Goal: Task Accomplishment & Management: Manage account settings

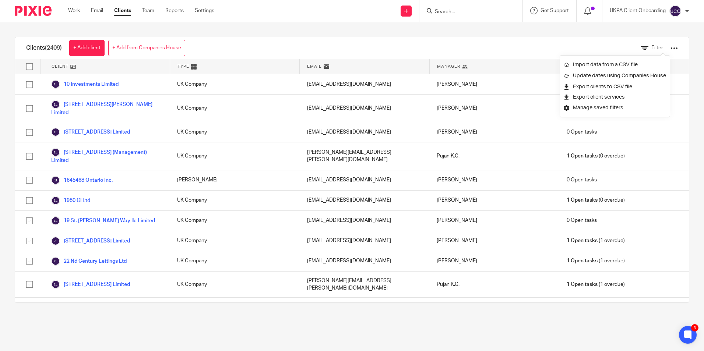
click at [477, 13] on input "Search" at bounding box center [467, 12] width 66 height 7
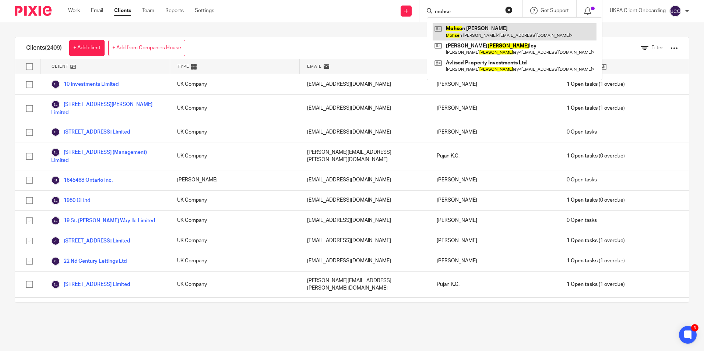
type input "mohse"
click at [475, 38] on link at bounding box center [514, 31] width 164 height 17
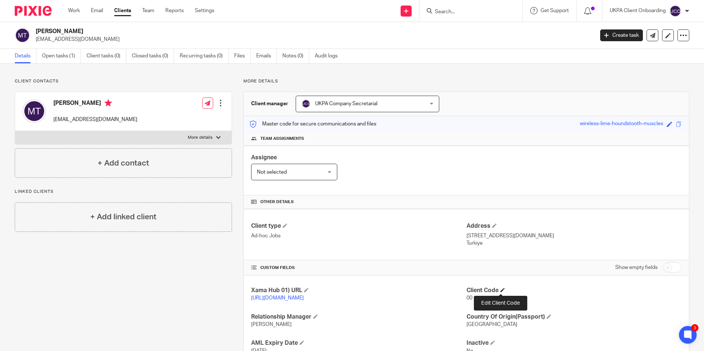
click at [502, 288] on span at bounding box center [502, 290] width 4 height 4
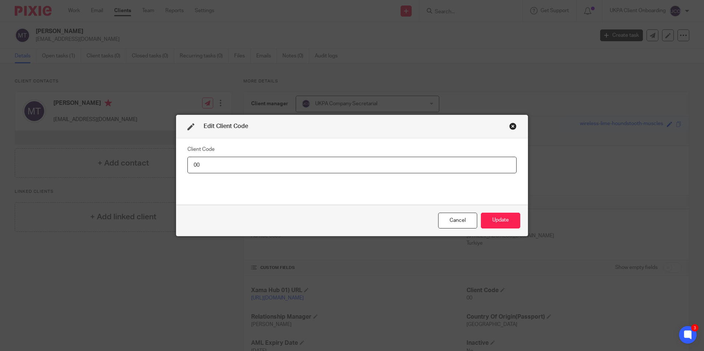
click at [268, 170] on input "00" at bounding box center [351, 165] width 329 height 17
click at [266, 169] on input "00" at bounding box center [351, 165] width 329 height 17
click at [263, 166] on input "00" at bounding box center [351, 165] width 329 height 17
type input "MOH013"
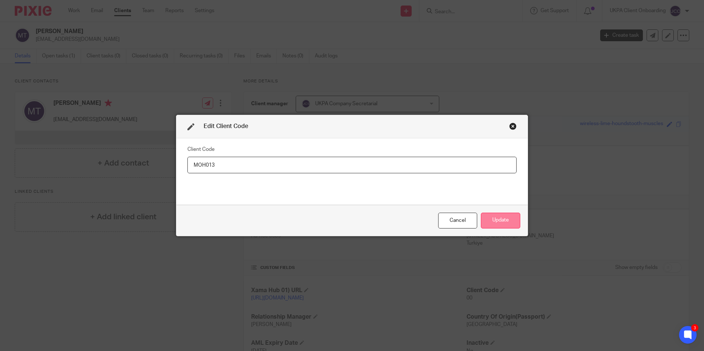
click at [497, 222] on button "Update" at bounding box center [500, 221] width 39 height 16
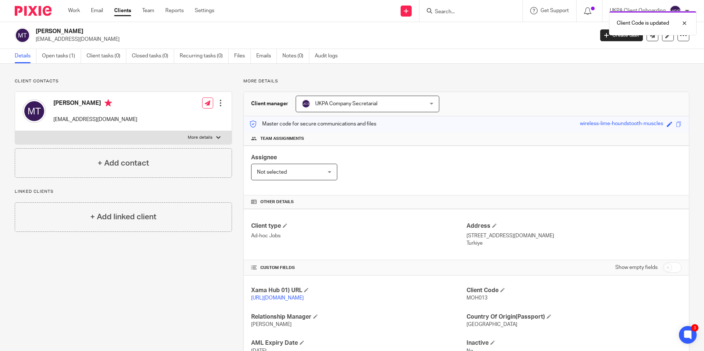
click at [473, 297] on span "MOH013" at bounding box center [476, 298] width 21 height 5
copy span "MOH013"
click at [77, 8] on link "Work" at bounding box center [74, 10] width 12 height 7
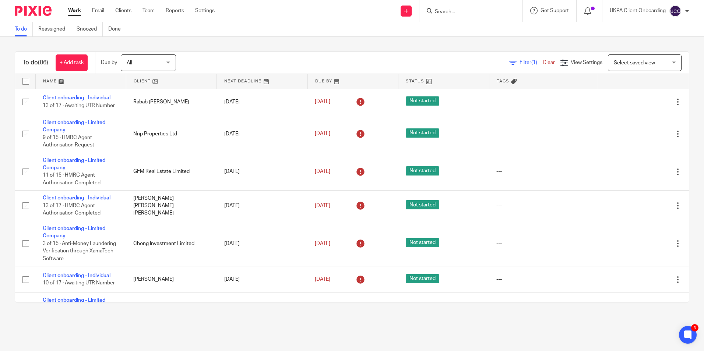
click at [449, 12] on input "Search" at bounding box center [467, 12] width 66 height 7
paste input "antoine.safi.med@gmail.com"
type input "antoine.safi.med@gmail.com"
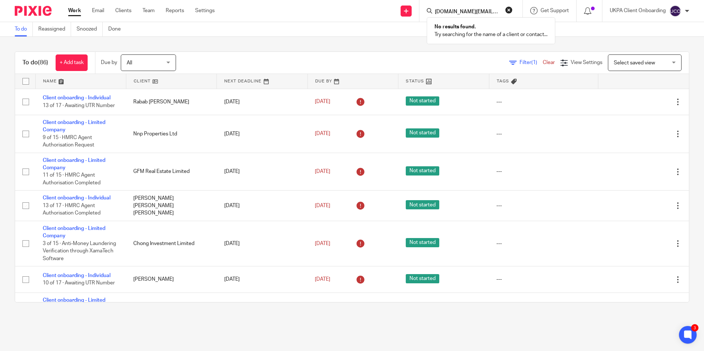
click at [466, 33] on p "Try searching for the name of a client or contact..." at bounding box center [490, 34] width 113 height 7
drag, startPoint x: 492, startPoint y: 10, endPoint x: 503, endPoint y: 13, distance: 11.3
click at [493, 10] on input "antoine.safi.med@gmail.com" at bounding box center [467, 12] width 66 height 7
click button "submit" at bounding box center [0, 0] width 0 height 0
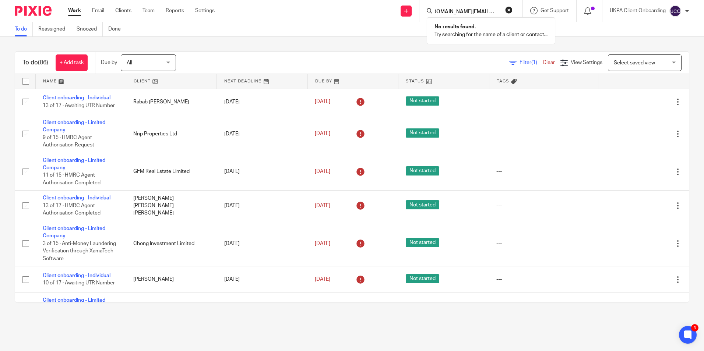
scroll to position [0, 0]
click at [479, 11] on input "antoine.safi.med@gmail.com" at bounding box center [467, 12] width 66 height 7
click at [506, 8] on button "reset" at bounding box center [508, 9] width 7 height 7
click at [473, 10] on input "Search" at bounding box center [467, 12] width 66 height 7
paste input "Tree Aid"
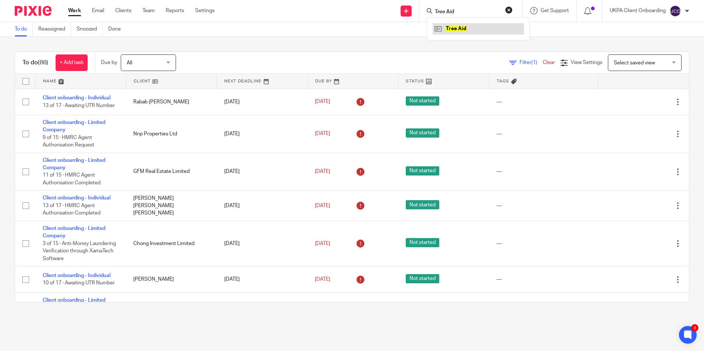
type input "Tree Aid"
click at [475, 27] on link at bounding box center [477, 28] width 91 height 11
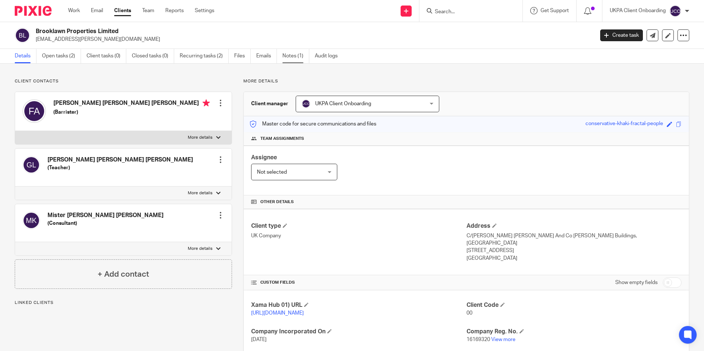
click at [286, 63] on link "Notes (1)" at bounding box center [295, 56] width 27 height 14
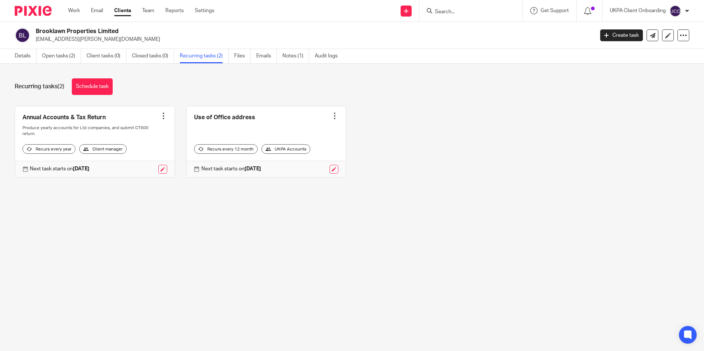
click at [66, 59] on link "Open tasks (2)" at bounding box center [61, 56] width 39 height 14
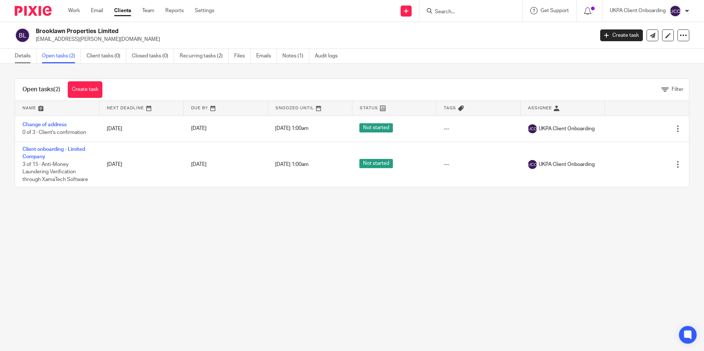
click at [26, 60] on link "Details" at bounding box center [26, 56] width 22 height 14
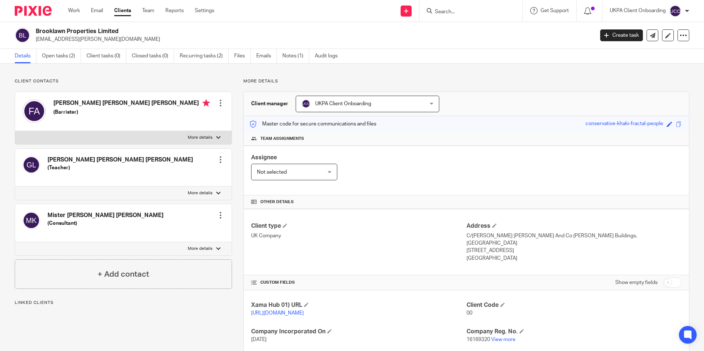
click at [500, 337] on link "View more" at bounding box center [503, 339] width 24 height 5
click at [331, 106] on span "UKPA Client Onboarding" at bounding box center [356, 103] width 110 height 15
click at [331, 106] on div "UKPA Client Onboarding UKPA Client Onboarding" at bounding box center [368, 104] width 144 height 17
click at [356, 100] on span "UKPA Client Onboarding" at bounding box center [356, 103] width 110 height 15
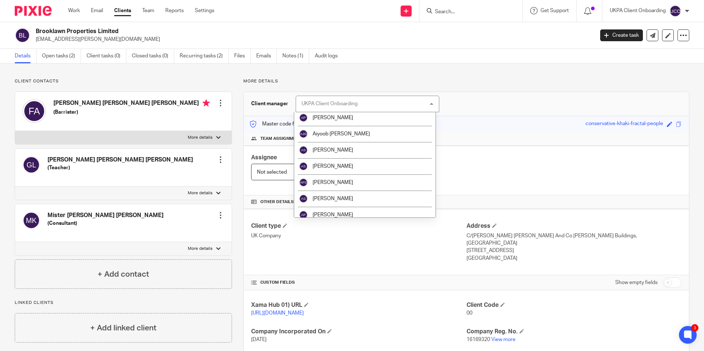
scroll to position [74, 0]
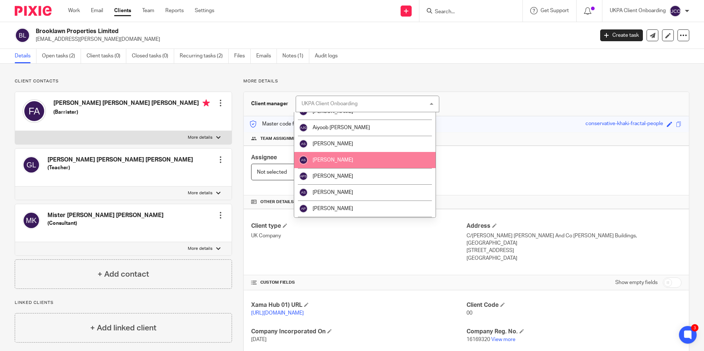
click at [328, 144] on span "[PERSON_NAME]" at bounding box center [332, 143] width 40 height 5
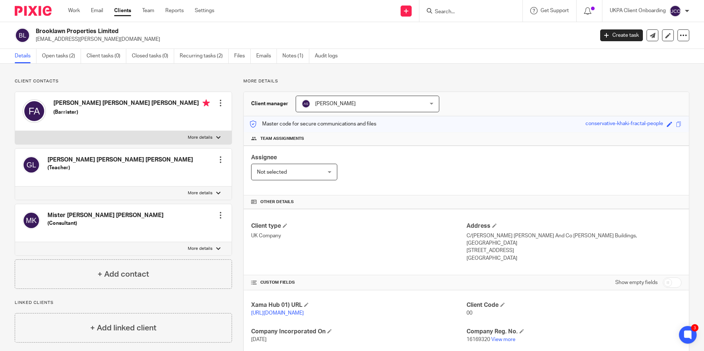
click at [474, 10] on input "Search" at bounding box center [467, 12] width 66 height 7
paste input "Tree Aid"
type input "Tree Aid"
click at [480, 28] on link at bounding box center [477, 28] width 91 height 11
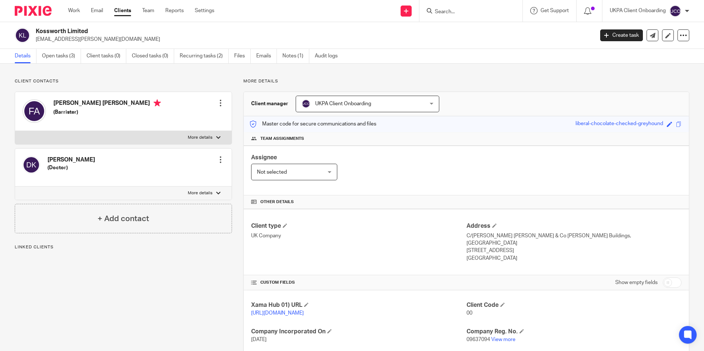
scroll to position [71, 0]
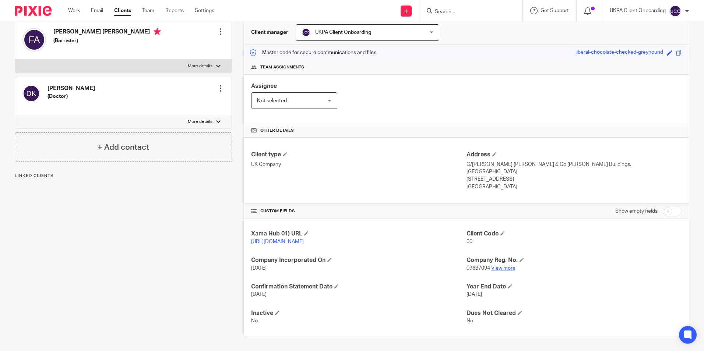
click at [496, 268] on link "View more" at bounding box center [503, 268] width 24 height 5
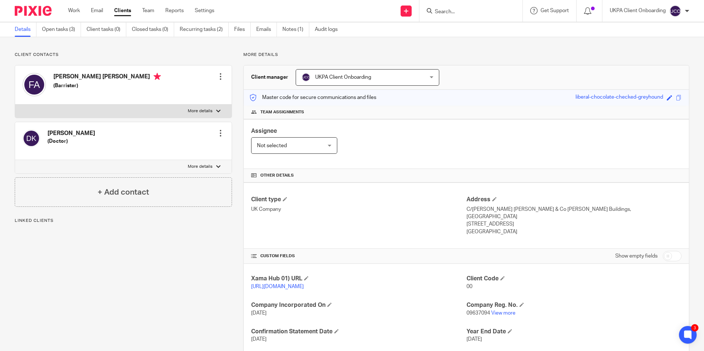
scroll to position [0, 0]
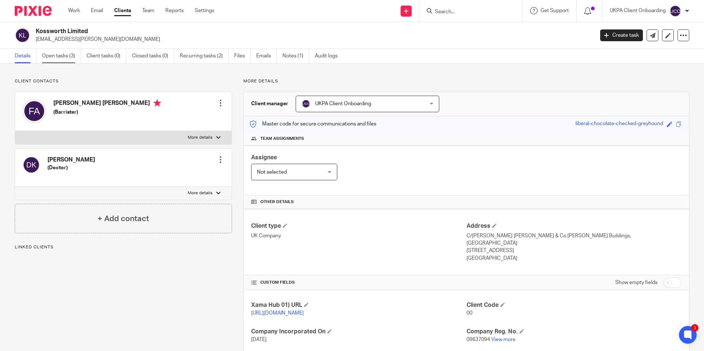
click at [74, 56] on link "Open tasks (3)" at bounding box center [61, 56] width 39 height 14
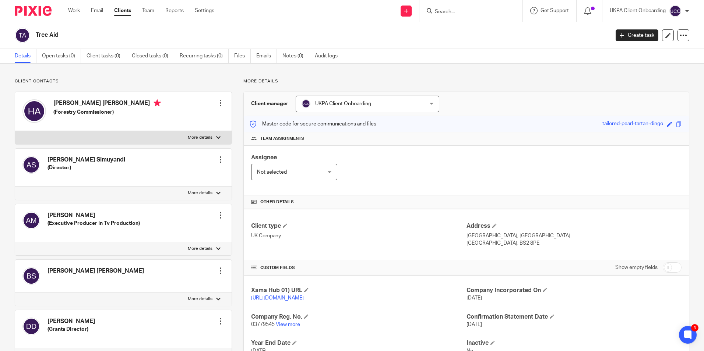
click at [452, 12] on input "Search" at bounding box center [467, 12] width 66 height 7
paste input "MSD KINGFISHER LTD"
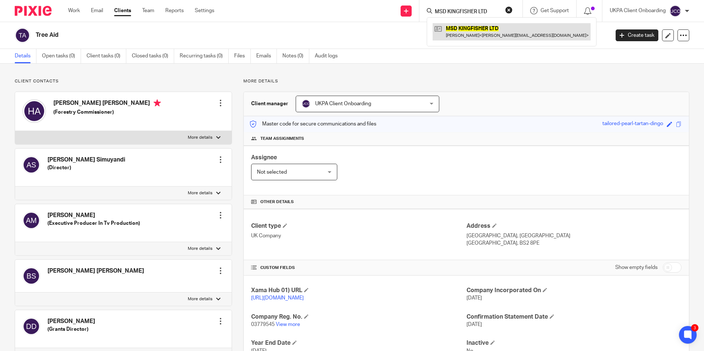
type input "MSD KINGFISHER LTD"
click at [477, 10] on input "MSD KINGFISHER LTD" at bounding box center [467, 12] width 66 height 7
click at [464, 32] on link at bounding box center [511, 31] width 158 height 17
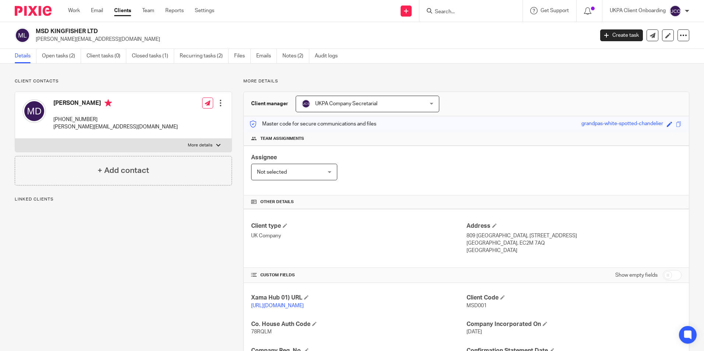
click at [189, 55] on link "Recurring tasks (2)" at bounding box center [204, 56] width 49 height 14
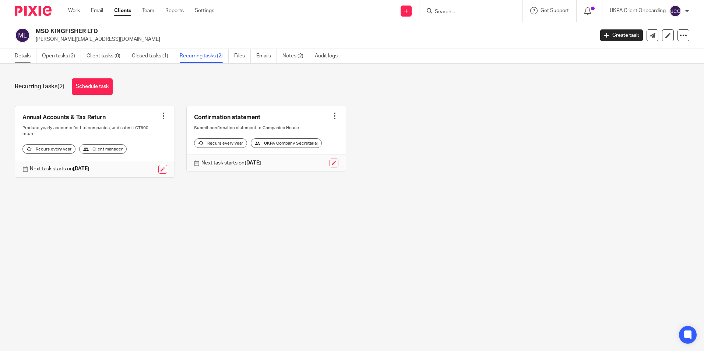
click at [27, 52] on link "Details" at bounding box center [26, 56] width 22 height 14
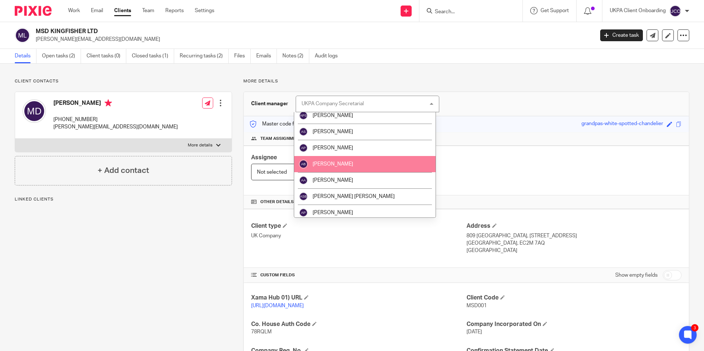
scroll to position [147, 0]
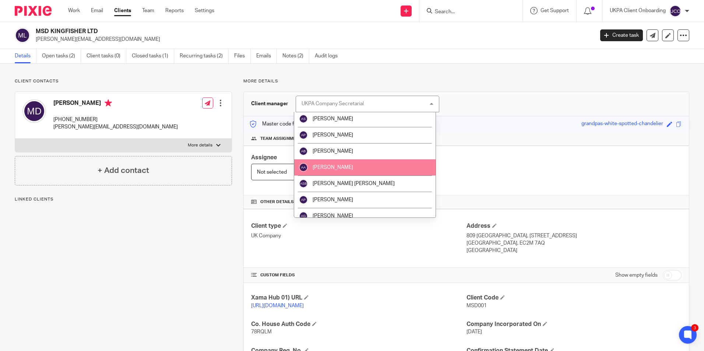
click at [338, 173] on li "[PERSON_NAME]" at bounding box center [364, 167] width 141 height 16
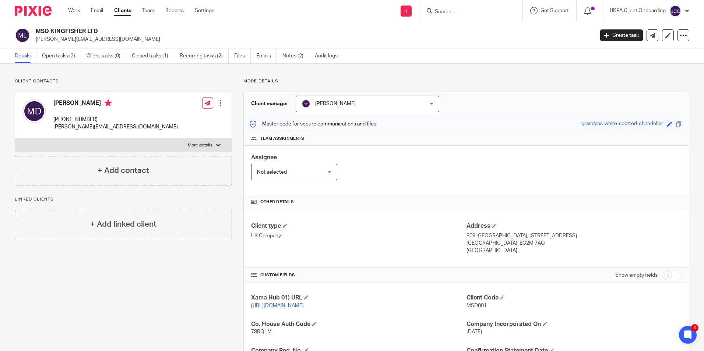
click at [99, 38] on p "[PERSON_NAME][EMAIL_ADDRESS][DOMAIN_NAME]" at bounding box center [312, 39] width 553 height 7
copy main "mohammed.alshekhdeeb@gmail.com Create task Update from Companies House Export d…"
click at [461, 15] on input "Search" at bounding box center [467, 12] width 66 height 7
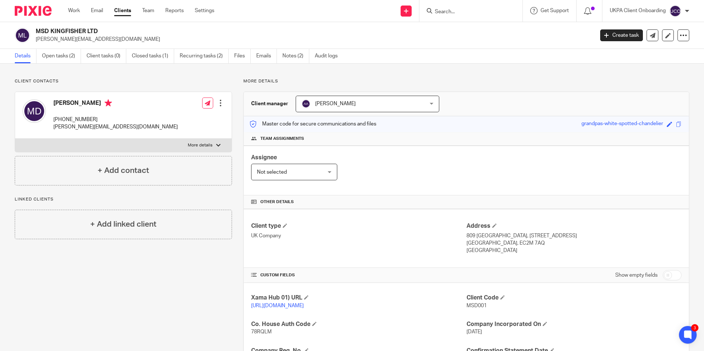
paste input "mohammed.alshekhdeeb@gmail.com"
type input "mohammed.alshekhdeeb@gmail.com"
click at [447, 14] on input "Search" at bounding box center [467, 12] width 66 height 7
paste input "Cruachan Properties Limited"
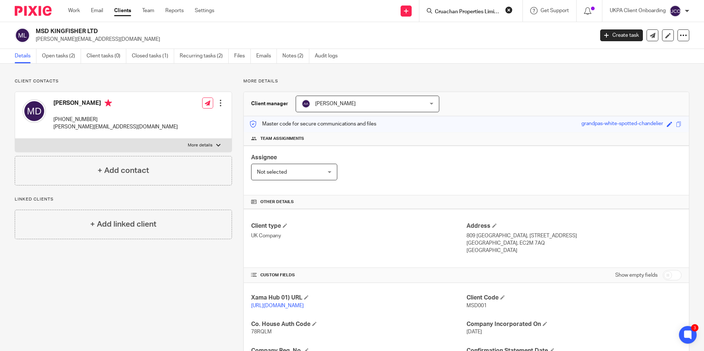
scroll to position [0, 3]
type input "Cruachan Properties Limited"
click at [464, 32] on link at bounding box center [477, 28] width 91 height 11
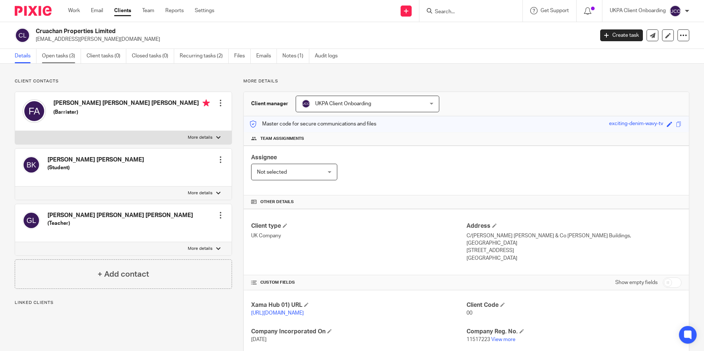
click at [56, 56] on link "Open tasks (3)" at bounding box center [61, 56] width 39 height 14
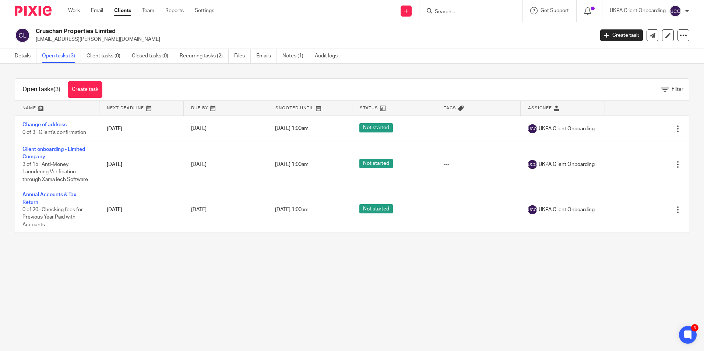
click at [72, 36] on p "[EMAIL_ADDRESS][PERSON_NAME][DOMAIN_NAME]" at bounding box center [312, 39] width 553 height 7
copy main "[EMAIL_ADDRESS][PERSON_NAME][DOMAIN_NAME] Create task Update from Companies Hou…"
click at [457, 11] on input "Search" at bounding box center [467, 12] width 66 height 7
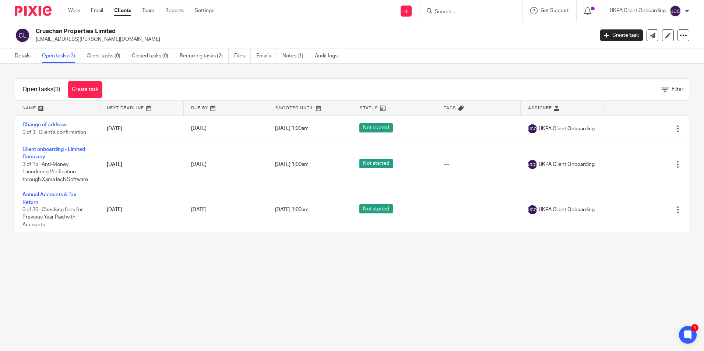
paste input "[EMAIL_ADDRESS][PERSON_NAME][DOMAIN_NAME]"
click at [466, 9] on input "[EMAIL_ADDRESS][PERSON_NAME][DOMAIN_NAME]" at bounding box center [467, 12] width 66 height 7
paste input "Tree Aid"
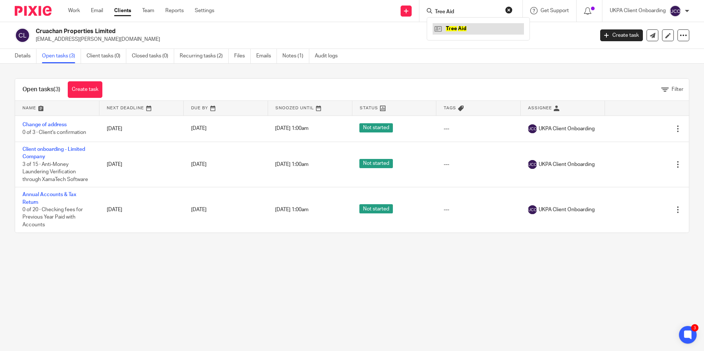
type input "Tree Aid"
click at [463, 30] on link at bounding box center [477, 28] width 91 height 11
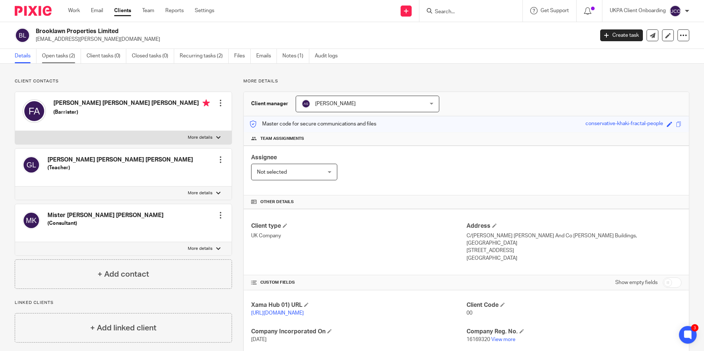
click at [68, 57] on link "Open tasks (2)" at bounding box center [61, 56] width 39 height 14
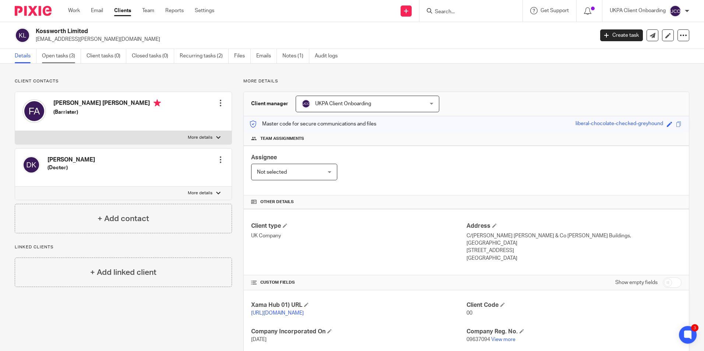
click at [58, 56] on link "Open tasks (3)" at bounding box center [61, 56] width 39 height 14
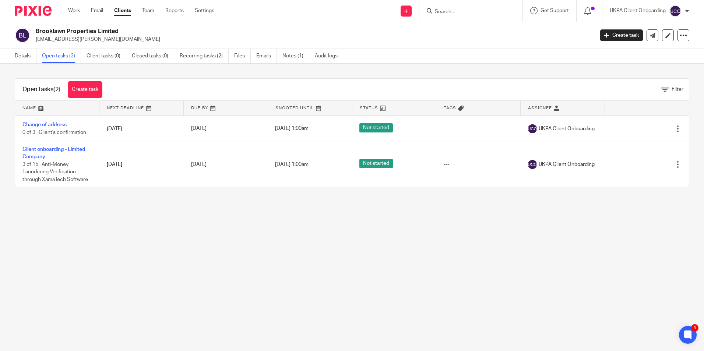
click at [450, 17] on div at bounding box center [470, 11] width 103 height 22
click at [449, 9] on input "Search" at bounding box center [467, 12] width 66 height 7
paste input "Fairlight ([PERSON_NAME] Management & Investment) Limited"
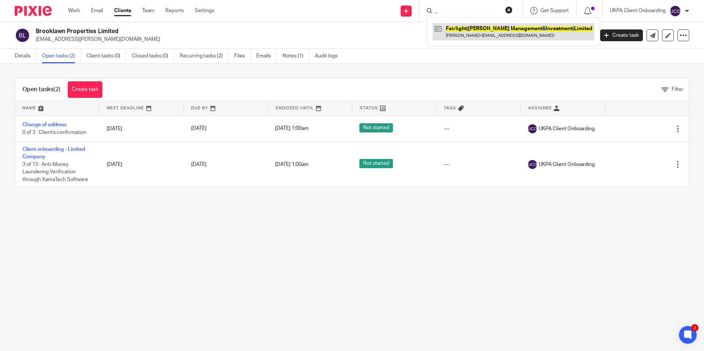
type input "Fairlight ([PERSON_NAME] Management & Investment) Limited"
click at [459, 35] on link at bounding box center [513, 31] width 162 height 17
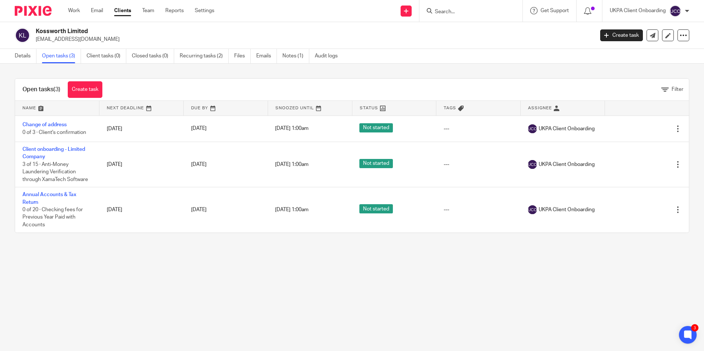
click at [445, 12] on input "Search" at bounding box center [467, 12] width 66 height 7
paste input "[PERSON_NAME] Suchintha Halahakoon Company"
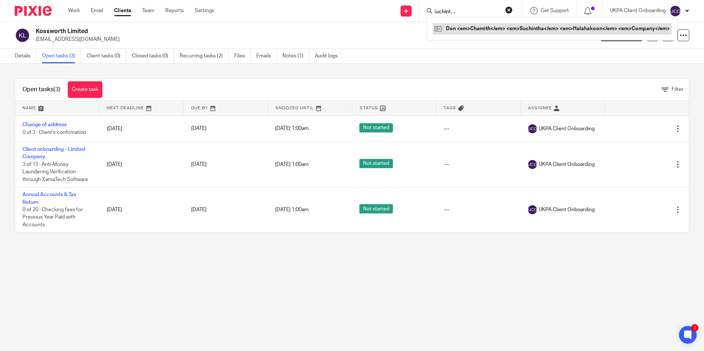
type input "[PERSON_NAME] Suchintha Halahakoon Company"
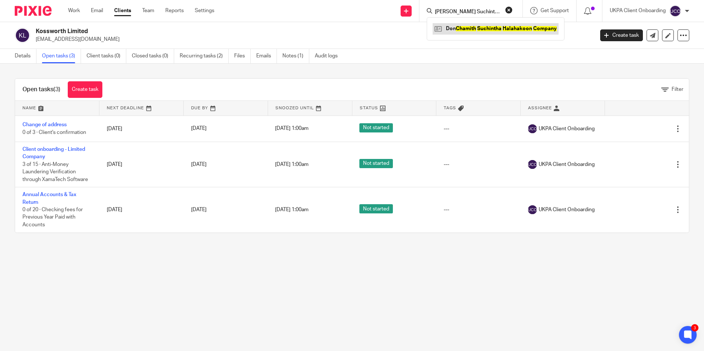
click at [457, 27] on link at bounding box center [495, 28] width 126 height 11
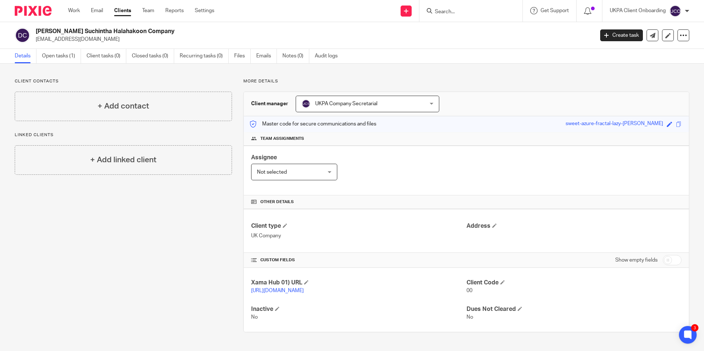
click at [459, 12] on input "Search" at bounding box center [467, 12] width 66 height 7
paste input "[PERSON_NAME] [PERSON_NAME]"
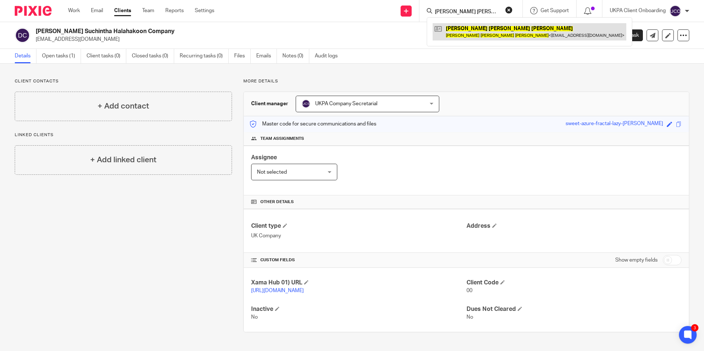
type input "[PERSON_NAME] [PERSON_NAME]"
click at [468, 32] on link at bounding box center [529, 31] width 194 height 17
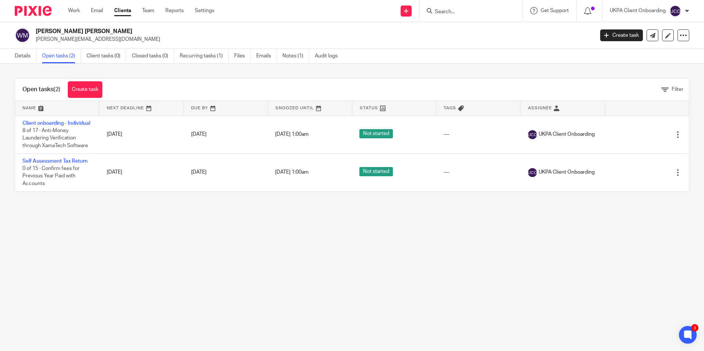
click at [472, 13] on input "Search" at bounding box center [467, 12] width 66 height 7
paste input "[PERSON_NAME]"
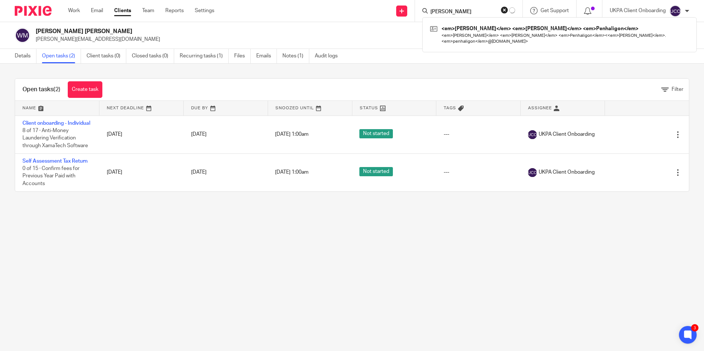
type input "[PERSON_NAME]"
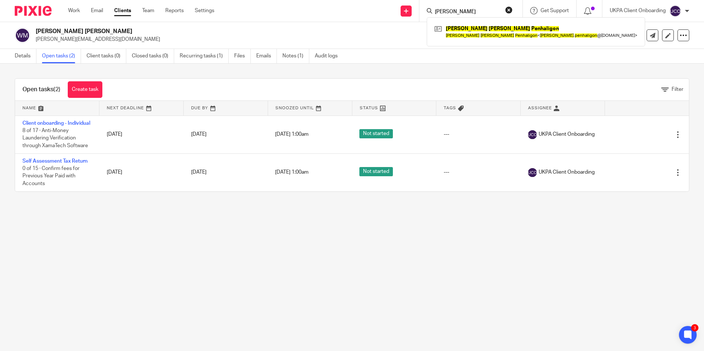
click at [488, 41] on div "Arthur John Penhaligon Arthur John Penhaligon < arthur . penhaligon @cbre.com >" at bounding box center [536, 31] width 218 height 29
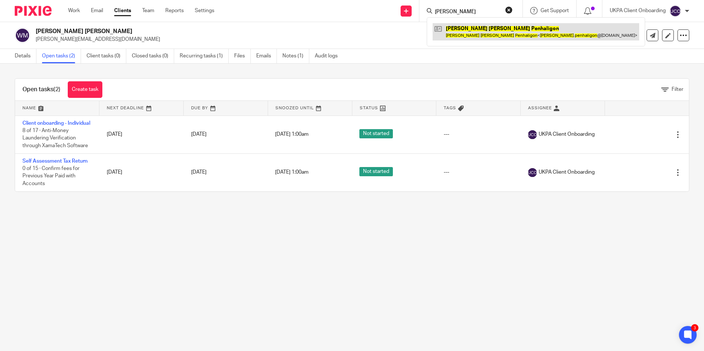
click at [488, 40] on link at bounding box center [535, 31] width 206 height 17
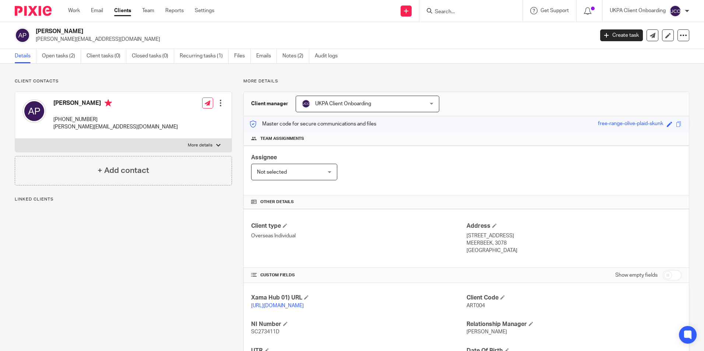
click at [68, 55] on link "Open tasks (2)" at bounding box center [61, 56] width 39 height 14
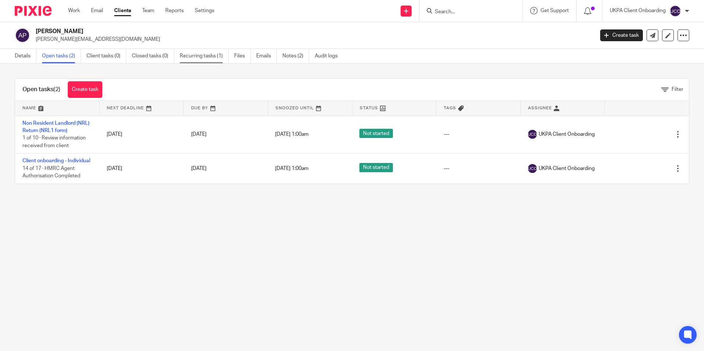
click at [201, 60] on link "Recurring tasks (1)" at bounding box center [204, 56] width 49 height 14
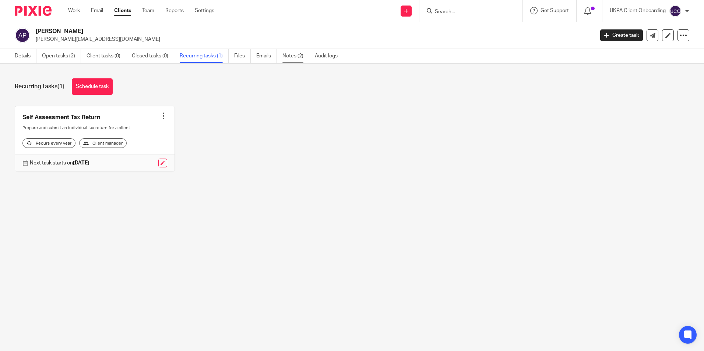
click at [298, 60] on link "Notes (2)" at bounding box center [295, 56] width 27 height 14
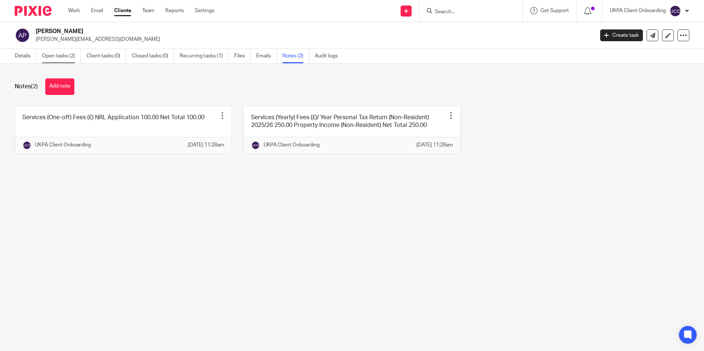
click at [71, 57] on link "Open tasks (2)" at bounding box center [61, 56] width 39 height 14
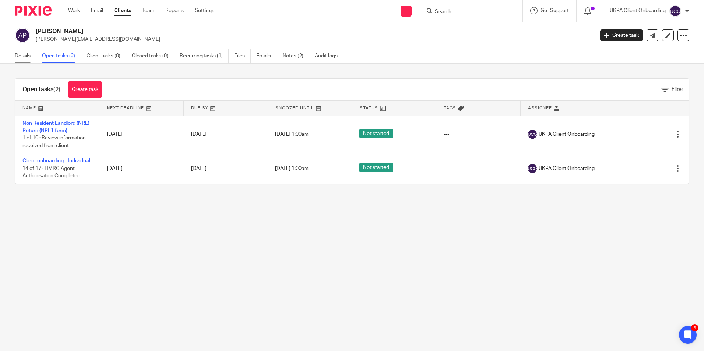
click at [19, 60] on link "Details" at bounding box center [26, 56] width 22 height 14
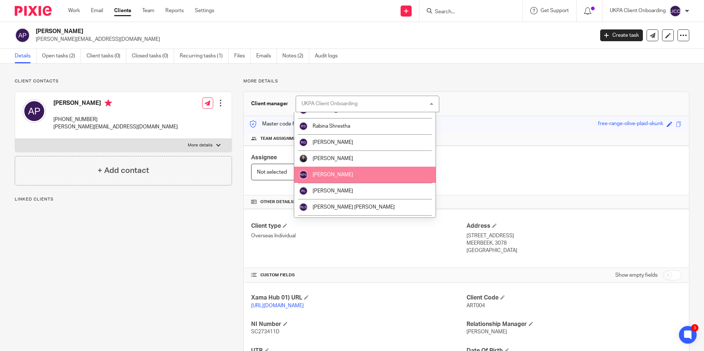
scroll to position [883, 0]
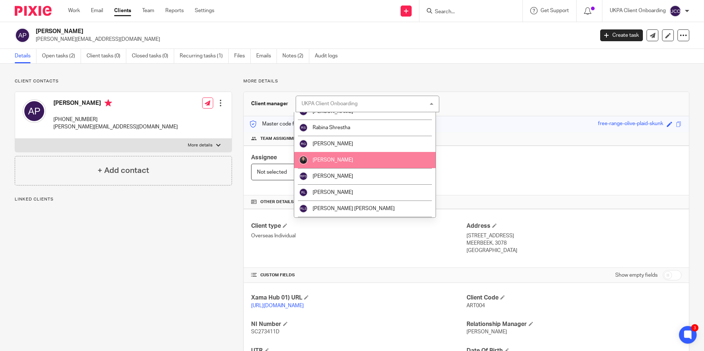
click at [337, 158] on span "[PERSON_NAME]" at bounding box center [332, 160] width 40 height 5
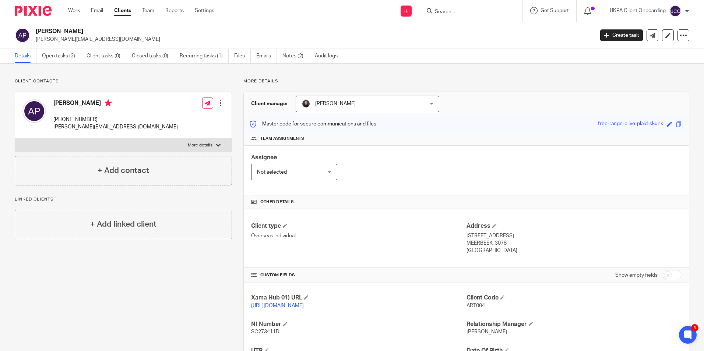
click at [454, 15] on form at bounding box center [473, 10] width 78 height 9
click at [453, 12] on input "Search" at bounding box center [467, 12] width 66 height 7
type input "rose bloo"
click at [469, 32] on link at bounding box center [490, 31] width 117 height 17
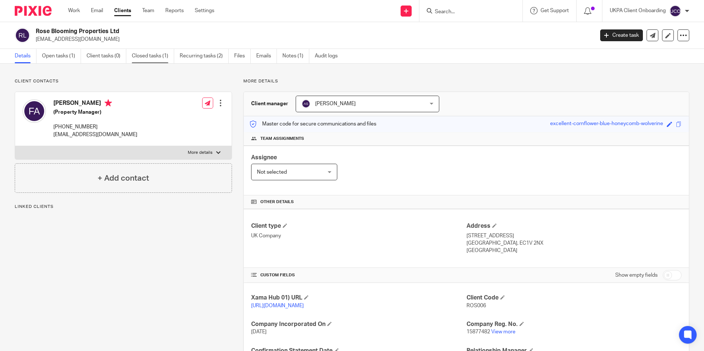
click at [160, 61] on link "Closed tasks (1)" at bounding box center [153, 56] width 42 height 14
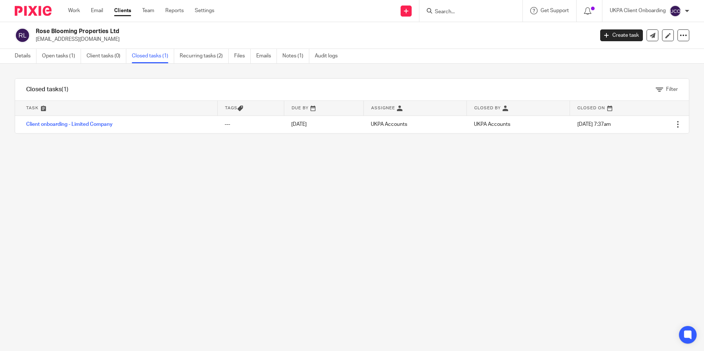
click at [66, 41] on p "info@rosebloomingproperties.co.uk" at bounding box center [312, 39] width 553 height 7
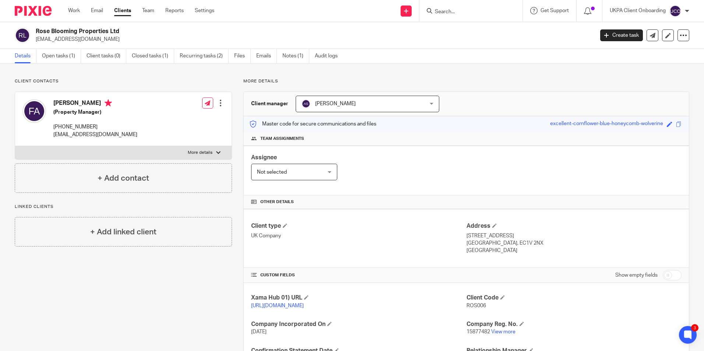
click at [81, 36] on p "[EMAIL_ADDRESS][DOMAIN_NAME]" at bounding box center [312, 39] width 553 height 7
click at [81, 37] on p "[EMAIL_ADDRESS][DOMAIN_NAME]" at bounding box center [312, 39] width 553 height 7
click at [96, 40] on p "[EMAIL_ADDRESS][DOMAIN_NAME]" at bounding box center [312, 39] width 553 height 7
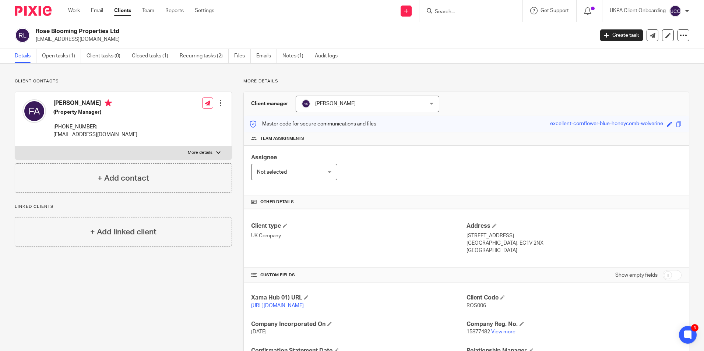
click at [96, 39] on p "[EMAIL_ADDRESS][DOMAIN_NAME]" at bounding box center [312, 39] width 553 height 7
copy main "[EMAIL_ADDRESS][DOMAIN_NAME] Create task Update from Companies House Export dat…"
click at [201, 57] on link "Recurring tasks (2)" at bounding box center [204, 56] width 49 height 14
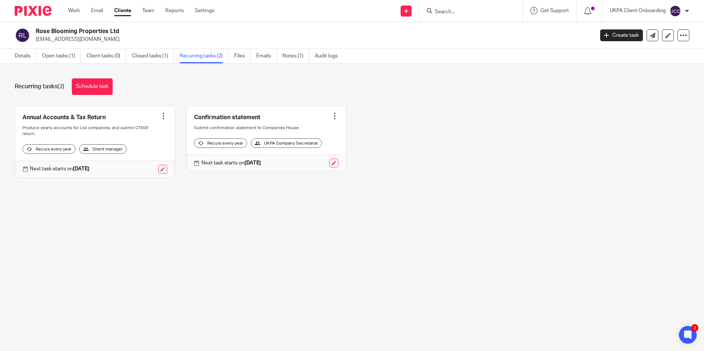
click at [77, 36] on p "[EMAIL_ADDRESS][DOMAIN_NAME]" at bounding box center [312, 39] width 553 height 7
click at [77, 29] on h2 "Rose Blooming Properties Ltd" at bounding box center [257, 32] width 442 height 8
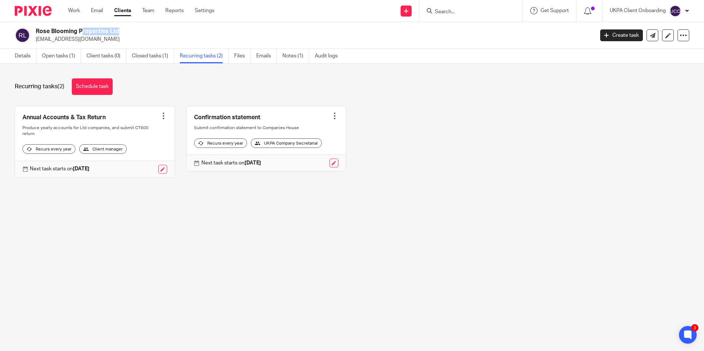
click at [77, 29] on h2 "Rose Blooming Properties Ltd" at bounding box center [257, 32] width 442 height 8
copy div "Rose Blooming Properties Ltd"
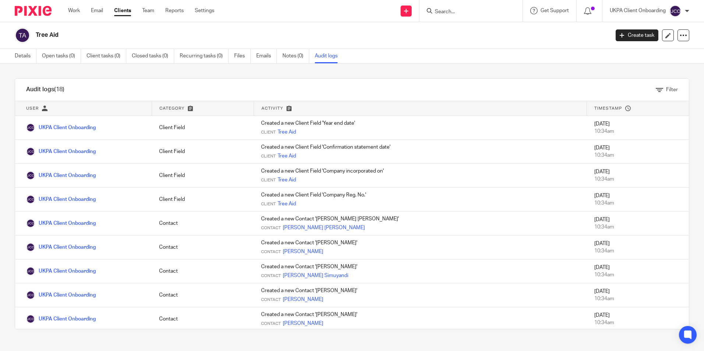
scroll to position [217, 0]
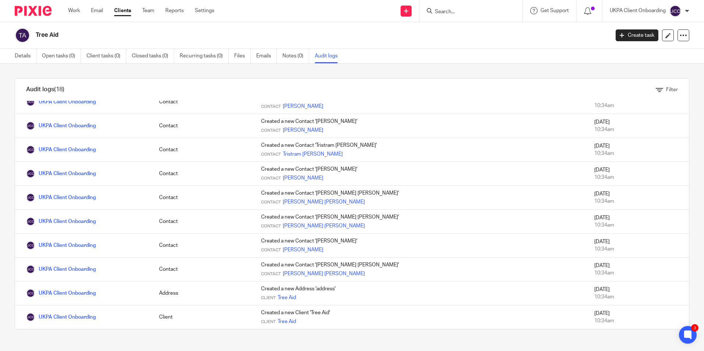
click at [466, 16] on div at bounding box center [470, 11] width 103 height 22
click at [465, 14] on input "Search" at bounding box center [467, 12] width 66 height 7
paste input "Westbury Court (Beckenham) Freehold Limited"
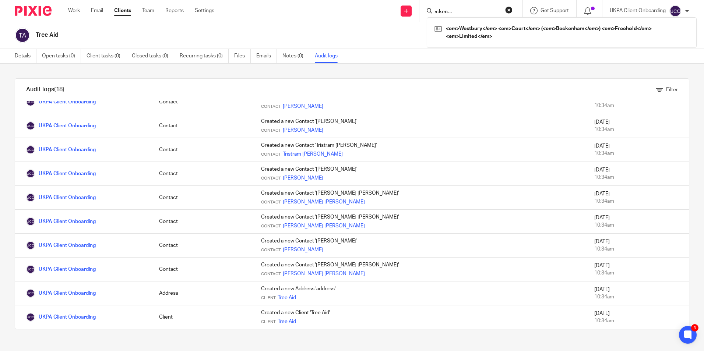
type input "Westbury Court (Beckenham) Freehold Limited"
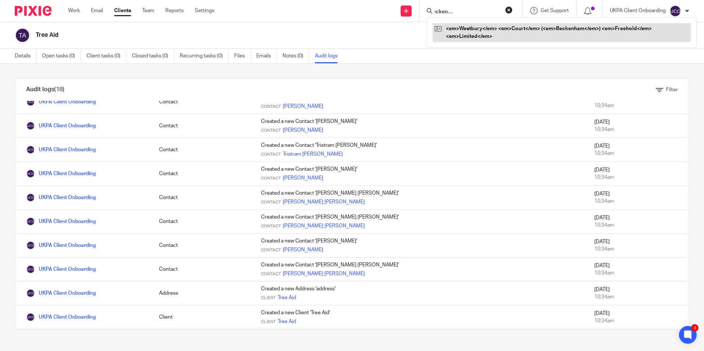
scroll to position [0, 0]
click at [460, 26] on link at bounding box center [561, 32] width 258 height 19
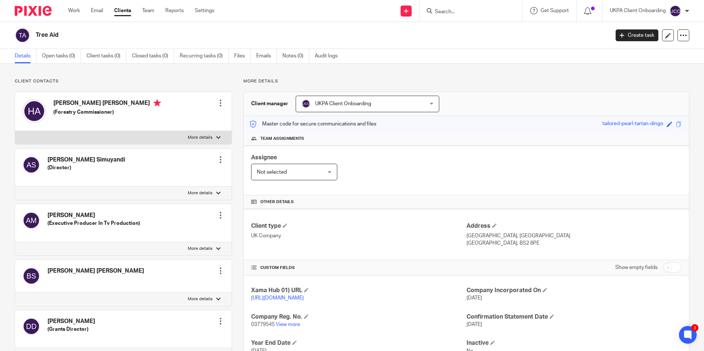
click at [81, 101] on h4 "[PERSON_NAME] [PERSON_NAME]" at bounding box center [106, 103] width 107 height 9
copy h4 "[PERSON_NAME] [PERSON_NAME]"
click at [332, 57] on link "Audit logs" at bounding box center [329, 56] width 28 height 14
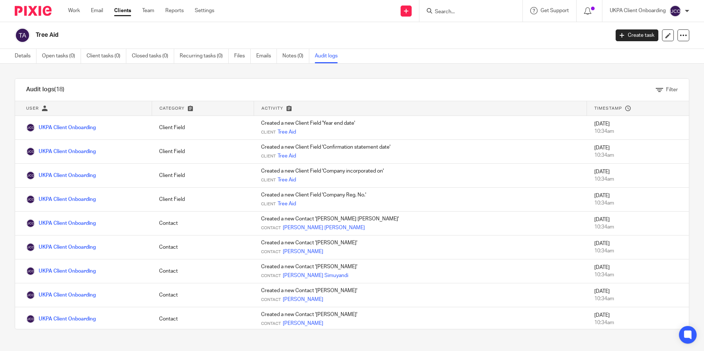
scroll to position [217, 0]
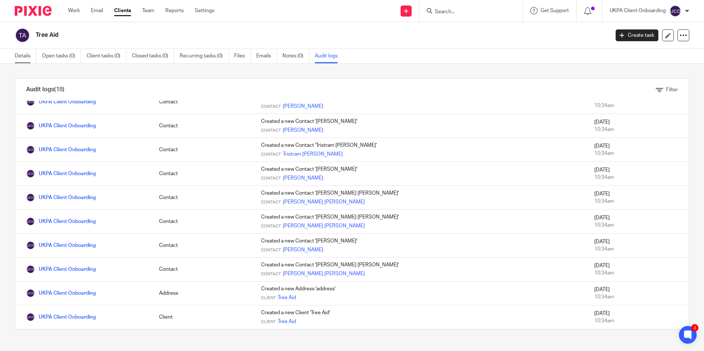
click at [20, 54] on link "Details" at bounding box center [26, 56] width 22 height 14
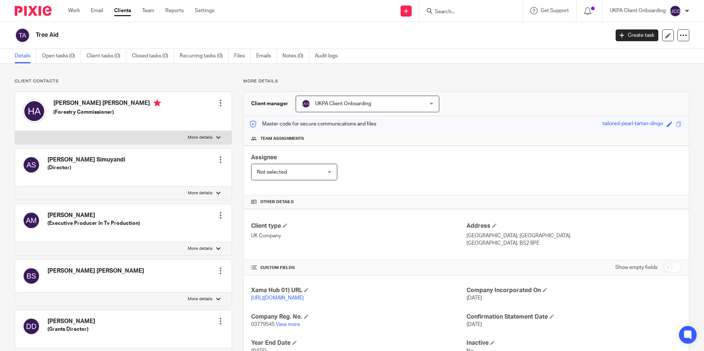
click at [86, 101] on h4 "Hilary Mary Allison" at bounding box center [106, 103] width 107 height 9
copy h4 "Hilary Mary Allison"
click at [671, 36] on div "Create task Update from Companies House Export data Merge Archive client Delete…" at bounding box center [652, 35] width 74 height 12
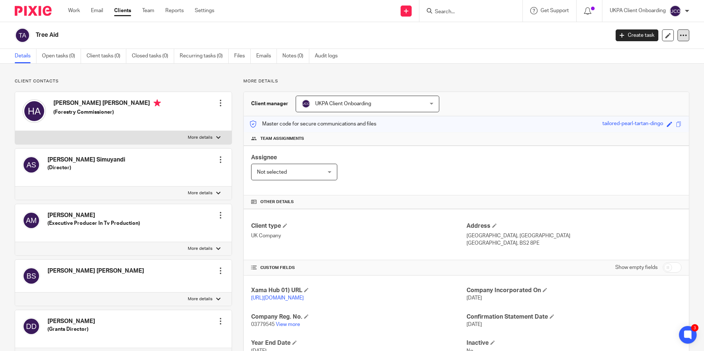
click at [677, 36] on div at bounding box center [683, 35] width 12 height 12
click at [618, 92] on button "Delete client" at bounding box center [637, 96] width 81 height 10
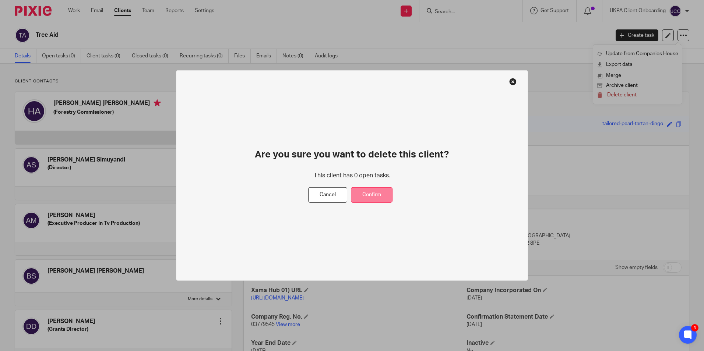
click at [371, 195] on button "Confirm" at bounding box center [372, 195] width 42 height 16
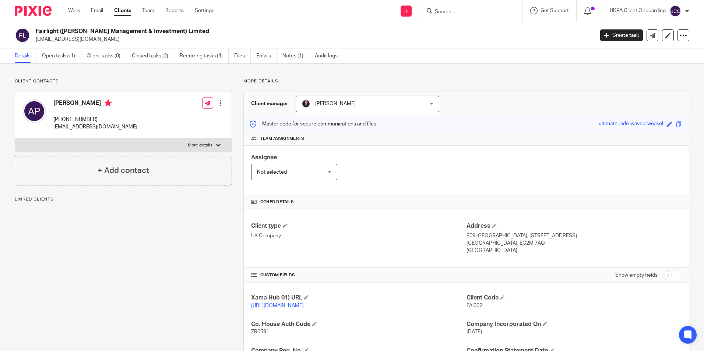
click at [84, 40] on p "[EMAIL_ADDRESS][DOMAIN_NAME]" at bounding box center [312, 39] width 553 height 7
drag, startPoint x: 0, startPoint y: 0, endPoint x: 84, endPoint y: 40, distance: 92.8
click at [84, 40] on p "[EMAIL_ADDRESS][DOMAIN_NAME]" at bounding box center [312, 39] width 553 height 7
click at [478, 12] on input "Search" at bounding box center [467, 12] width 66 height 7
paste input "[EMAIL_ADDRESS][DOMAIN_NAME]"
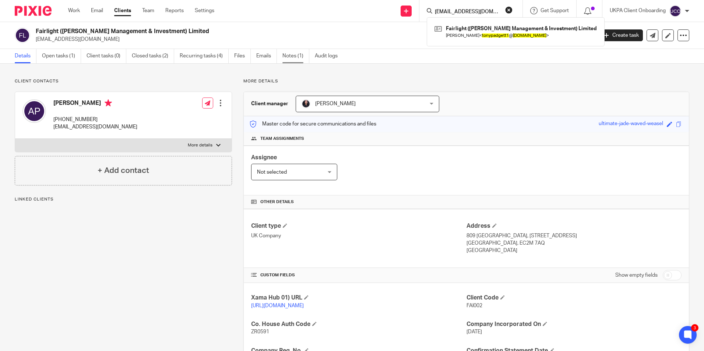
type input "[EMAIL_ADDRESS][DOMAIN_NAME]"
click at [289, 60] on link "Notes (1)" at bounding box center [295, 56] width 27 height 14
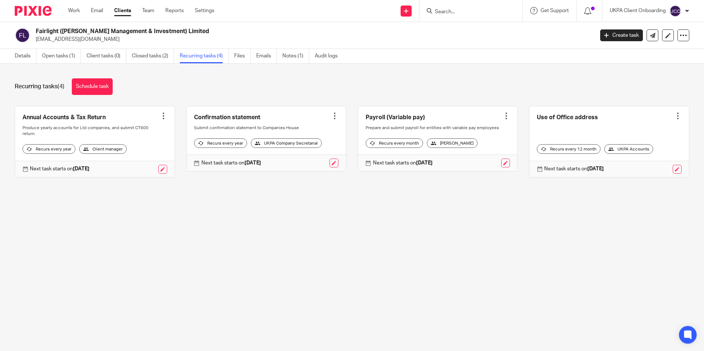
click at [502, 116] on div at bounding box center [505, 115] width 7 height 7
click at [469, 161] on span "Cancel schedule" at bounding box center [471, 162] width 39 height 5
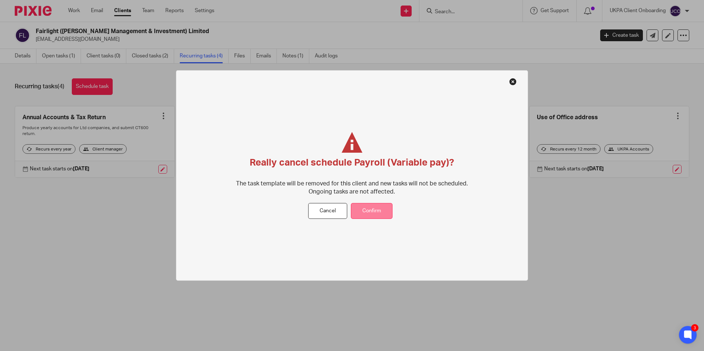
click at [388, 210] on button "Confirm" at bounding box center [372, 211] width 42 height 16
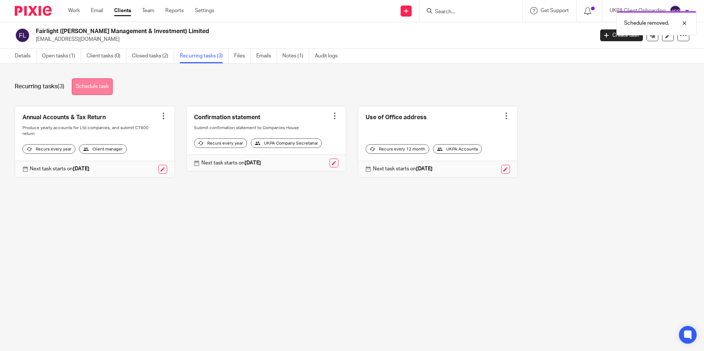
click at [106, 85] on link "Schedule task" at bounding box center [92, 86] width 41 height 17
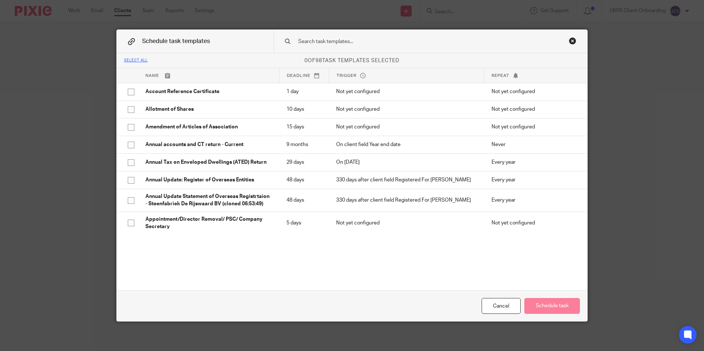
click at [310, 43] on input "text" at bounding box center [418, 42] width 243 height 8
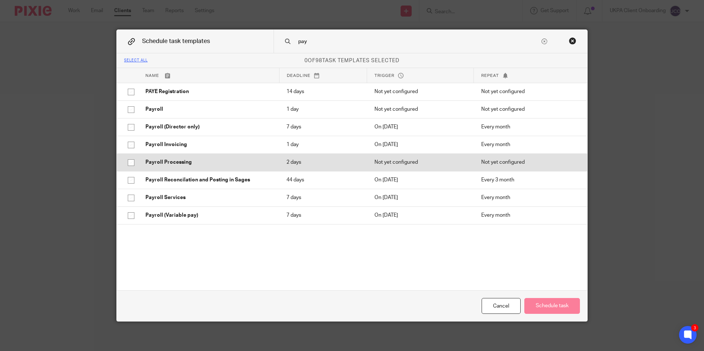
type input "pay"
click at [181, 160] on p "Payroll Processing" at bounding box center [208, 162] width 126 height 7
checkbox input "true"
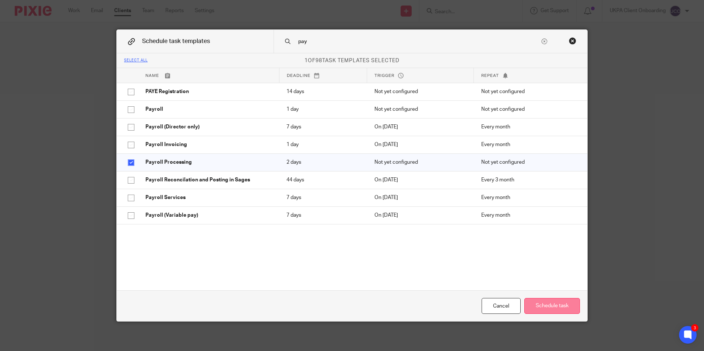
click at [539, 307] on button "Schedule task" at bounding box center [552, 306] width 56 height 16
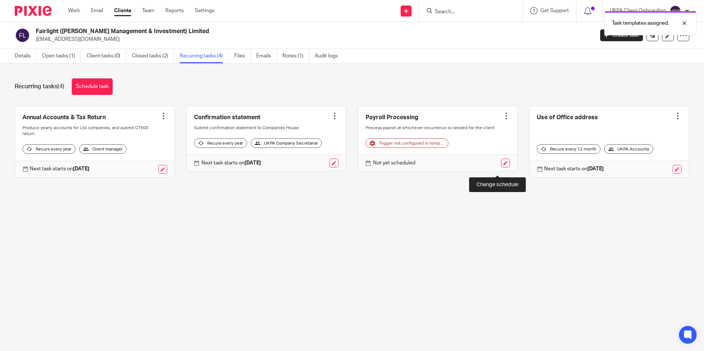
click at [501, 167] on link at bounding box center [505, 163] width 9 height 9
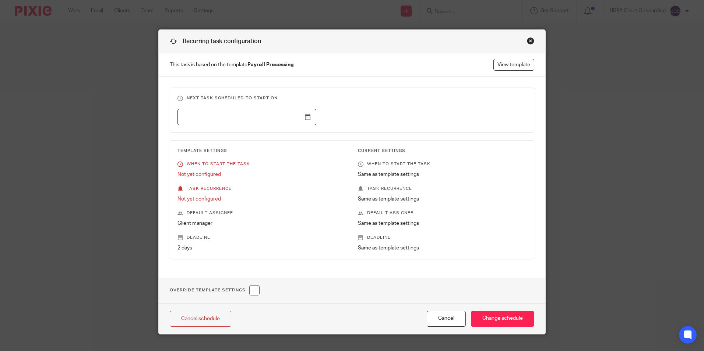
click at [306, 117] on input "text" at bounding box center [246, 117] width 139 height 17
click at [300, 113] on input "[DATE]" at bounding box center [246, 117] width 139 height 17
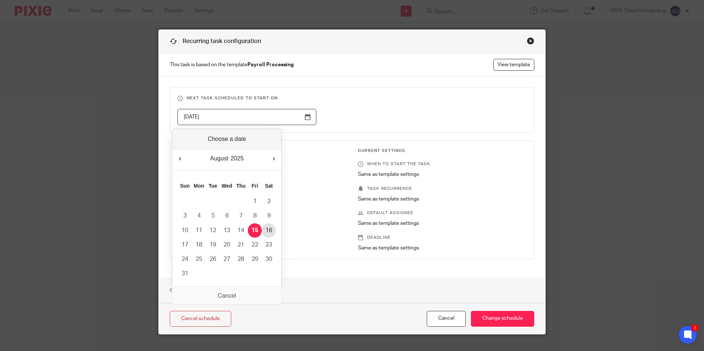
type input "[DATE]"
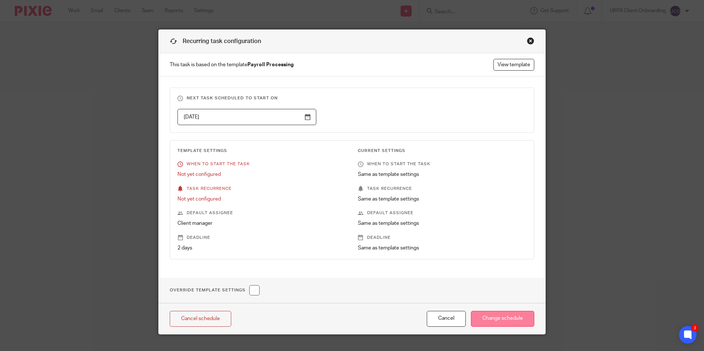
click at [509, 322] on input "Change schedule" at bounding box center [502, 319] width 63 height 16
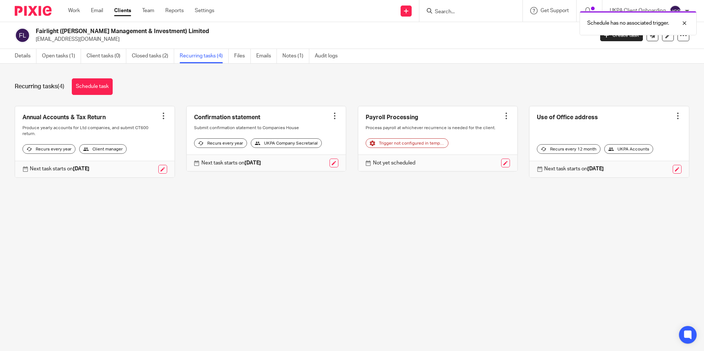
click at [502, 113] on div at bounding box center [505, 115] width 7 height 7
click at [403, 58] on div "Details Open tasks (1) Client tasks (0) Closed tasks (2) Recurring tasks (4) Fi…" at bounding box center [352, 56] width 704 height 15
click at [501, 167] on link at bounding box center [505, 163] width 9 height 9
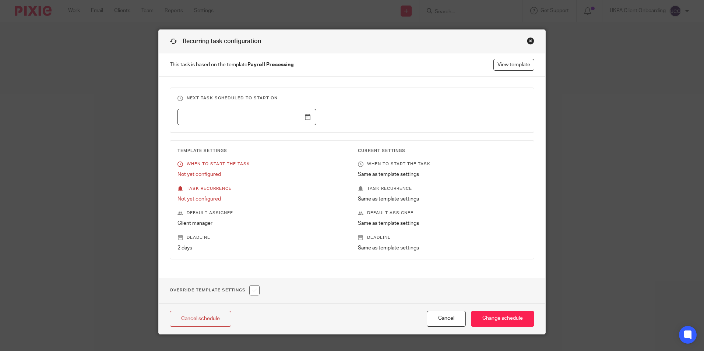
click at [304, 117] on input "text" at bounding box center [246, 117] width 139 height 17
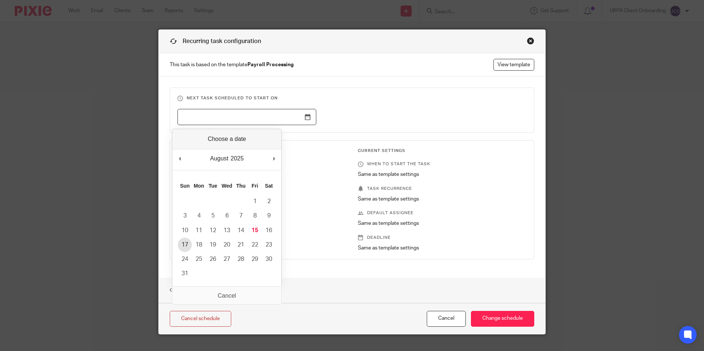
type input "2025-08-17"
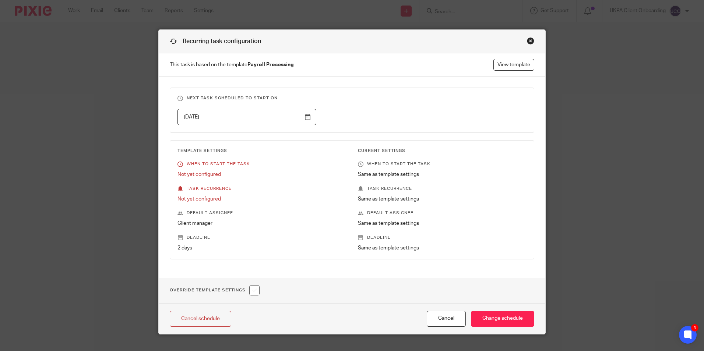
click at [254, 291] on input "checkbox" at bounding box center [254, 290] width 10 height 10
checkbox input "true"
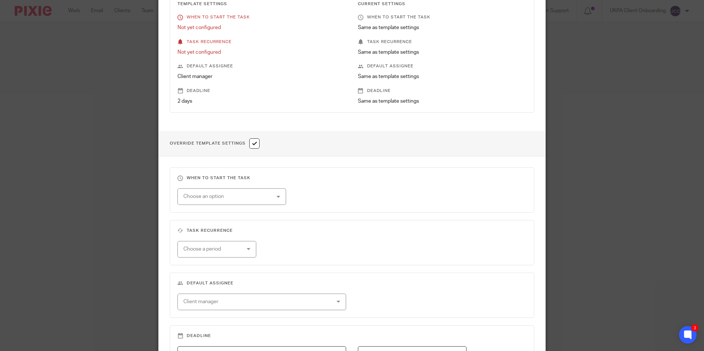
scroll to position [147, 0]
click at [236, 197] on div "Choose an option" at bounding box center [224, 195] width 82 height 15
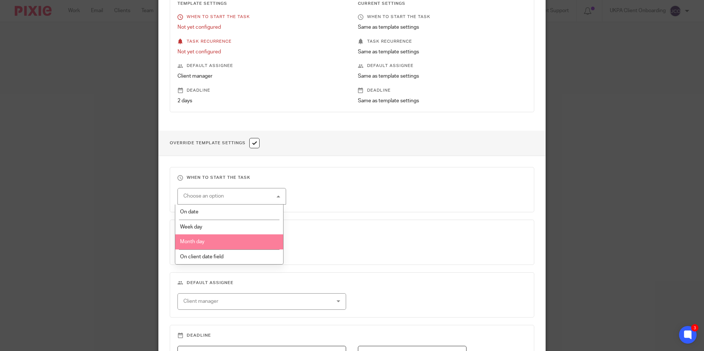
click at [209, 244] on li "Month day" at bounding box center [229, 241] width 108 height 15
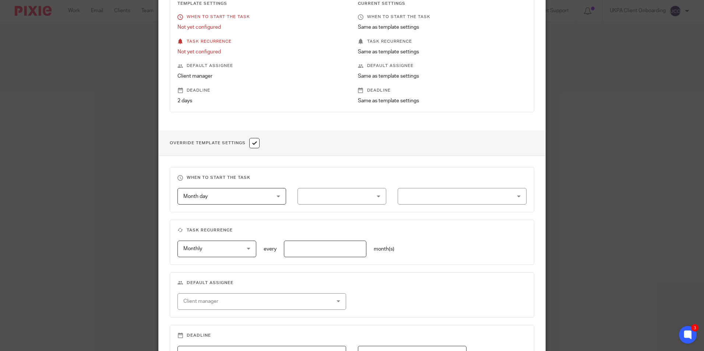
click at [308, 252] on input "text" at bounding box center [325, 249] width 83 height 17
type input "1"
click at [563, 219] on div "Recurring task configuration This task is based on the template Payroll Process…" at bounding box center [352, 175] width 704 height 351
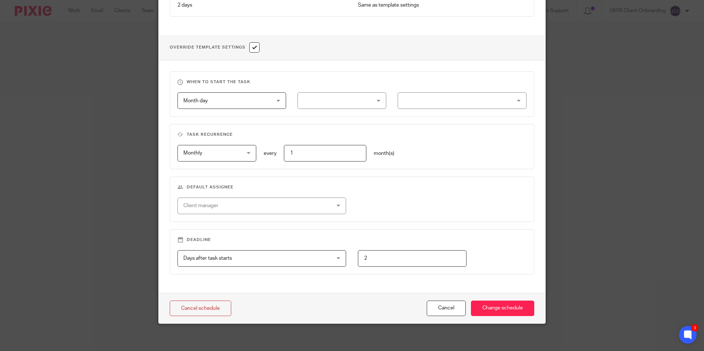
scroll to position [245, 0]
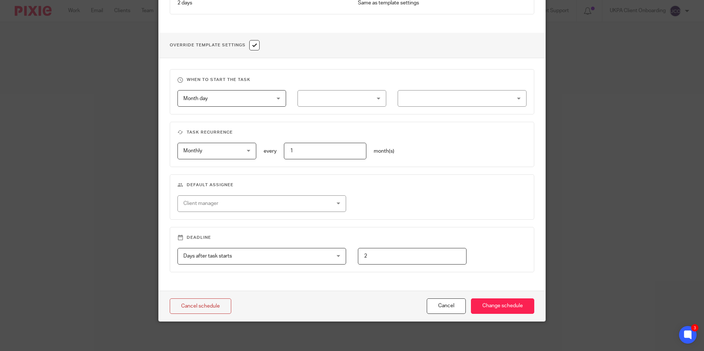
click at [277, 198] on div "Client manager" at bounding box center [248, 203] width 130 height 15
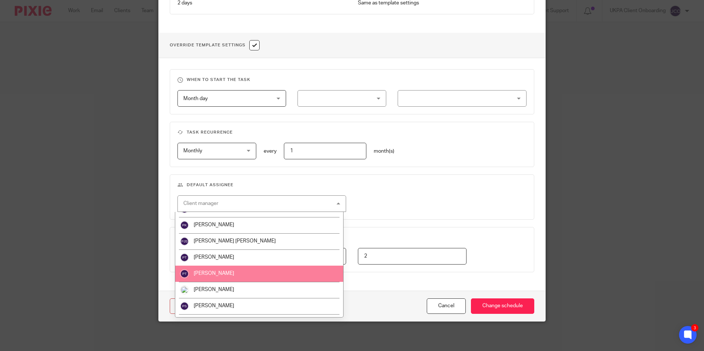
scroll to position [682, 0]
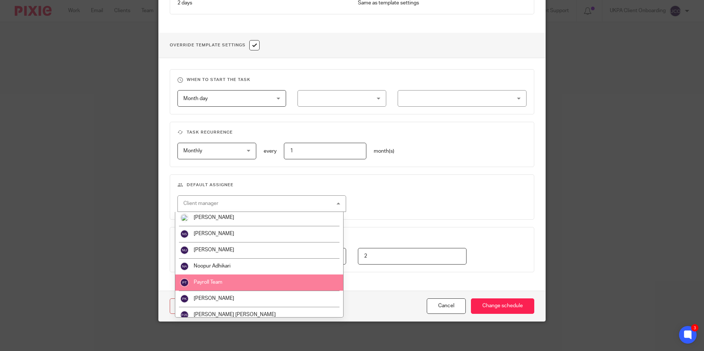
click at [231, 287] on li "Payroll Team" at bounding box center [259, 283] width 168 height 16
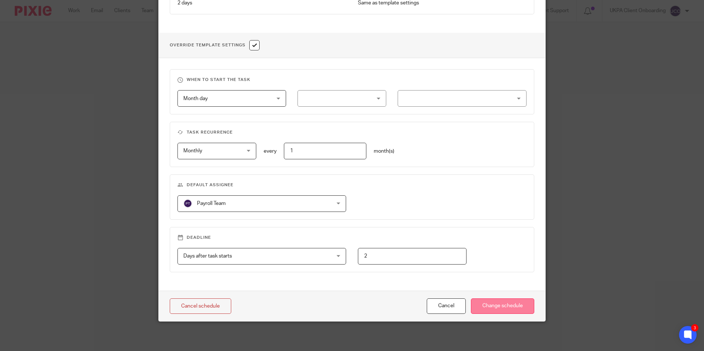
click at [484, 307] on input "Change schedule" at bounding box center [502, 306] width 63 height 16
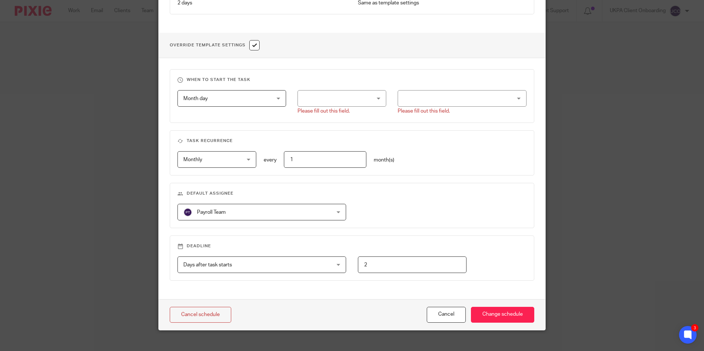
click at [326, 96] on div at bounding box center [341, 98] width 89 height 17
click at [319, 150] on li "Third" at bounding box center [339, 152] width 88 height 15
click at [417, 97] on div at bounding box center [461, 98] width 128 height 17
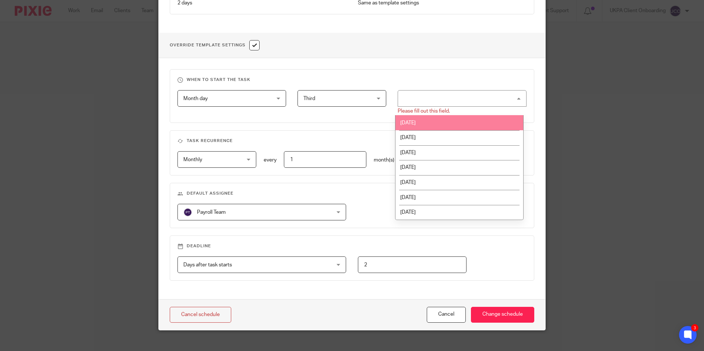
click at [433, 117] on li "Monday" at bounding box center [459, 122] width 128 height 15
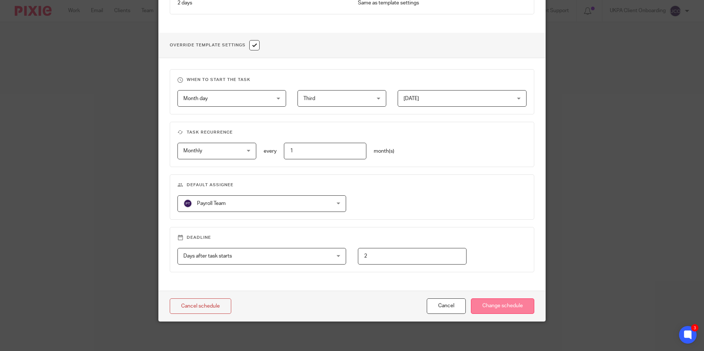
click at [506, 306] on input "Change schedule" at bounding box center [502, 306] width 63 height 16
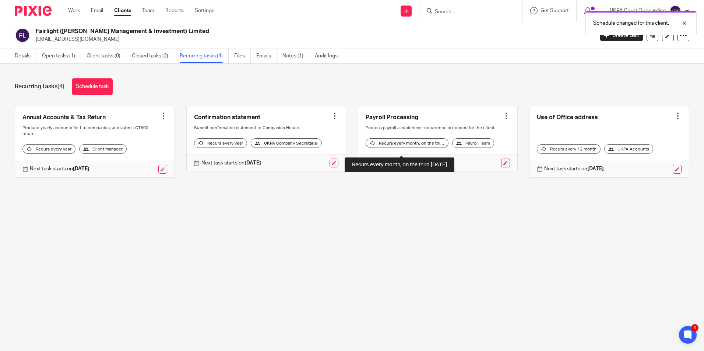
click at [418, 148] on div "Recurs every month, on the third [DATE]" at bounding box center [406, 143] width 83 height 10
click at [401, 148] on div "Recurs every month, on the third [DATE]" at bounding box center [406, 143] width 83 height 10
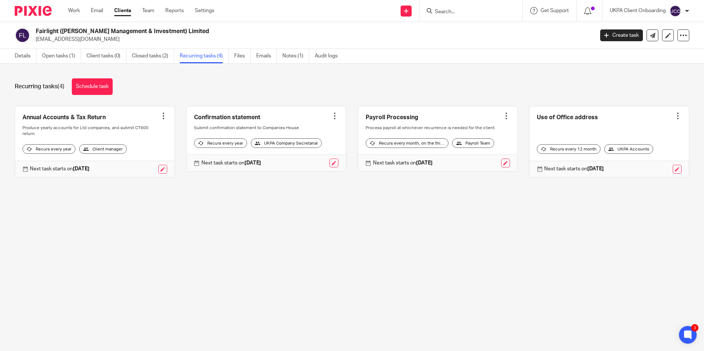
click at [502, 170] on div "Next task starts on [DATE]" at bounding box center [437, 163] width 159 height 17
click at [501, 167] on link at bounding box center [505, 163] width 9 height 9
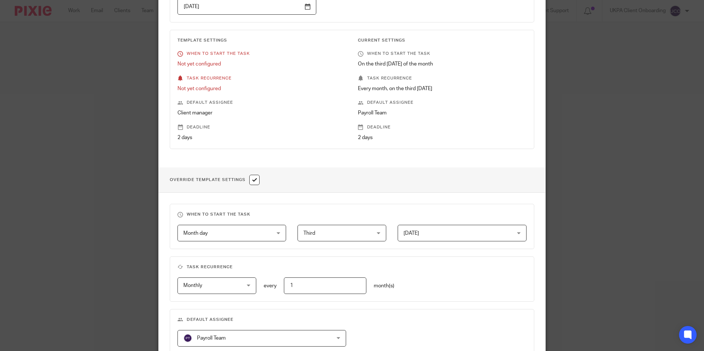
click at [255, 182] on input "checkbox" at bounding box center [254, 180] width 10 height 10
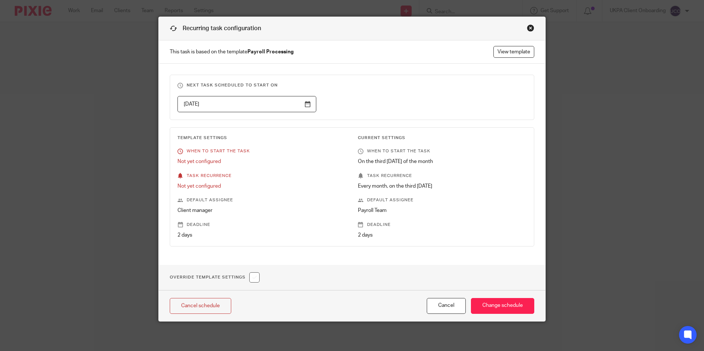
scroll to position [13, 0]
click at [251, 278] on input "checkbox" at bounding box center [254, 277] width 10 height 10
checkbox input "true"
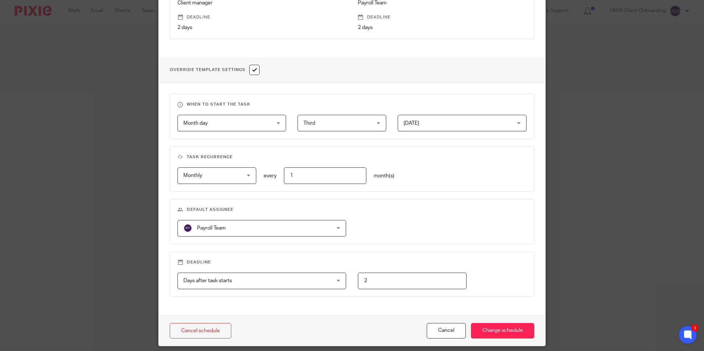
scroll to position [221, 0]
click at [268, 120] on div "Month day Month day" at bounding box center [231, 122] width 109 height 17
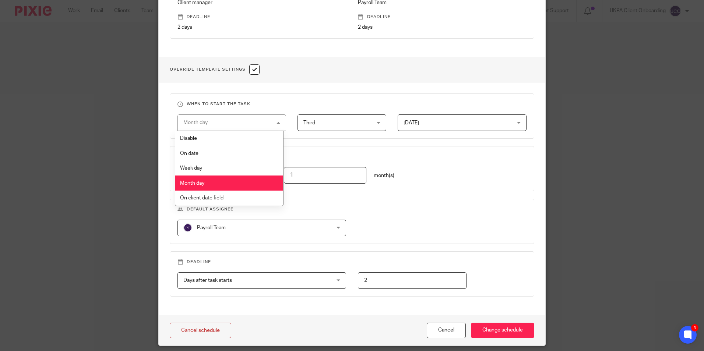
click at [256, 139] on li "Disable" at bounding box center [229, 138] width 108 height 15
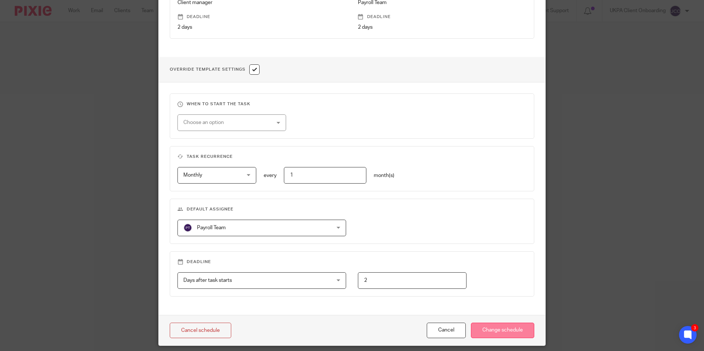
click at [498, 328] on input "Change schedule" at bounding box center [502, 331] width 63 height 16
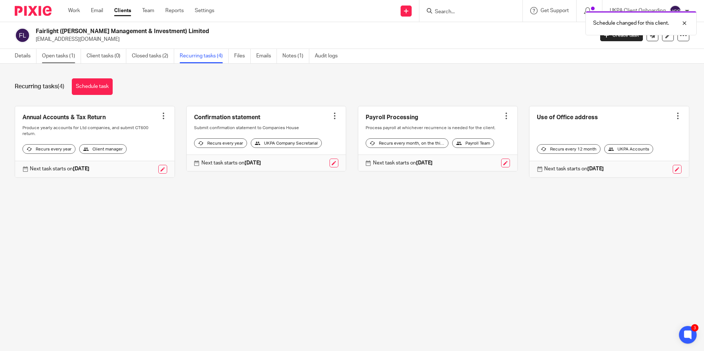
click at [61, 56] on link "Open tasks (1)" at bounding box center [61, 56] width 39 height 14
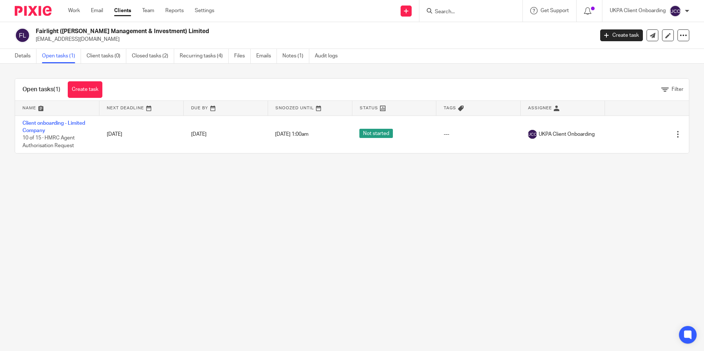
click at [28, 56] on link "Details" at bounding box center [26, 56] width 22 height 14
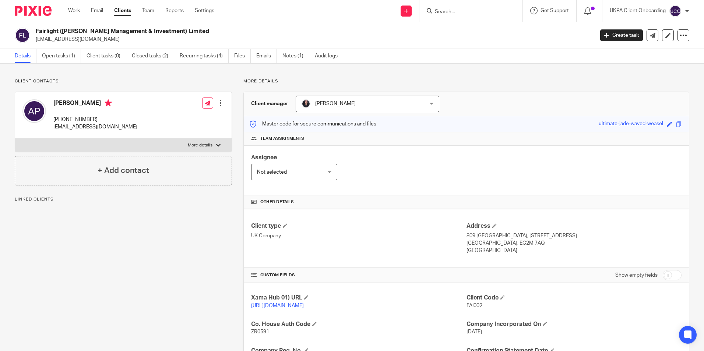
click at [359, 99] on span "[PERSON_NAME]" at bounding box center [356, 103] width 110 height 15
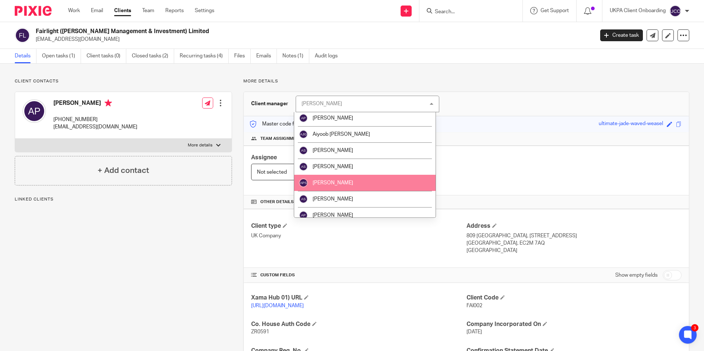
scroll to position [74, 0]
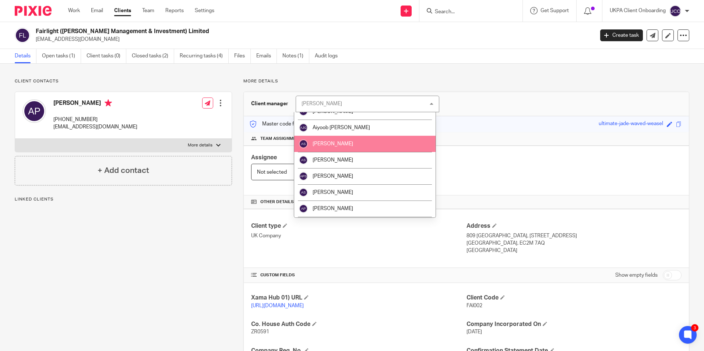
click at [327, 144] on span "[PERSON_NAME]" at bounding box center [332, 143] width 40 height 5
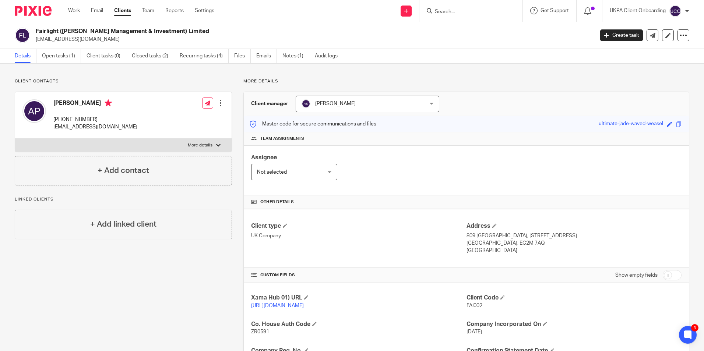
click at [445, 9] on input "Search" at bounding box center [467, 12] width 66 height 7
paste input "[PERSON_NAME]"
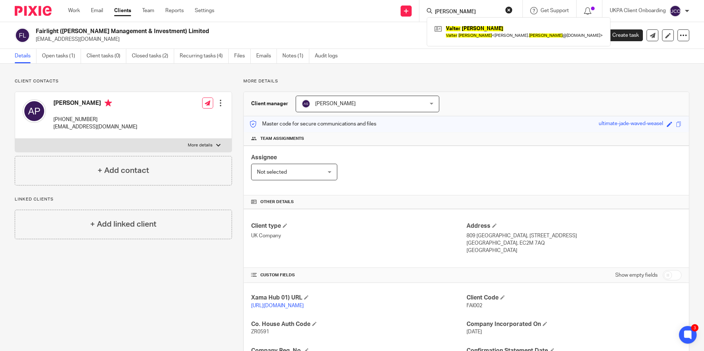
click at [476, 7] on form "Valter Ressel" at bounding box center [473, 10] width 78 height 9
click at [476, 8] on form "Valter Ressel" at bounding box center [473, 10] width 78 height 9
click at [476, 10] on input "Valter Ressel" at bounding box center [467, 12] width 66 height 7
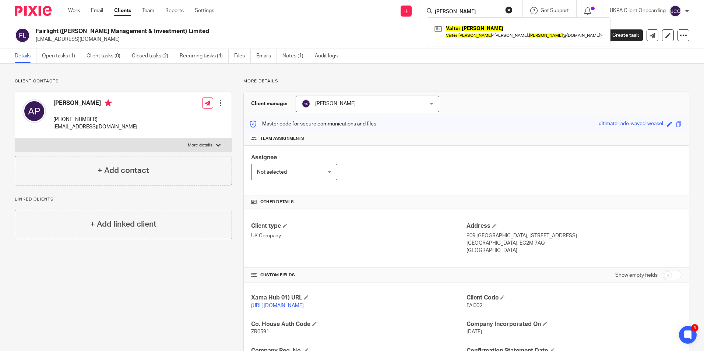
click at [476, 10] on input "Valter Ressel" at bounding box center [467, 12] width 66 height 7
paste input "[PERSON_NAME] [PERSON_NAME]"
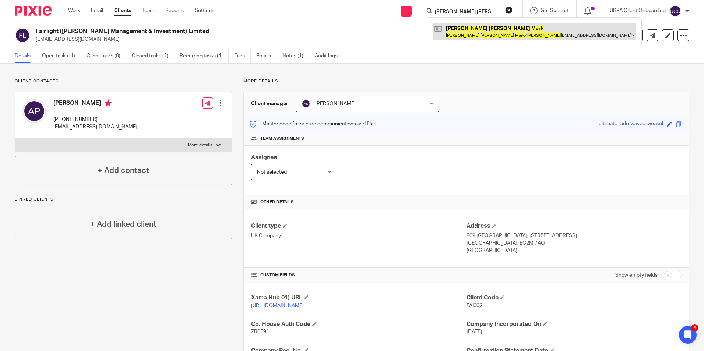
type input "[PERSON_NAME] [PERSON_NAME]"
click at [479, 32] on link at bounding box center [533, 31] width 203 height 17
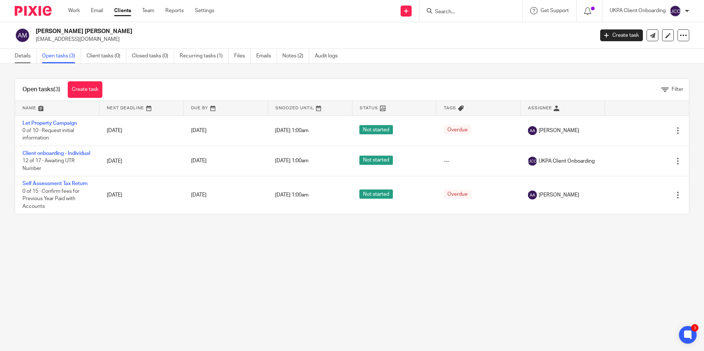
click at [22, 59] on link "Details" at bounding box center [26, 56] width 22 height 14
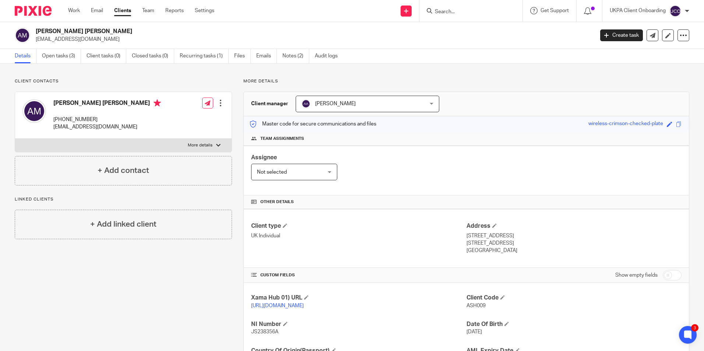
click at [460, 14] on input "Search" at bounding box center [467, 12] width 66 height 7
paste input "[PERSON_NAME]"
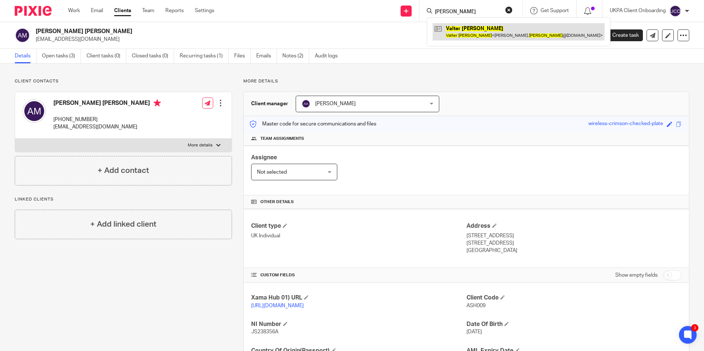
type input "[PERSON_NAME]"
click at [464, 29] on link at bounding box center [518, 31] width 172 height 17
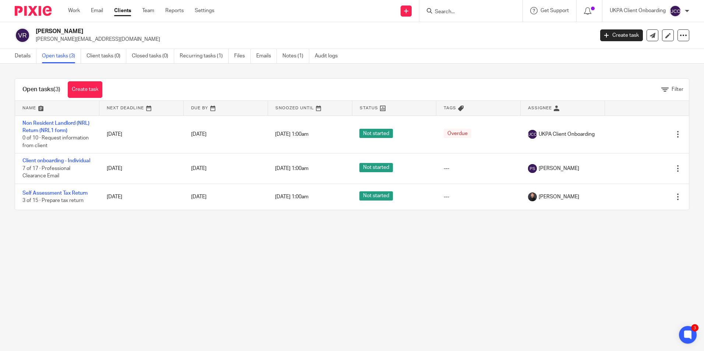
click at [452, 10] on input "Search" at bounding box center [467, 12] width 66 height 7
paste input "Cruachan Properties Limited"
type input "Cruachan Properties Limited"
click at [463, 32] on link at bounding box center [477, 28] width 91 height 11
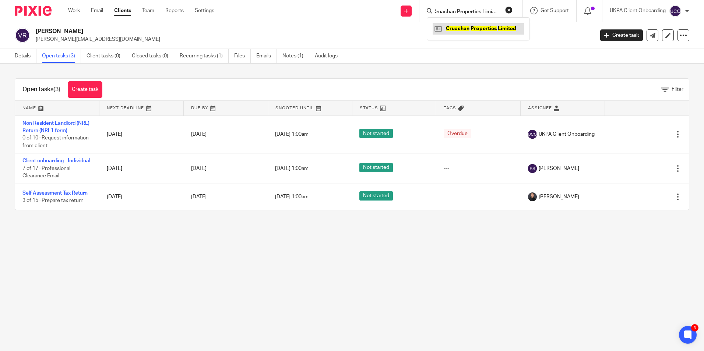
scroll to position [0, 0]
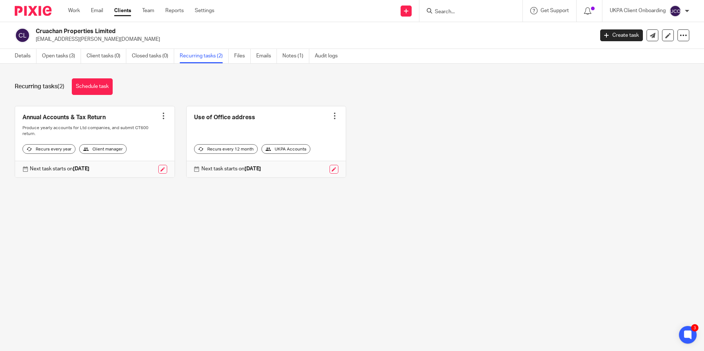
click at [452, 9] on input "Search" at bounding box center [467, 12] width 66 height 7
paste input "Nest Lets Ltd"
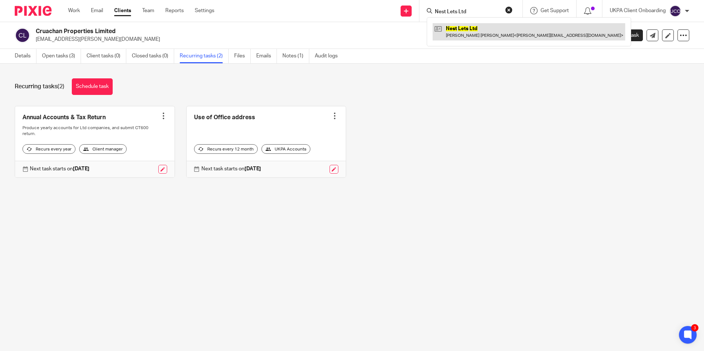
type input "Nest Lets Ltd"
click at [453, 24] on link at bounding box center [528, 31] width 192 height 17
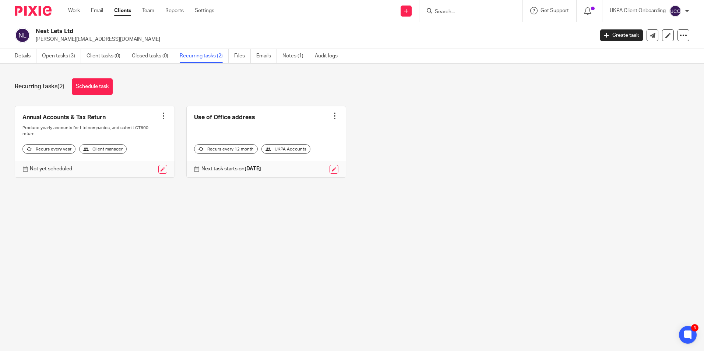
drag, startPoint x: 679, startPoint y: 35, endPoint x: 671, endPoint y: 41, distance: 9.7
click at [679, 35] on icon at bounding box center [682, 35] width 7 height 7
click at [626, 52] on link "Update from Companies House" at bounding box center [637, 54] width 81 height 11
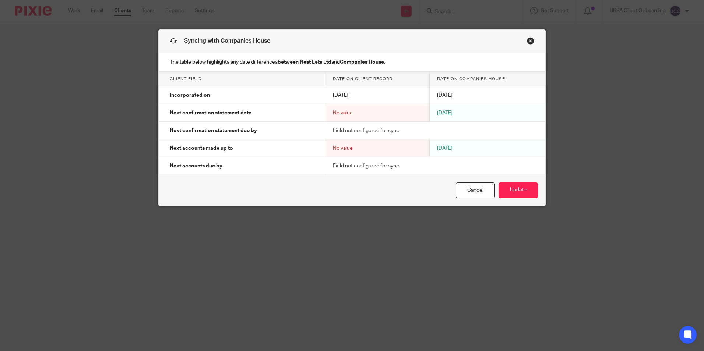
click at [507, 194] on button "Update" at bounding box center [517, 191] width 39 height 16
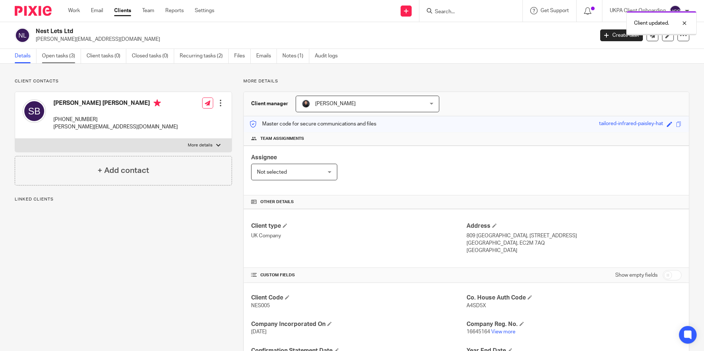
click at [71, 54] on link "Open tasks (3)" at bounding box center [61, 56] width 39 height 14
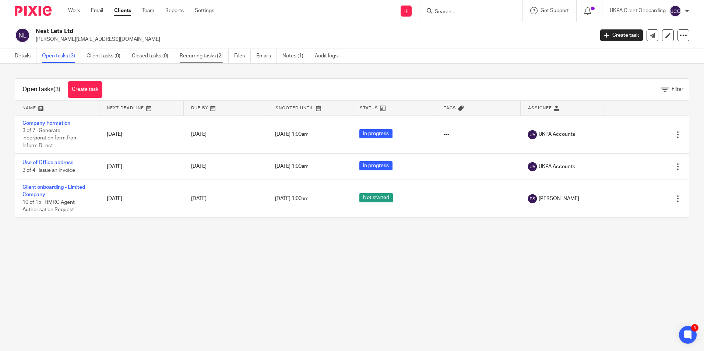
click at [191, 56] on link "Recurring tasks (2)" at bounding box center [204, 56] width 49 height 14
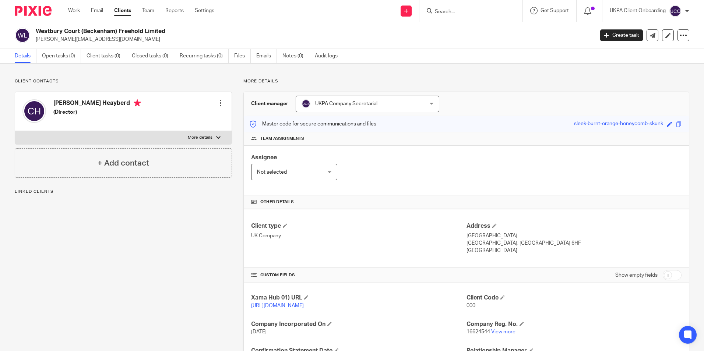
click at [66, 40] on p "[PERSON_NAME][EMAIL_ADDRESS][DOMAIN_NAME]" at bounding box center [312, 39] width 553 height 7
copy main "[PERSON_NAME][EMAIL_ADDRESS][DOMAIN_NAME] Create task Update from Companies Hou…"
click at [443, 12] on input "Search" at bounding box center [467, 12] width 66 height 7
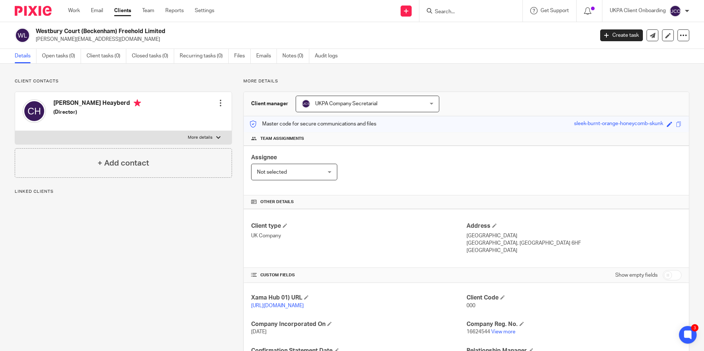
paste input "[PERSON_NAME][EMAIL_ADDRESS][DOMAIN_NAME]"
type input "[PERSON_NAME][EMAIL_ADDRESS][DOMAIN_NAME]"
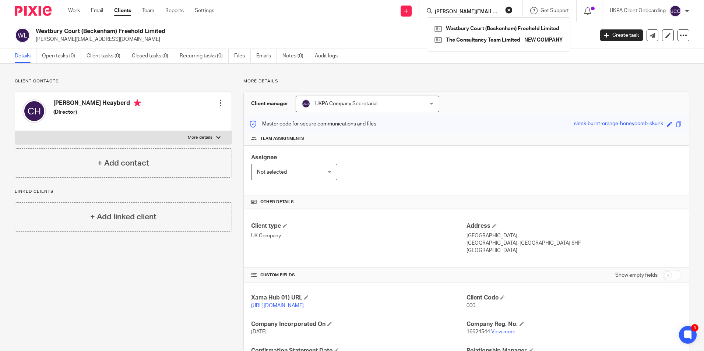
click at [509, 11] on button "reset" at bounding box center [508, 9] width 7 height 7
click at [488, 11] on input "Search" at bounding box center [467, 12] width 66 height 7
paste input "Tree And Bees Ltd"
type input "Tree And Bees Ltd"
click at [486, 28] on link at bounding box center [477, 28] width 91 height 11
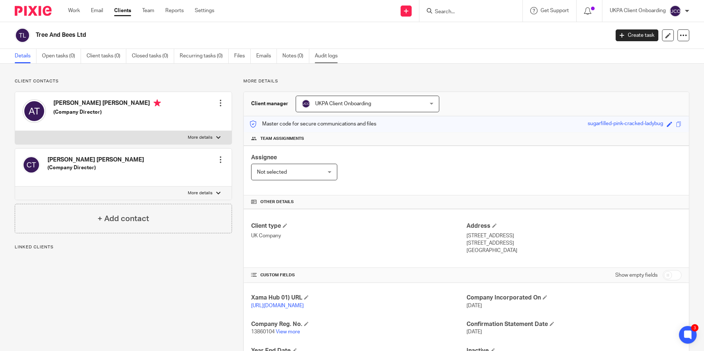
click at [325, 58] on link "Audit logs" at bounding box center [329, 56] width 28 height 14
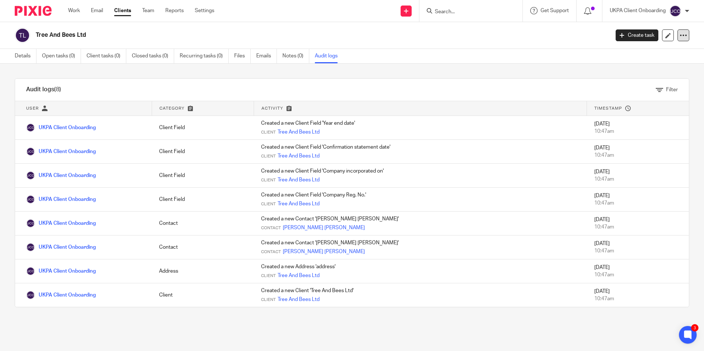
click at [680, 36] on icon at bounding box center [682, 35] width 7 height 7
click at [623, 96] on span "Delete client" at bounding box center [621, 94] width 29 height 5
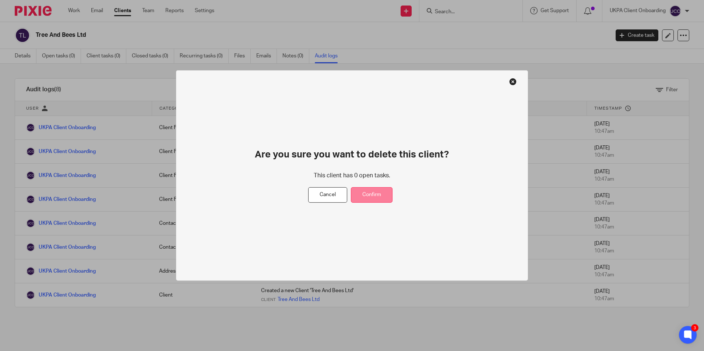
click at [381, 194] on button "Confirm" at bounding box center [372, 195] width 42 height 16
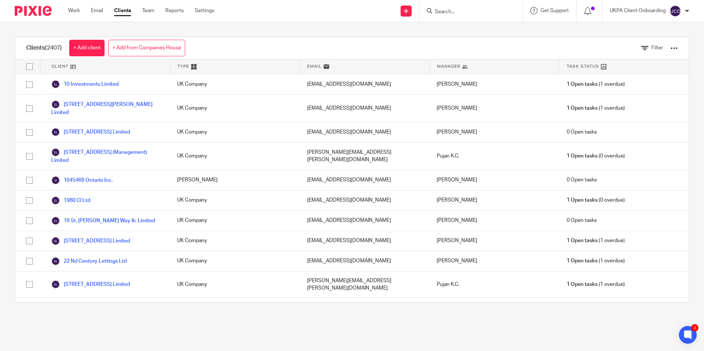
click at [449, 13] on input "Search" at bounding box center [467, 12] width 66 height 7
paste input "MSD KINGFISHER LTD"
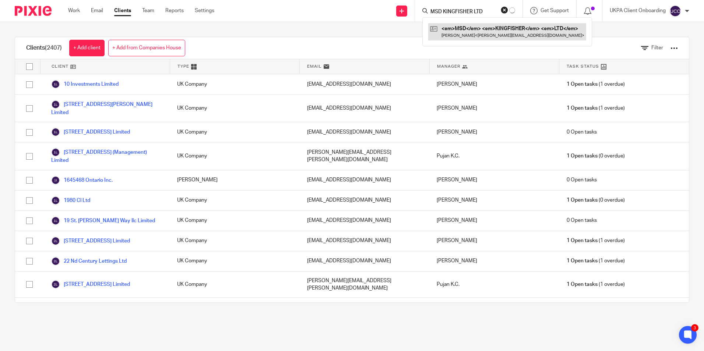
type input "MSD KINGFISHER LTD"
click at [463, 31] on link at bounding box center [511, 31] width 158 height 17
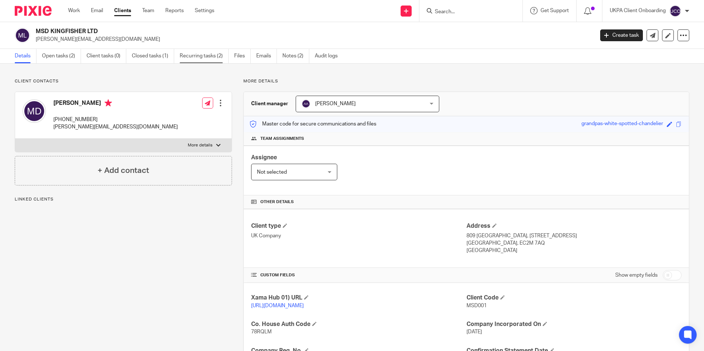
click at [203, 57] on link "Recurring tasks (2)" at bounding box center [204, 56] width 49 height 14
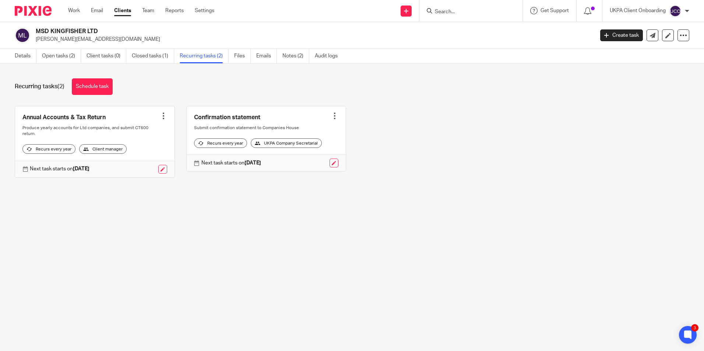
click at [476, 12] on input "Search" at bounding box center [467, 12] width 66 height 7
paste input "Fairlight ([PERSON_NAME] Management & Investment) Limited"
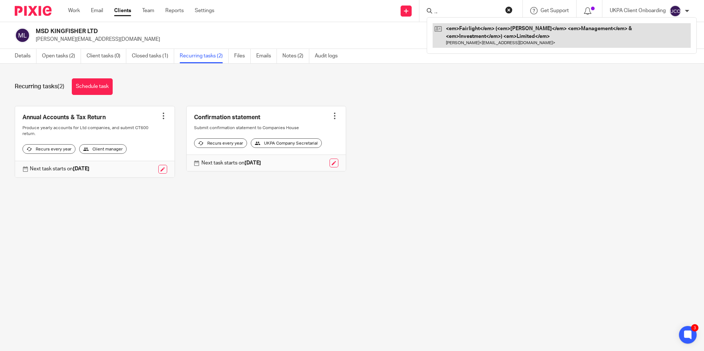
type input "Fairlight ([PERSON_NAME] Management & Investment) Limited"
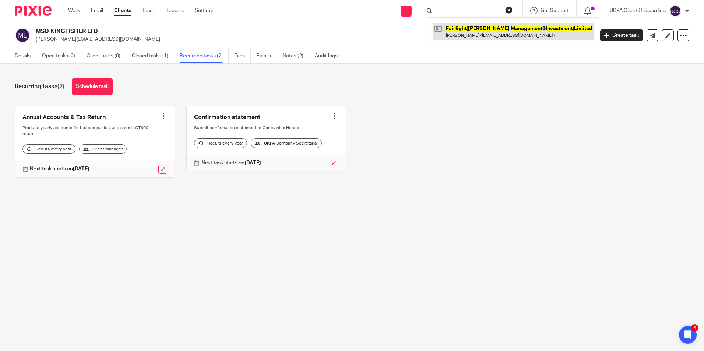
click at [478, 29] on link at bounding box center [513, 31] width 162 height 17
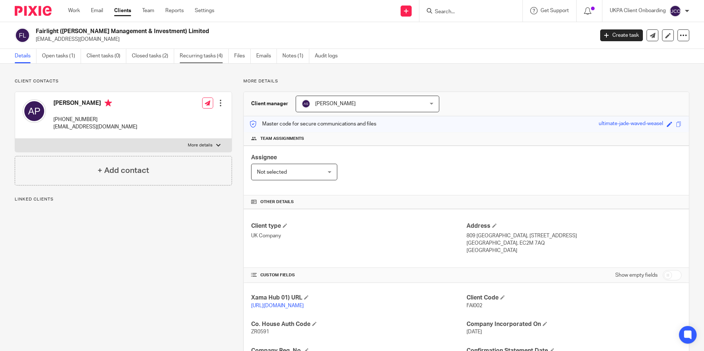
click at [220, 52] on link "Recurring tasks (4)" at bounding box center [204, 56] width 49 height 14
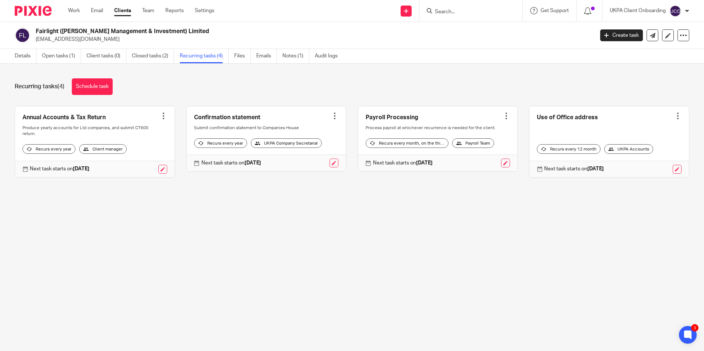
click at [480, 17] on div at bounding box center [470, 11] width 103 height 22
click at [476, 13] on input "Search" at bounding box center [467, 12] width 66 height 7
paste input "Kossworth Limited"
type input "Kossworth Limited"
click at [459, 25] on link at bounding box center [477, 28] width 91 height 11
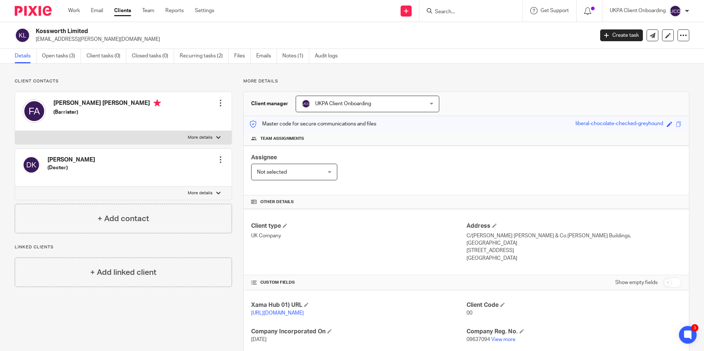
click at [467, 13] on input "Search" at bounding box center [467, 12] width 66 height 7
paste input "Nest Lets Ltd"
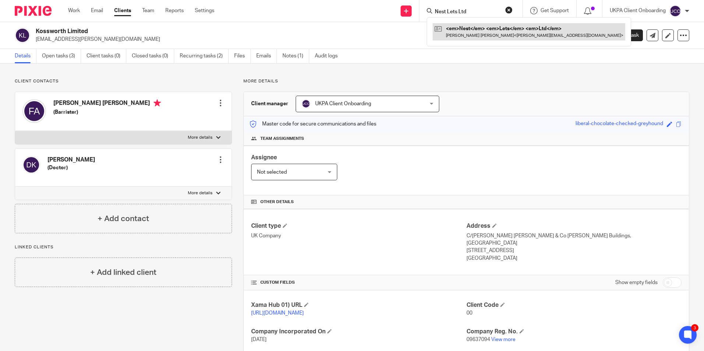
type input "Nest Lets Ltd"
click at [459, 31] on link at bounding box center [528, 31] width 192 height 17
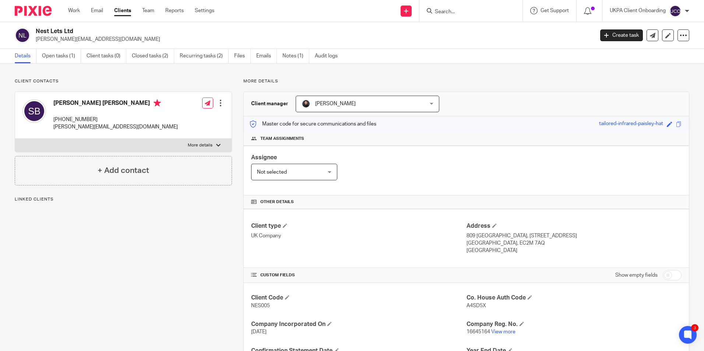
drag, startPoint x: 459, startPoint y: 9, endPoint x: 457, endPoint y: 15, distance: 5.7
click at [458, 9] on input "Search" at bounding box center [467, 12] width 66 height 7
paste input "[PERSON_NAME] [PERSON_NAME]"
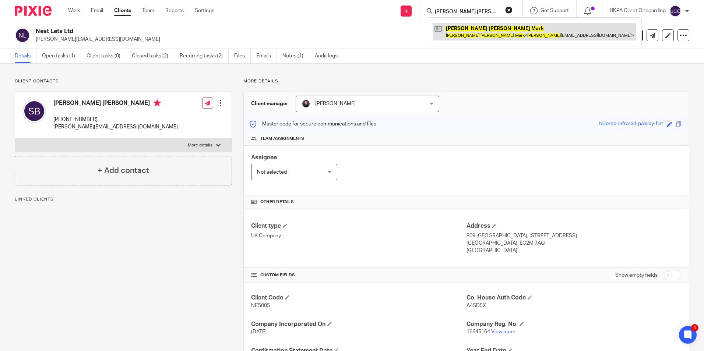
type input "[PERSON_NAME] [PERSON_NAME]"
click at [465, 31] on link at bounding box center [533, 31] width 203 height 17
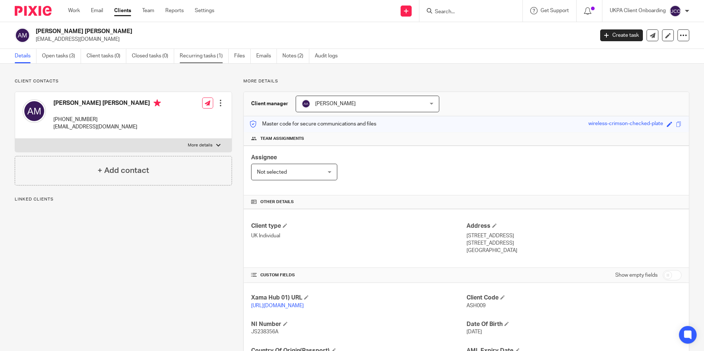
click at [209, 54] on link "Recurring tasks (1)" at bounding box center [204, 56] width 49 height 14
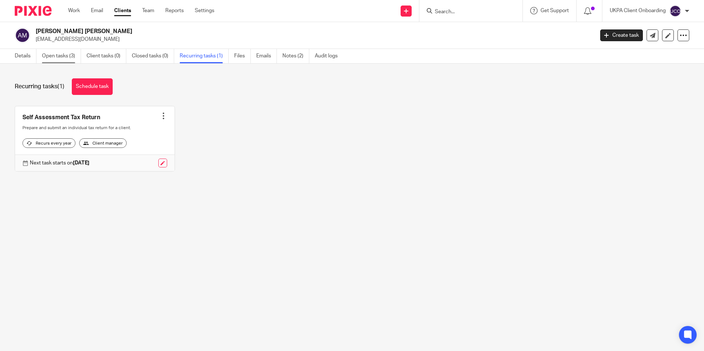
click at [55, 56] on link "Open tasks (3)" at bounding box center [61, 56] width 39 height 14
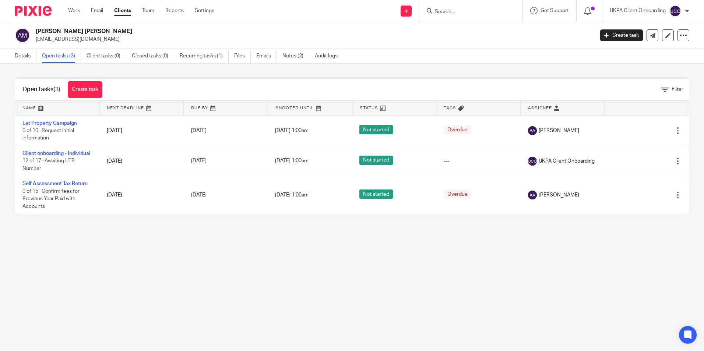
click at [445, 14] on input "Search" at bounding box center [467, 12] width 66 height 7
paste input "[EMAIL_ADDRESS][DOMAIN_NAME]"
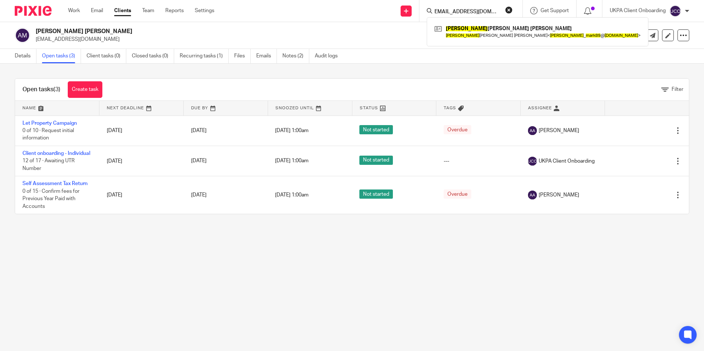
type input "[EMAIL_ADDRESS][DOMAIN_NAME]"
drag, startPoint x: 505, startPoint y: 10, endPoint x: 489, endPoint y: 10, distance: 15.5
click at [505, 10] on button "reset" at bounding box center [508, 9] width 7 height 7
click at [489, 10] on input "Search" at bounding box center [467, 12] width 66 height 7
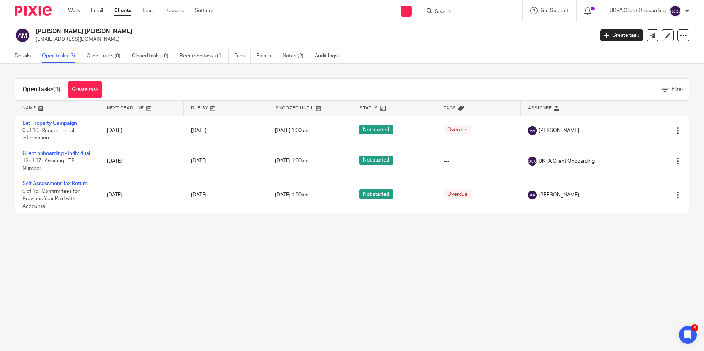
paste input "[PERSON_NAME] [PERSON_NAME]"
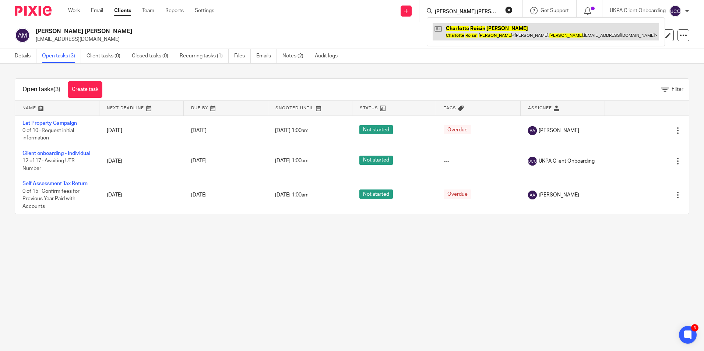
type input "[PERSON_NAME] [PERSON_NAME]"
click at [475, 31] on link at bounding box center [545, 31] width 226 height 17
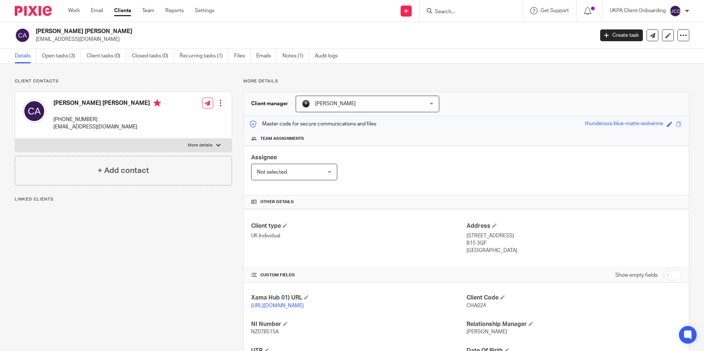
click at [100, 42] on p "charlie.ashley.home@gmail.com" at bounding box center [312, 39] width 553 height 7
copy main "charlie.ashley.home@gmail.com Create task Update from Companies House Export da…"
click at [461, 9] on input "Search" at bounding box center [467, 12] width 66 height 7
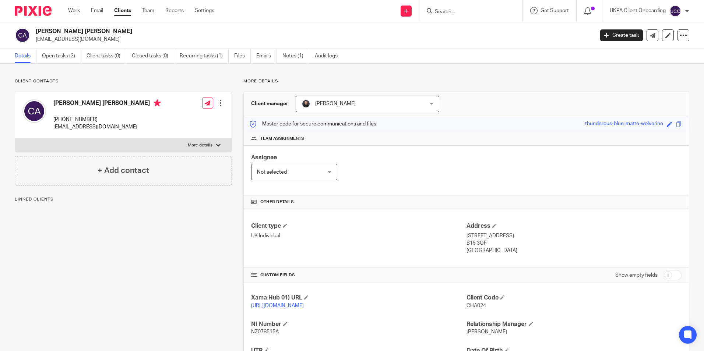
paste input "charlie.ashley.home@gmail.com"
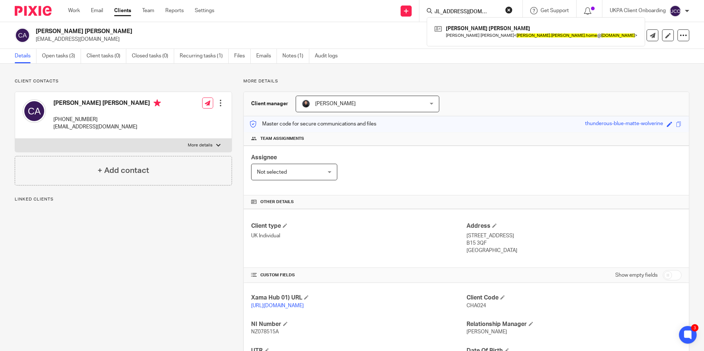
type input "charlie.ashley.home@gmail.com"
drag, startPoint x: 505, startPoint y: 11, endPoint x: 484, endPoint y: 8, distance: 21.5
click at [505, 11] on button "reset" at bounding box center [508, 9] width 7 height 7
click at [484, 8] on form at bounding box center [473, 10] width 78 height 9
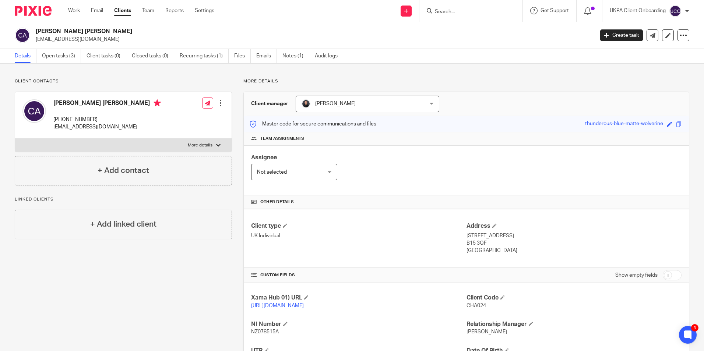
paste input "Shire And Properties Ltd"
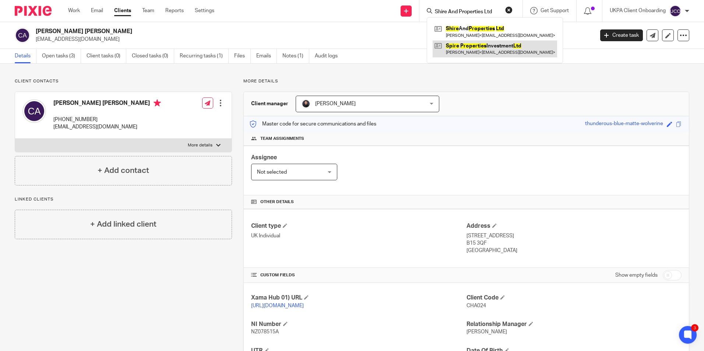
type input "Shire And Properties Ltd"
click at [476, 39] on link at bounding box center [494, 31] width 124 height 17
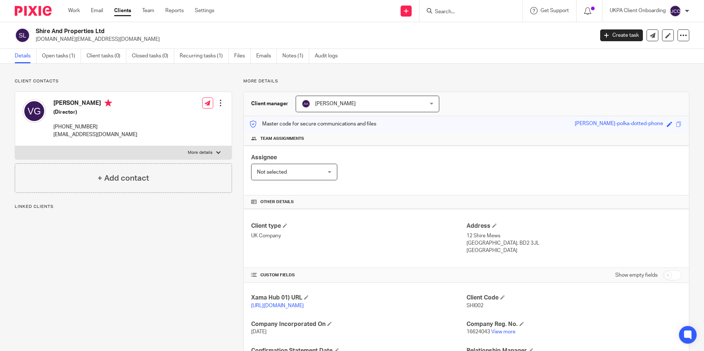
click at [85, 38] on p "vasilena.ng@gmail.com" at bounding box center [312, 39] width 553 height 7
drag, startPoint x: 0, startPoint y: 0, endPoint x: 85, endPoint y: 38, distance: 92.9
click at [85, 38] on p "[DOMAIN_NAME][EMAIL_ADDRESS][DOMAIN_NAME]" at bounding box center [312, 39] width 553 height 7
copy main "vasilena.ng@gmail.com Create task Update from Companies House Export data Merge…"
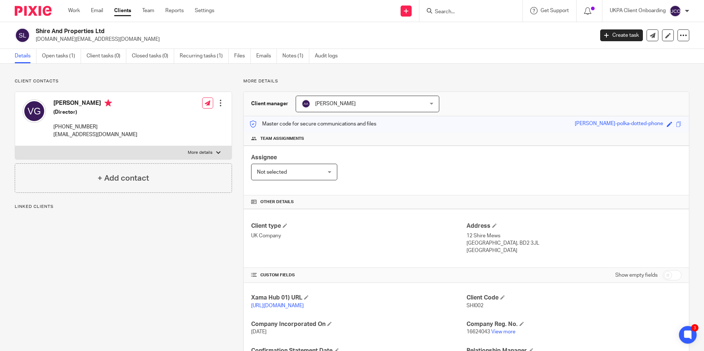
click at [468, 14] on input "Search" at bounding box center [467, 12] width 66 height 7
paste input "vasilena.ng@gmail.com"
type input "vasilena.ng@gmail.com"
click at [192, 58] on link "Recurring tasks (1)" at bounding box center [204, 56] width 49 height 14
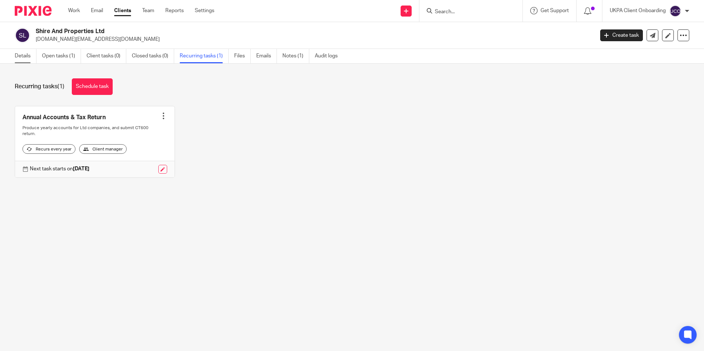
click at [28, 57] on link "Details" at bounding box center [26, 56] width 22 height 14
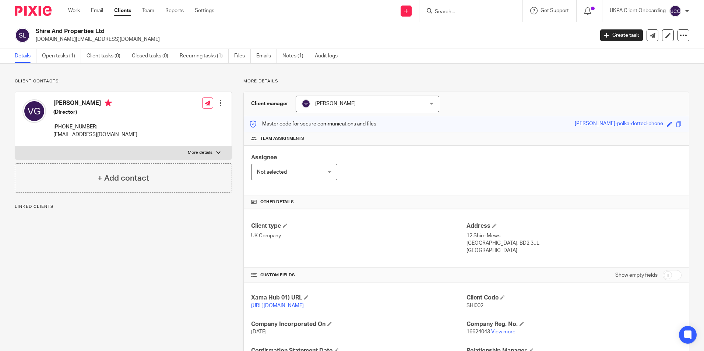
scroll to position [98, 0]
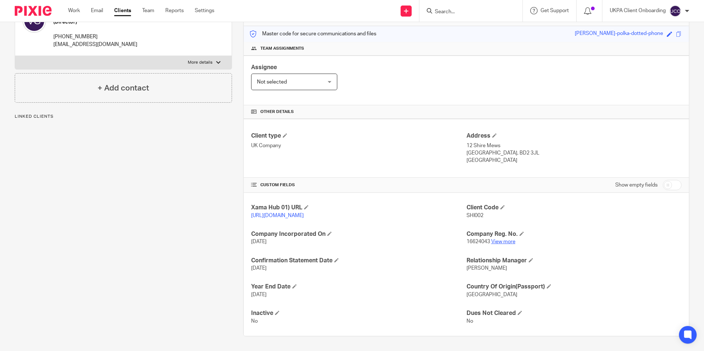
click at [502, 242] on link "View more" at bounding box center [503, 241] width 24 height 5
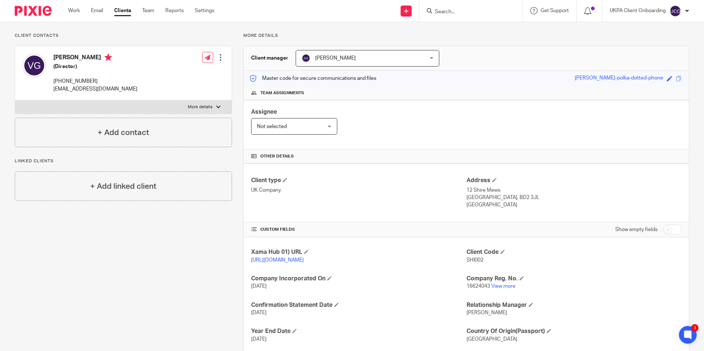
scroll to position [0, 0]
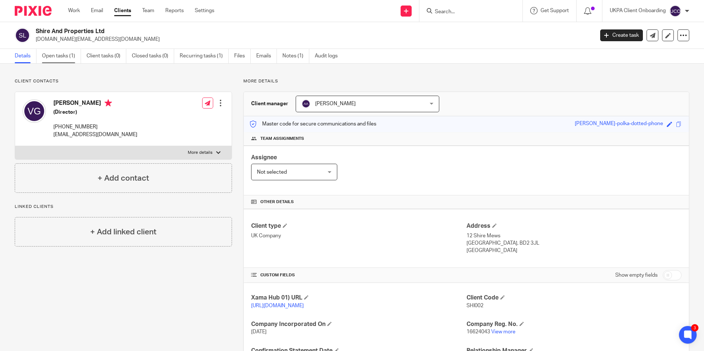
click at [78, 56] on link "Open tasks (1)" at bounding box center [61, 56] width 39 height 14
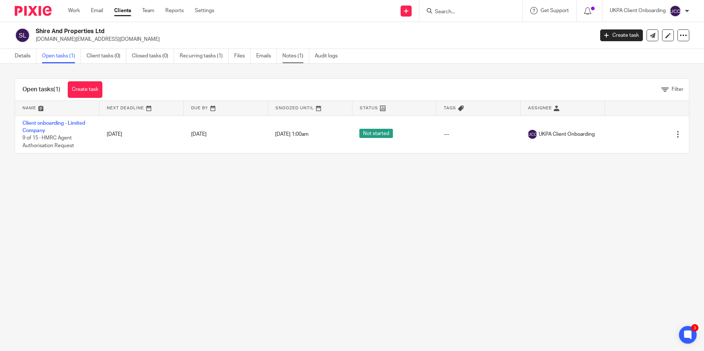
click at [303, 53] on link "Notes (1)" at bounding box center [295, 56] width 27 height 14
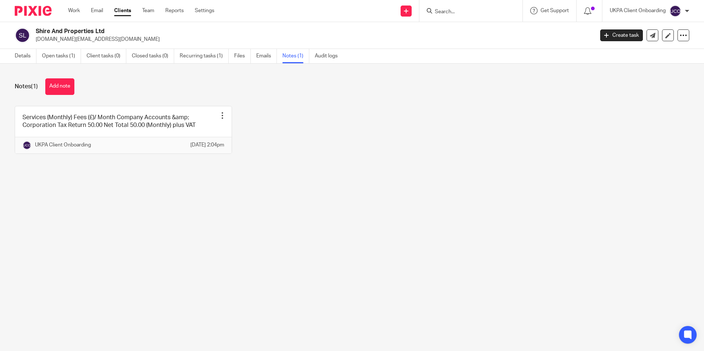
click at [13, 53] on div "Details Open tasks (1) Client tasks (0) Closed tasks (0) Recurring tasks (1) Fi…" at bounding box center [178, 56] width 356 height 14
click at [17, 58] on link "Details" at bounding box center [26, 56] width 22 height 14
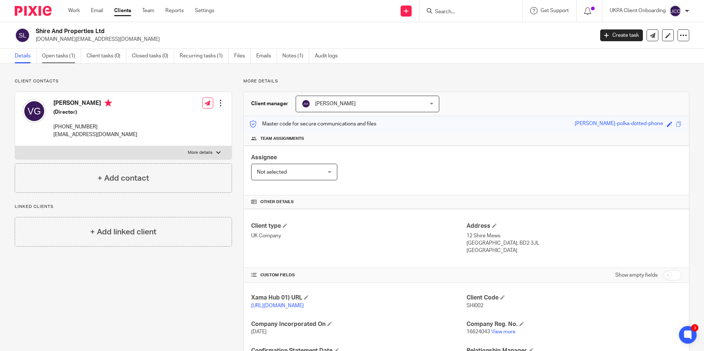
click at [60, 58] on link "Open tasks (1)" at bounding box center [61, 56] width 39 height 14
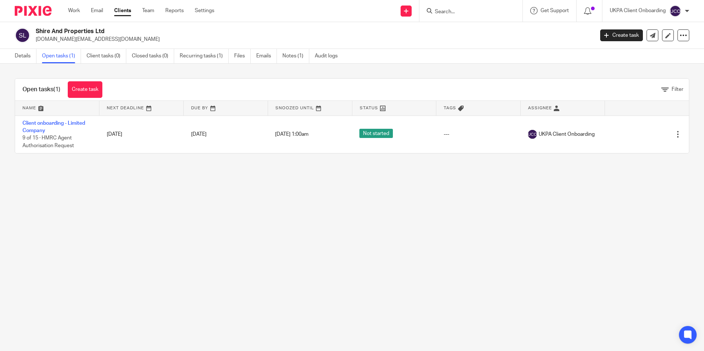
click at [66, 123] on link "Client onboarding - Limited Company" at bounding box center [53, 127] width 63 height 13
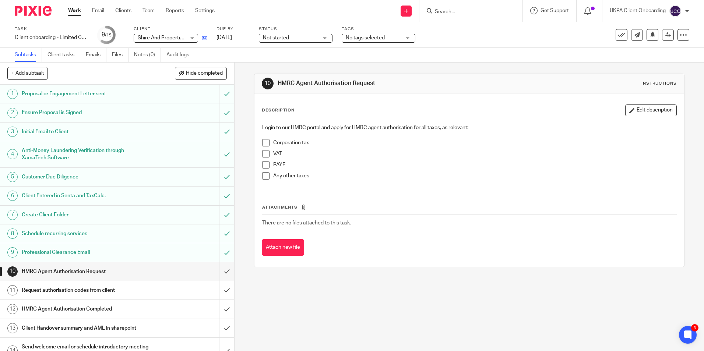
click at [201, 39] on link at bounding box center [202, 37] width 9 height 7
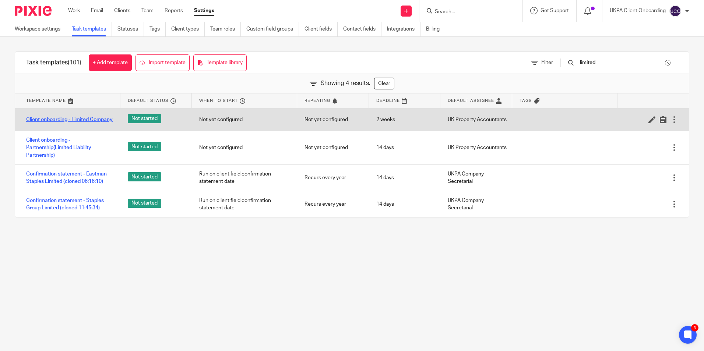
type input "limited"
drag, startPoint x: 83, startPoint y: 120, endPoint x: 81, endPoint y: 124, distance: 4.9
click at [83, 120] on link "Client onboarding - Limited Company" at bounding box center [69, 119] width 86 height 7
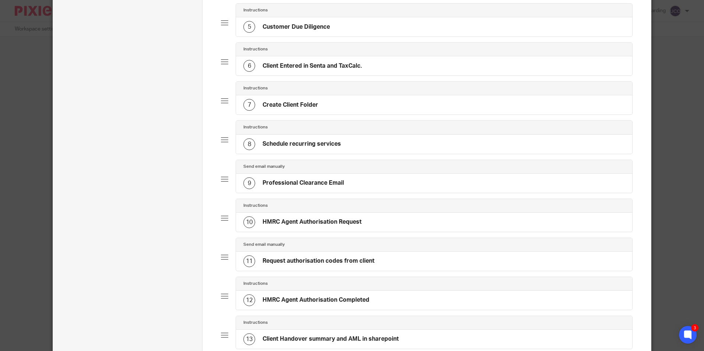
scroll to position [221, 0]
click at [335, 225] on h4 "HMRC Agent Authorisation Request" at bounding box center [311, 221] width 99 height 8
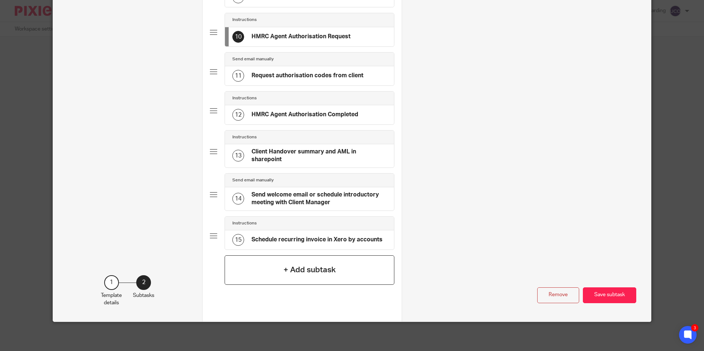
scroll to position [410, 0]
click at [293, 265] on h4 "+ Add subtask" at bounding box center [309, 269] width 52 height 11
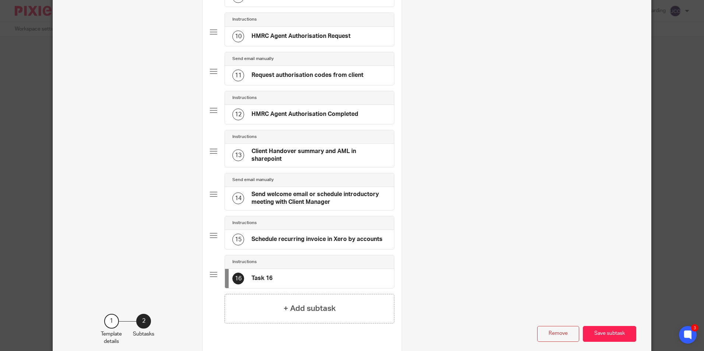
scroll to position [0, 0]
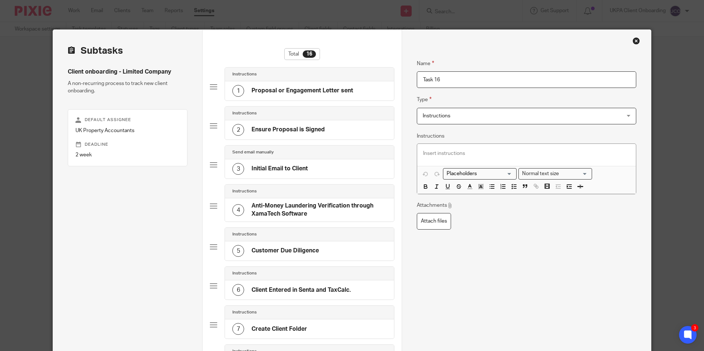
click at [463, 78] on input "Task 16" at bounding box center [526, 79] width 219 height 17
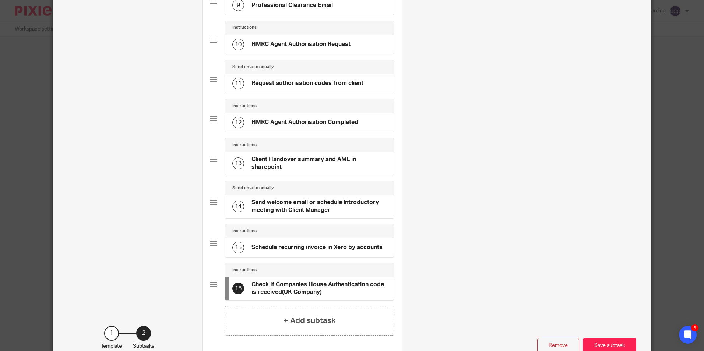
scroll to position [453, 0]
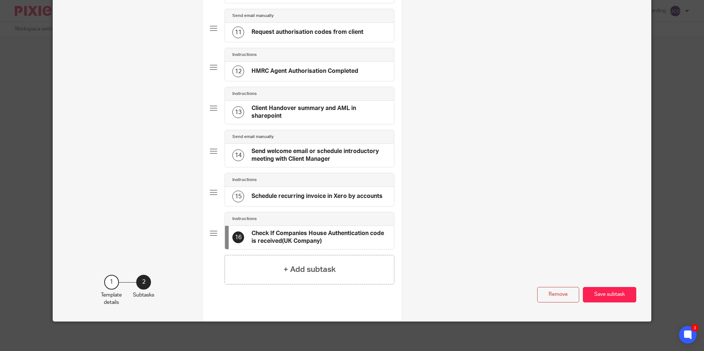
type input "Check If Companies House Authentication code is received(UK Company)"
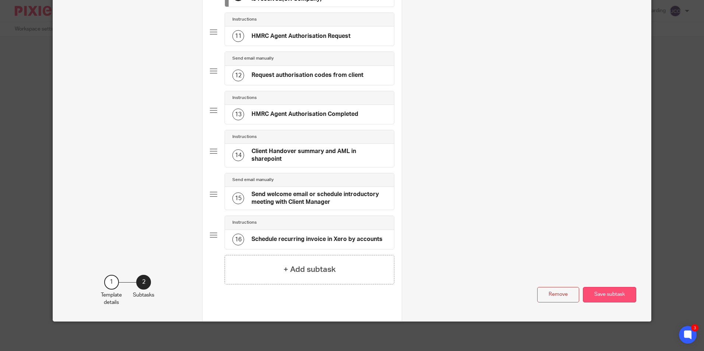
click at [597, 294] on button "Save subtask" at bounding box center [609, 295] width 53 height 16
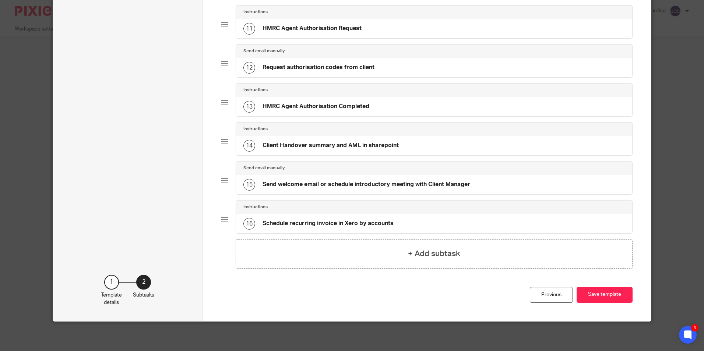
scroll to position [453, 0]
click at [590, 289] on button "Save template" at bounding box center [604, 295] width 56 height 16
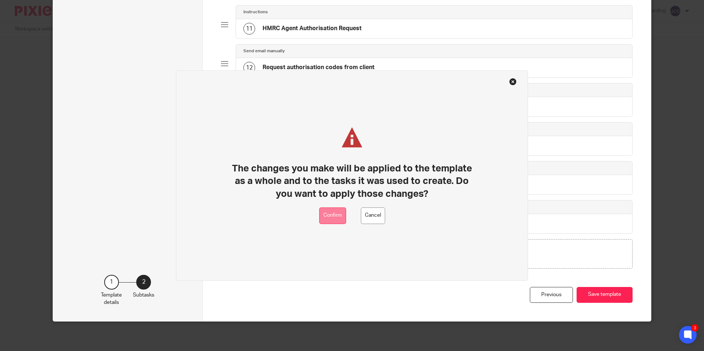
click at [334, 213] on button "Confirm" at bounding box center [332, 216] width 27 height 17
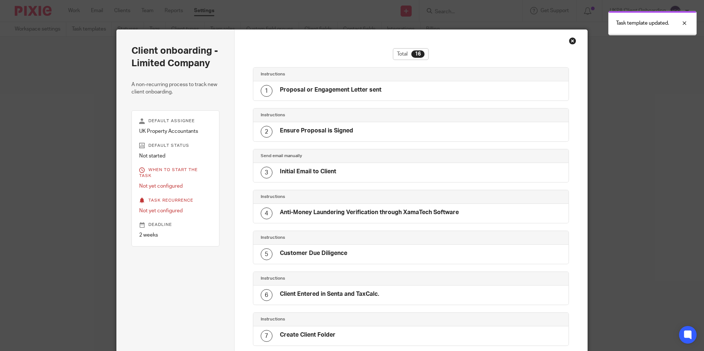
scroll to position [437, 0]
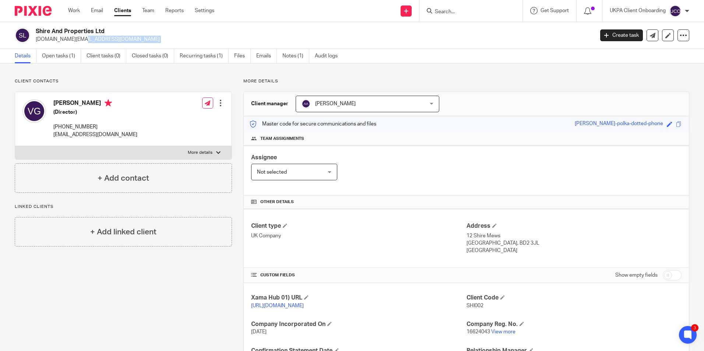
click at [70, 41] on p "[DOMAIN_NAME][EMAIL_ADDRESS][DOMAIN_NAME]" at bounding box center [312, 39] width 553 height 7
click at [70, 41] on p "vasilena.ng@gmail.com" at bounding box center [312, 39] width 553 height 7
click at [75, 38] on p "vasilena.ng@gmail.com" at bounding box center [312, 39] width 553 height 7
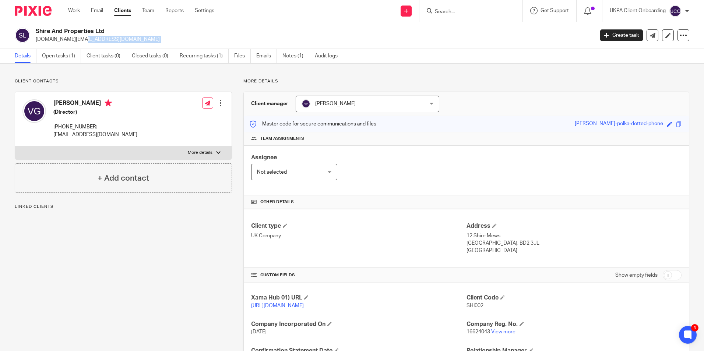
click at [75, 38] on p "vasilena.ng@gmail.com" at bounding box center [312, 39] width 553 height 7
copy main "vasilena.ng@gmail.com Create task Update from Companies House Export data Merge…"
click at [470, 13] on input "Search" at bounding box center [467, 12] width 66 height 7
paste input "vasilena.ng@gmail.com"
type input "vasilena.ng@gmail.com"
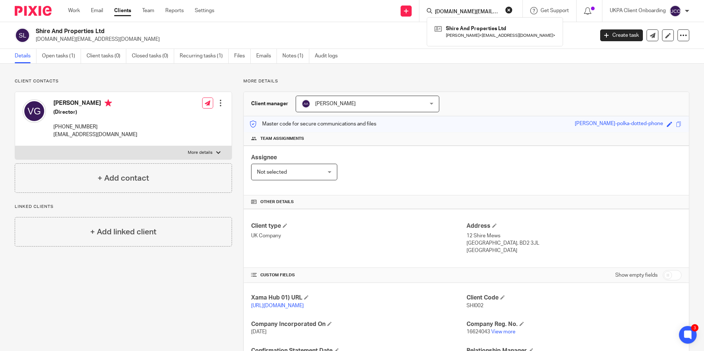
click at [510, 10] on button "reset" at bounding box center [508, 9] width 7 height 7
click at [490, 10] on input "Search" at bounding box center [467, 12] width 66 height 7
paste input "[PERSON_NAME] [PERSON_NAME]"
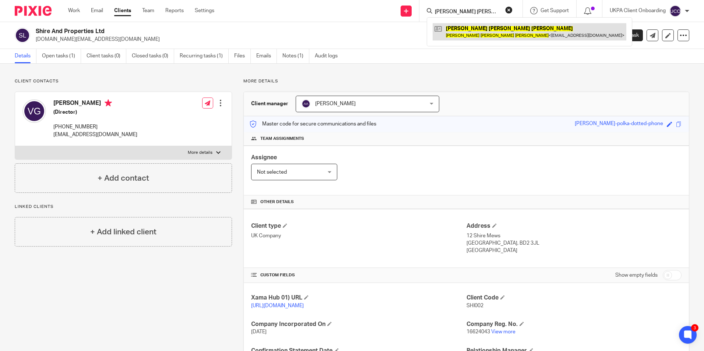
type input "William Douglas Martin"
click at [487, 28] on link at bounding box center [529, 31] width 194 height 17
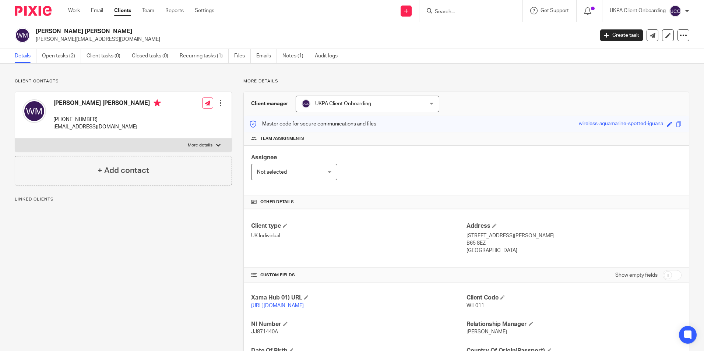
click at [72, 42] on p "[PERSON_NAME][EMAIL_ADDRESS][DOMAIN_NAME]" at bounding box center [312, 39] width 553 height 7
click at [73, 41] on p "[PERSON_NAME][EMAIL_ADDRESS][DOMAIN_NAME]" at bounding box center [312, 39] width 553 height 7
copy main "[PERSON_NAME][EMAIL_ADDRESS][DOMAIN_NAME] Create task Update from Companies Hou…"
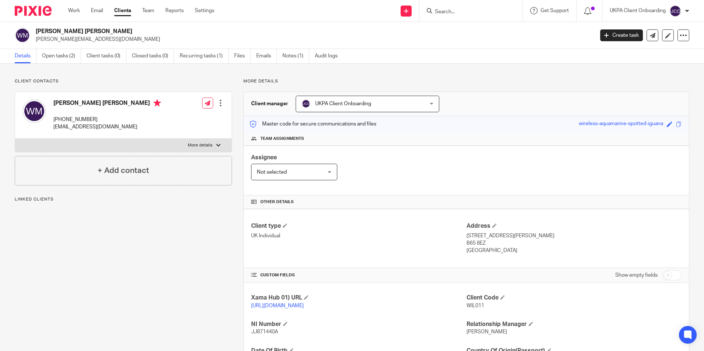
click at [473, 13] on input "Search" at bounding box center [467, 12] width 66 height 7
paste input "[PERSON_NAME][EMAIL_ADDRESS][DOMAIN_NAME]"
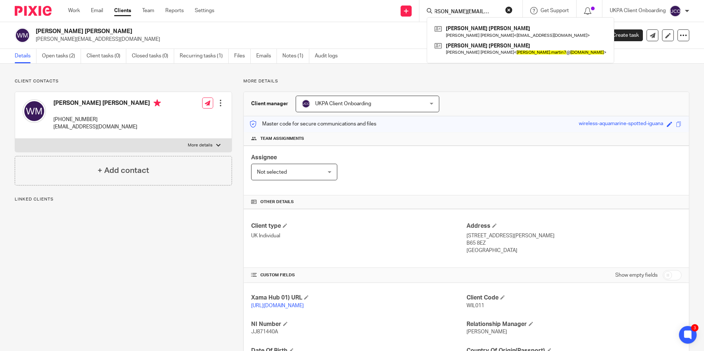
type input "[PERSON_NAME][EMAIL_ADDRESS][DOMAIN_NAME]"
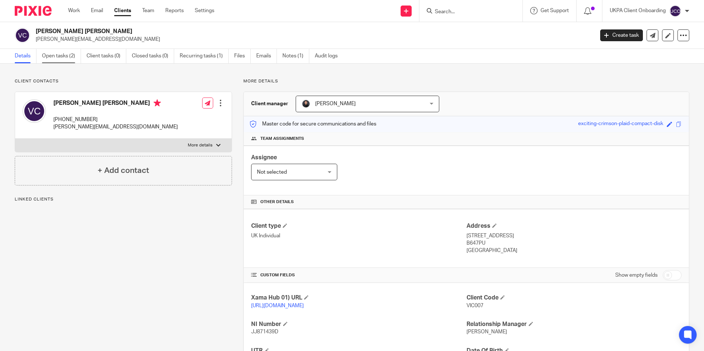
click at [68, 62] on link "Open tasks (2)" at bounding box center [61, 56] width 39 height 14
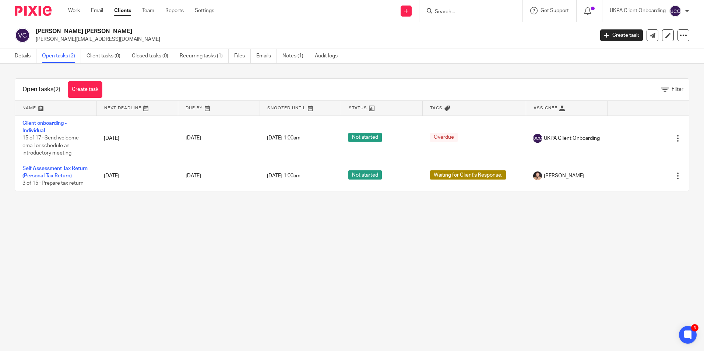
click at [79, 41] on p "[PERSON_NAME][EMAIL_ADDRESS][DOMAIN_NAME]" at bounding box center [312, 39] width 553 height 7
copy main "[PERSON_NAME][EMAIL_ADDRESS][DOMAIN_NAME] Create task Update from Companies Hou…"
click at [464, 13] on input "Search" at bounding box center [467, 12] width 66 height 7
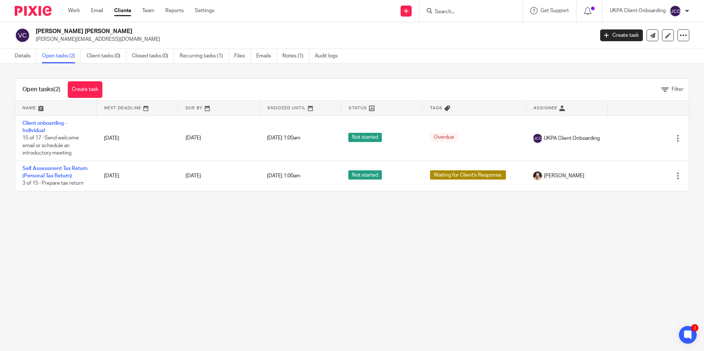
paste input "[PERSON_NAME][EMAIL_ADDRESS][DOMAIN_NAME]"
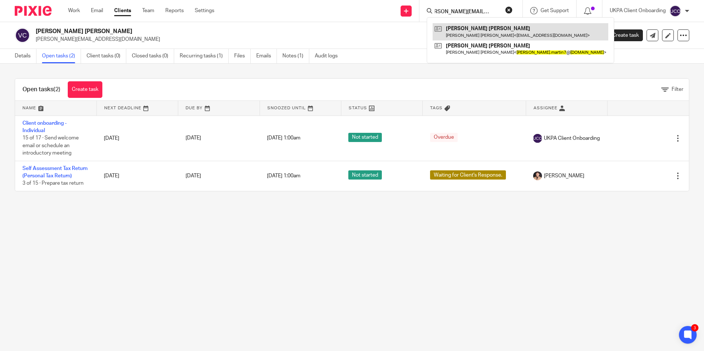
type input "[PERSON_NAME][EMAIL_ADDRESS][DOMAIN_NAME]"
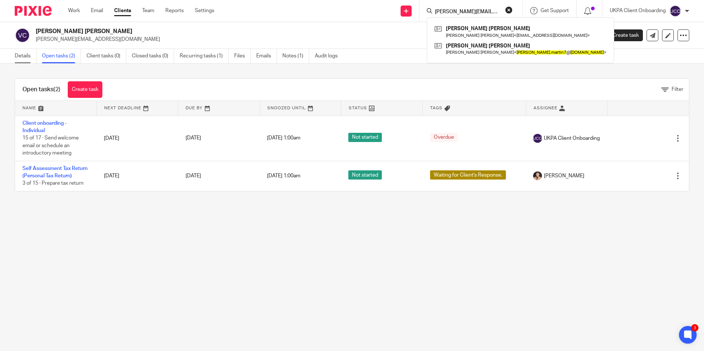
click at [23, 56] on link "Details" at bounding box center [26, 56] width 22 height 14
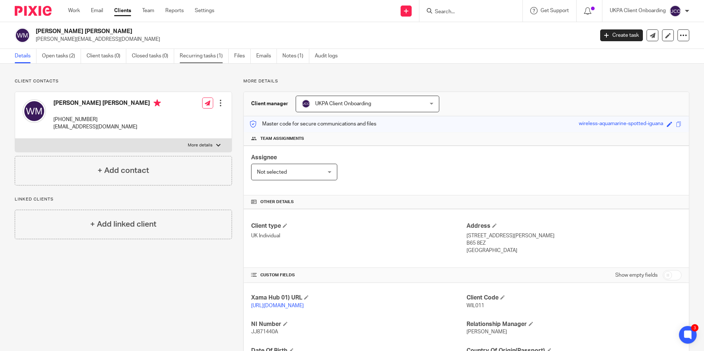
click at [196, 60] on link "Recurring tasks (1)" at bounding box center [204, 56] width 49 height 14
click at [461, 9] on input "Search" at bounding box center [467, 12] width 66 height 7
click at [459, 13] on input "Search" at bounding box center [467, 12] width 66 height 7
paste input "[PERSON_NAME]"
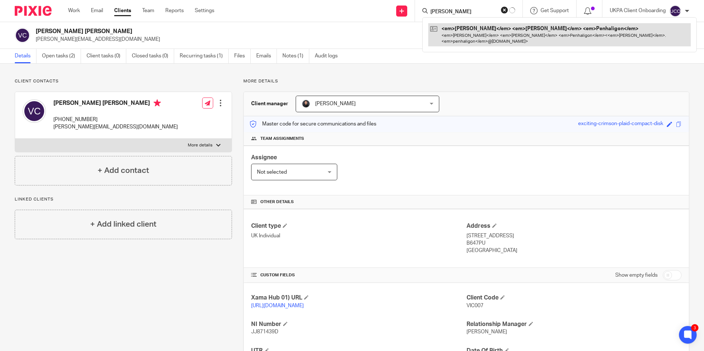
type input "[PERSON_NAME]"
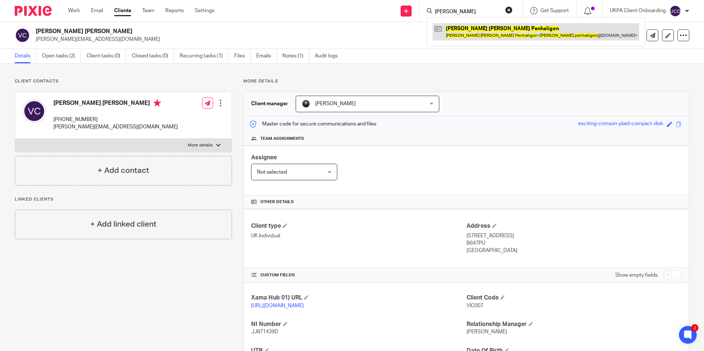
click at [472, 31] on link at bounding box center [535, 31] width 206 height 17
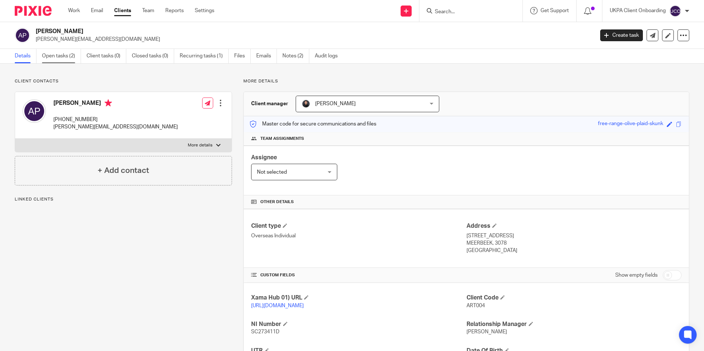
click at [58, 58] on link "Open tasks (2)" at bounding box center [61, 56] width 39 height 14
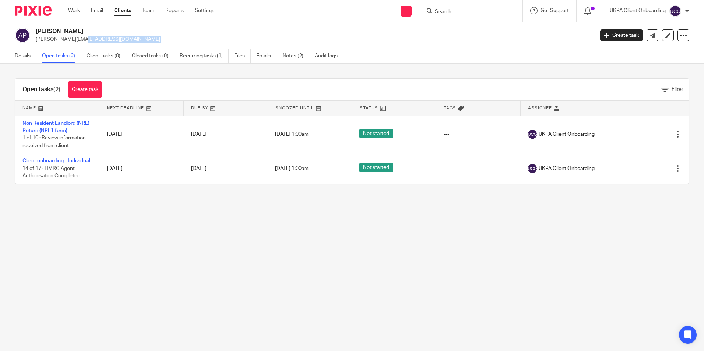
drag, startPoint x: 0, startPoint y: 0, endPoint x: 62, endPoint y: 41, distance: 74.1
click at [62, 41] on p "[PERSON_NAME][EMAIL_ADDRESS][DOMAIN_NAME]" at bounding box center [312, 39] width 553 height 7
click at [467, 14] on input "Search" at bounding box center [467, 12] width 66 height 7
paste input "arthur.penhaligon@cbre.com"
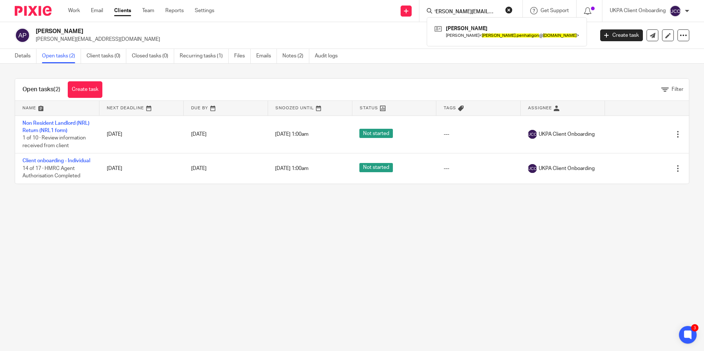
type input "arthur.penhaligon@cbre.com"
drag, startPoint x: 510, startPoint y: 10, endPoint x: 489, endPoint y: 11, distance: 20.6
click at [510, 10] on button "reset" at bounding box center [508, 9] width 7 height 7
click at [489, 11] on input "Search" at bounding box center [467, 12] width 66 height 7
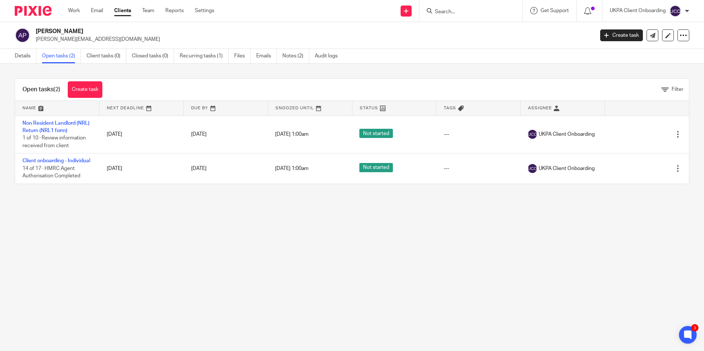
paste input "Valter Ressel"
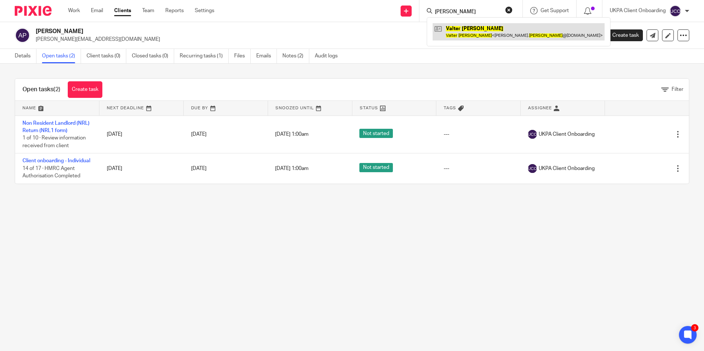
type input "Valter Ressel"
click at [481, 28] on link at bounding box center [518, 31] width 172 height 17
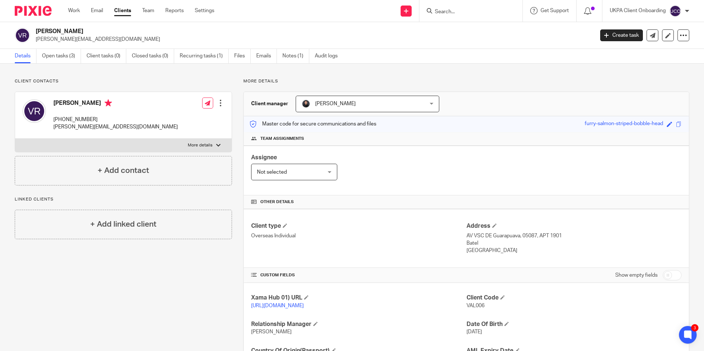
click at [465, 12] on input "Search" at bounding box center [467, 12] width 66 height 7
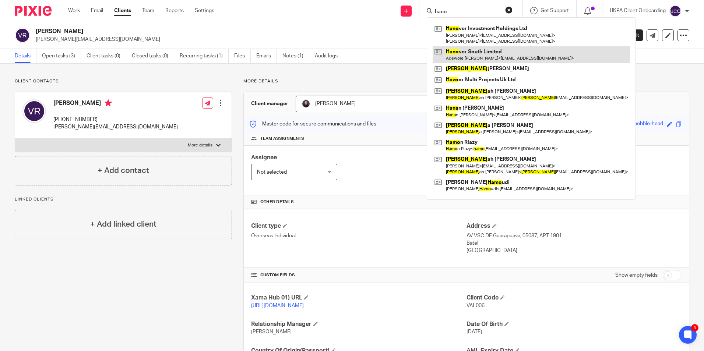
type input "hano"
click at [468, 50] on link at bounding box center [530, 54] width 197 height 17
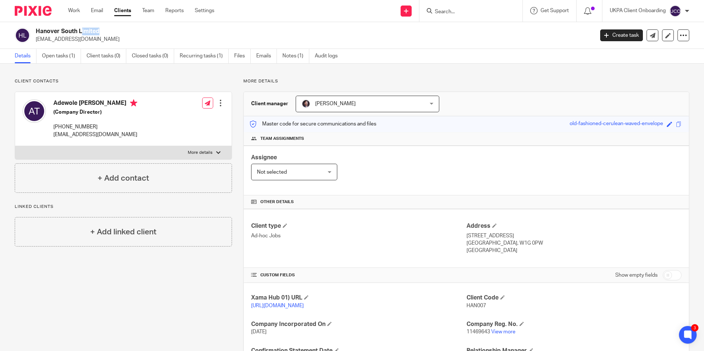
click at [53, 38] on p "[EMAIL_ADDRESS][DOMAIN_NAME]" at bounding box center [312, 39] width 553 height 7
copy main "[EMAIL_ADDRESS][DOMAIN_NAME] Create task Update from Companies House Export dat…"
click at [462, 9] on input "Search" at bounding box center [467, 12] width 66 height 7
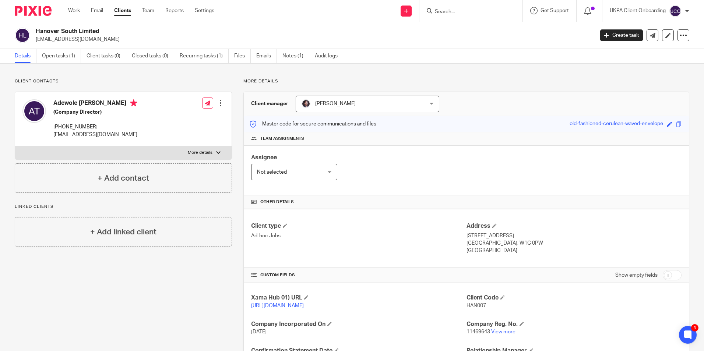
paste input "[EMAIL_ADDRESS][DOMAIN_NAME]"
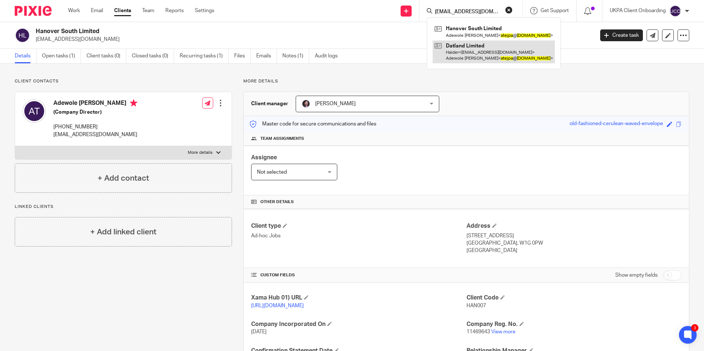
type input "[EMAIL_ADDRESS][DOMAIN_NAME]"
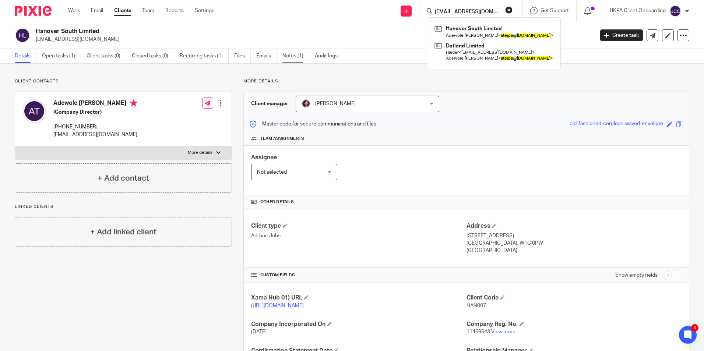
click at [296, 49] on link "Notes (1)" at bounding box center [295, 56] width 27 height 14
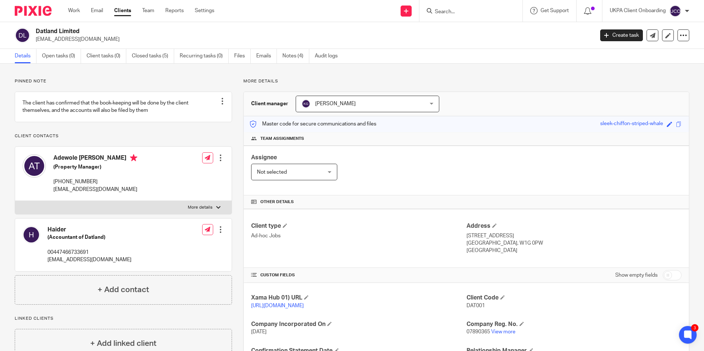
click at [447, 13] on input "Search" at bounding box center [467, 12] width 66 height 7
paste input "[PERSON_NAME]"
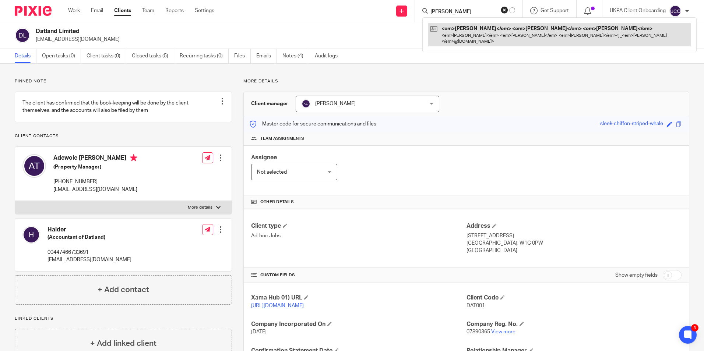
type input "[PERSON_NAME]"
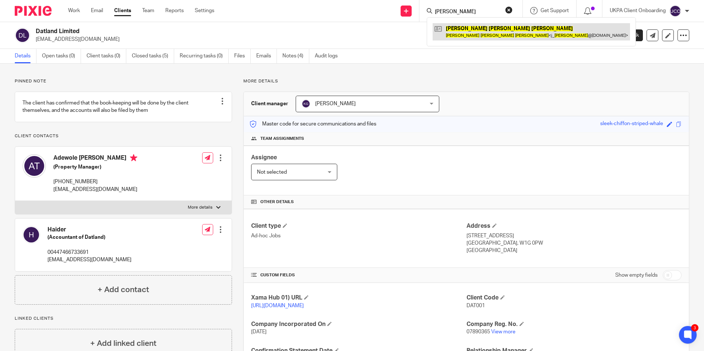
click at [461, 39] on link at bounding box center [530, 31] width 197 height 17
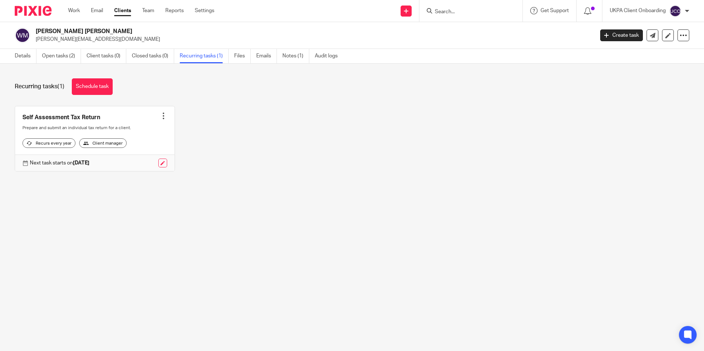
click at [453, 7] on form at bounding box center [473, 10] width 78 height 9
click at [453, 11] on input "Search" at bounding box center [467, 12] width 66 height 7
paste input "[PERSON_NAME][EMAIL_ADDRESS][DOMAIN_NAME]"
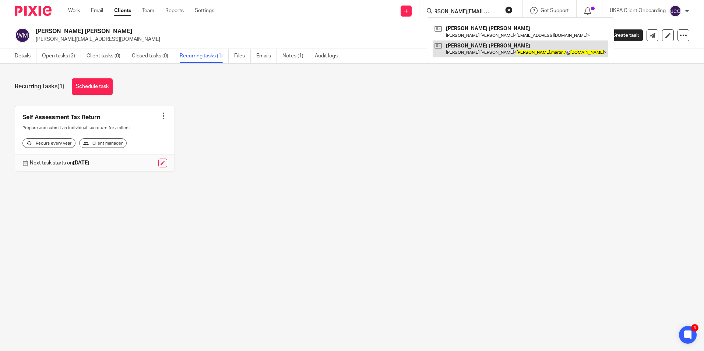
type input "[PERSON_NAME][EMAIL_ADDRESS][DOMAIN_NAME]"
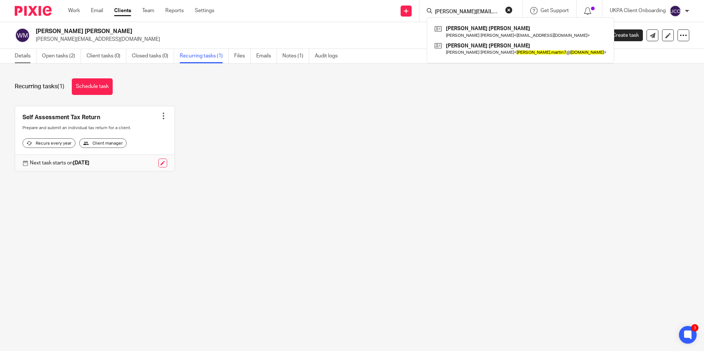
click at [29, 59] on link "Details" at bounding box center [26, 56] width 22 height 14
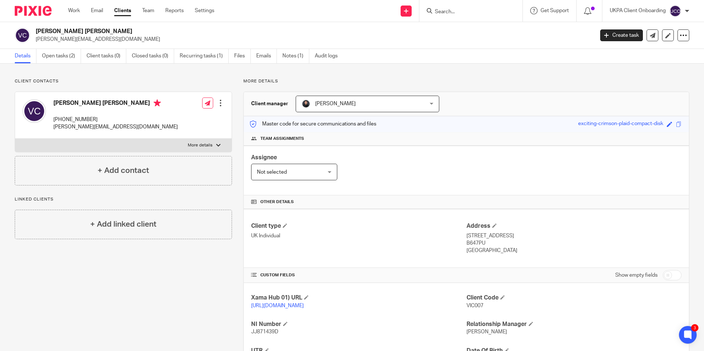
click at [475, 10] on input "Search" at bounding box center [467, 12] width 66 height 7
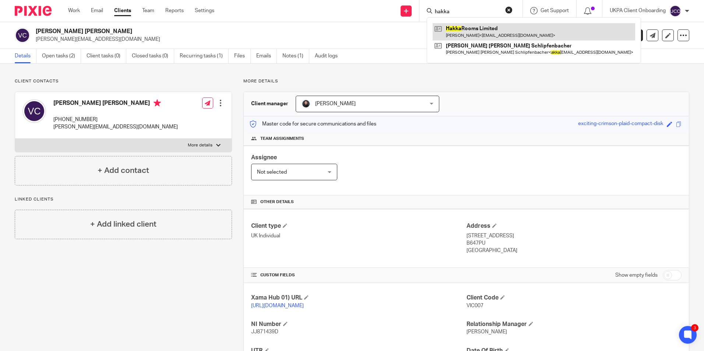
type input "hakka"
drag, startPoint x: 473, startPoint y: 33, endPoint x: 453, endPoint y: 38, distance: 20.9
click at [473, 33] on link at bounding box center [533, 31] width 202 height 17
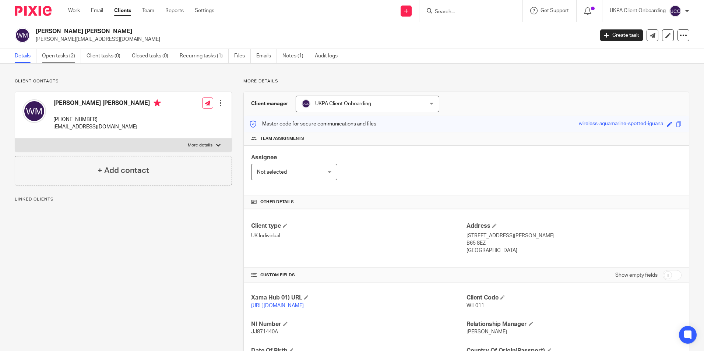
click at [57, 61] on link "Open tasks (2)" at bounding box center [61, 56] width 39 height 14
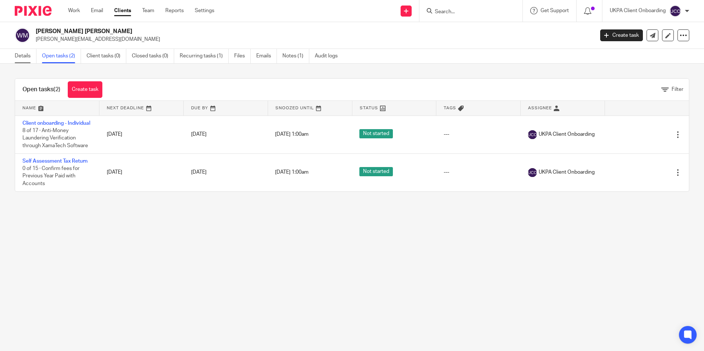
click at [23, 56] on link "Details" at bounding box center [26, 56] width 22 height 14
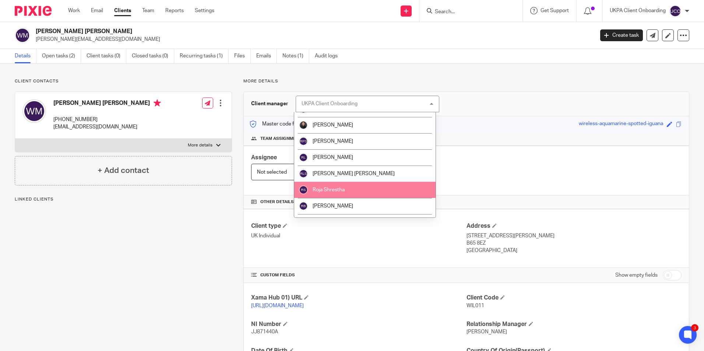
scroll to position [920, 0]
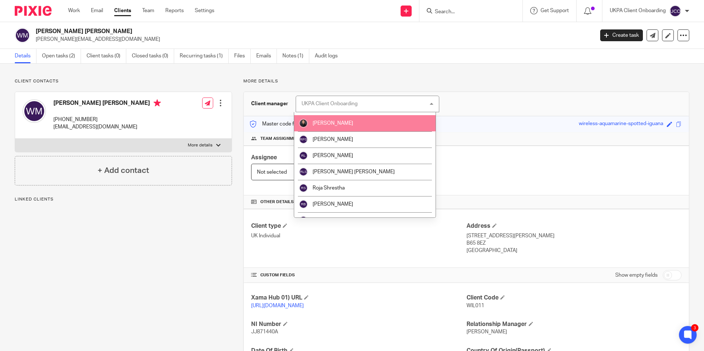
click at [330, 124] on span "[PERSON_NAME]" at bounding box center [332, 123] width 40 height 5
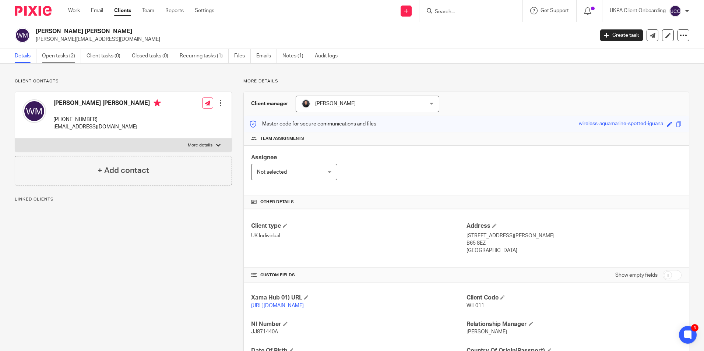
click at [61, 60] on link "Open tasks (2)" at bounding box center [61, 56] width 39 height 14
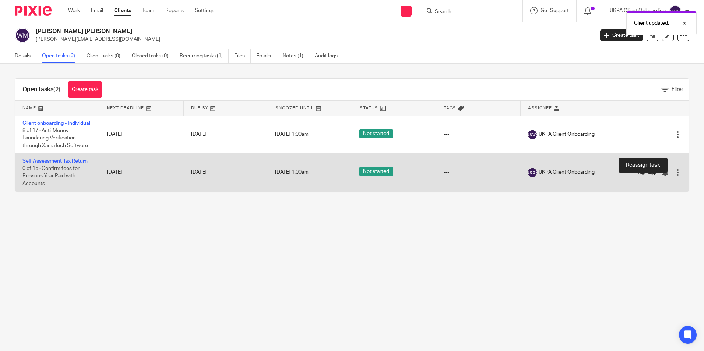
click at [648, 176] on icon at bounding box center [651, 172] width 7 height 7
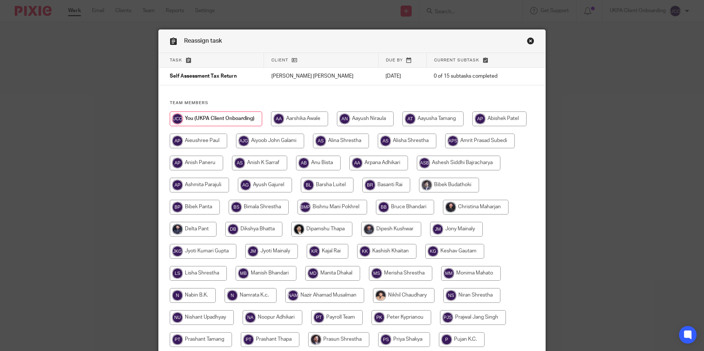
scroll to position [184, 0]
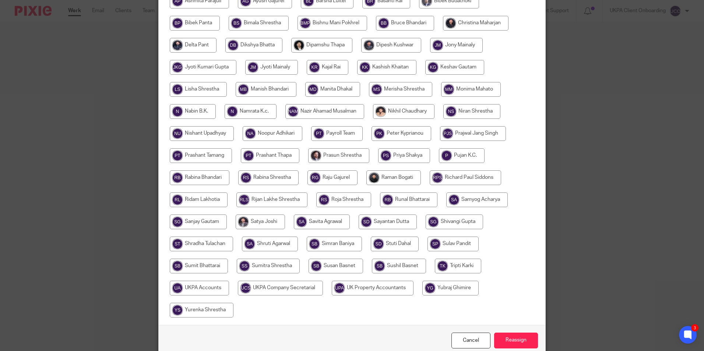
click at [421, 180] on input "radio" at bounding box center [393, 177] width 54 height 15
radio input "true"
click at [509, 342] on input "Reassign" at bounding box center [516, 341] width 44 height 16
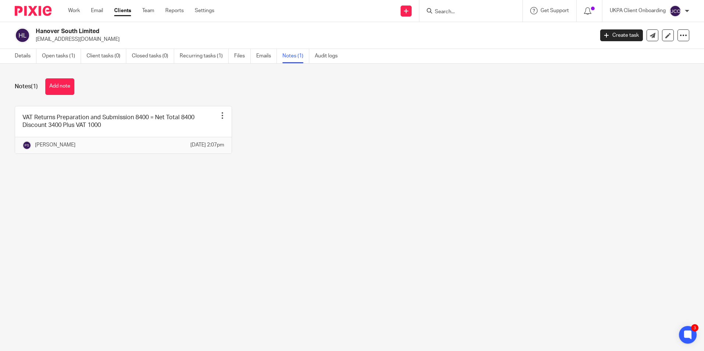
click at [56, 41] on p "[EMAIL_ADDRESS][DOMAIN_NAME]" at bounding box center [312, 39] width 553 height 7
click at [55, 41] on p "[EMAIL_ADDRESS][DOMAIN_NAME]" at bounding box center [312, 39] width 553 height 7
copy main "[EMAIL_ADDRESS][DOMAIN_NAME] Create task Update from Companies House Export dat…"
click at [58, 55] on link "Open tasks (1)" at bounding box center [61, 56] width 39 height 14
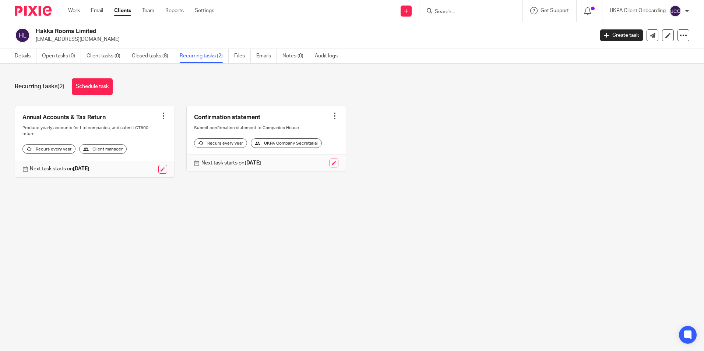
drag, startPoint x: 0, startPoint y: 0, endPoint x: 329, endPoint y: 116, distance: 348.9
click at [331, 116] on div at bounding box center [334, 115] width 7 height 7
click at [320, 167] on button "Cancel schedule" at bounding box center [301, 163] width 59 height 10
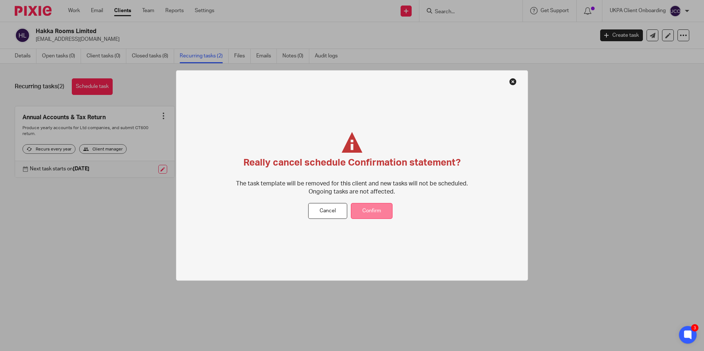
click at [379, 210] on button "Confirm" at bounding box center [372, 211] width 42 height 16
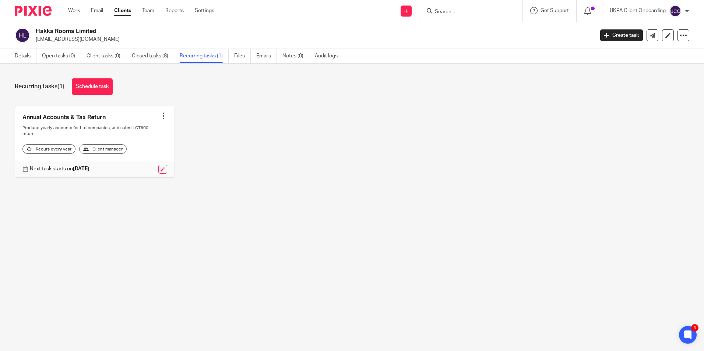
click at [454, 15] on div at bounding box center [470, 11] width 103 height 22
click at [454, 11] on input "Search" at bounding box center [467, 12] width 66 height 7
paste input "T & Son Housing Limited"
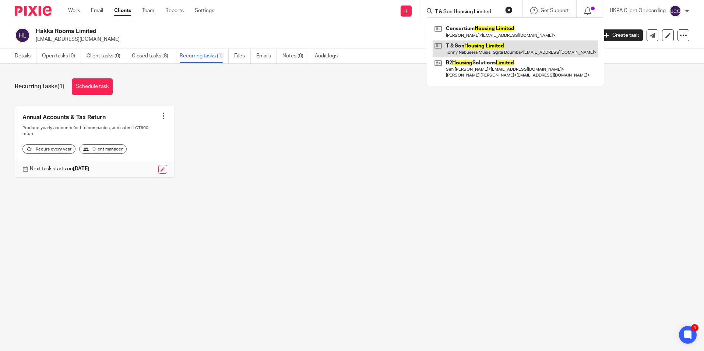
type input "T & Son Housing Limited"
click at [459, 50] on link at bounding box center [515, 48] width 166 height 17
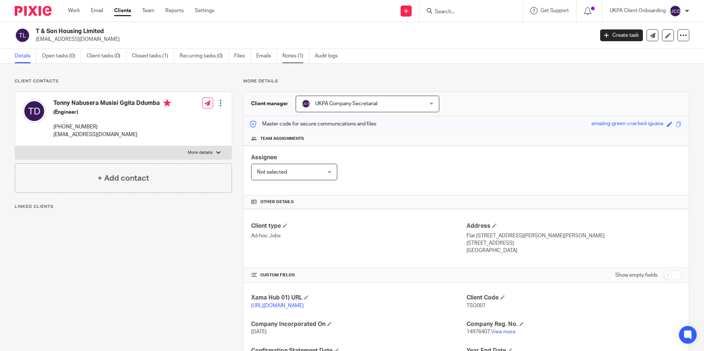
click at [297, 59] on link "Notes (1)" at bounding box center [295, 56] width 27 height 14
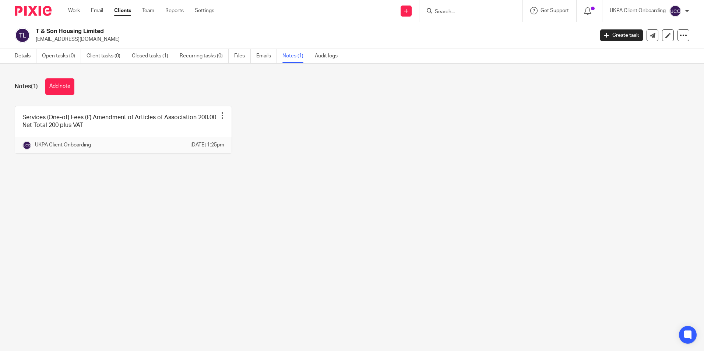
click at [131, 58] on ul "Details Open tasks (0) Client tasks (0) Closed tasks (1) Recurring tasks (0) Fi…" at bounding box center [182, 56] width 334 height 14
click at [141, 57] on link "Closed tasks (1)" at bounding box center [153, 56] width 42 height 14
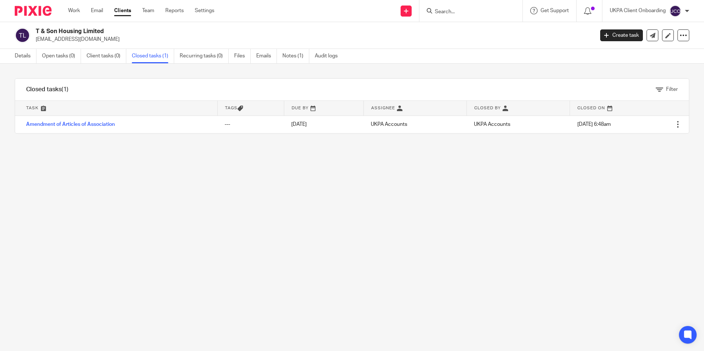
click at [38, 55] on ul "Details Open tasks (0) Client tasks (0) Closed tasks (1) Recurring tasks (0) Fi…" at bounding box center [182, 56] width 334 height 14
click at [32, 54] on link "Details" at bounding box center [26, 56] width 22 height 14
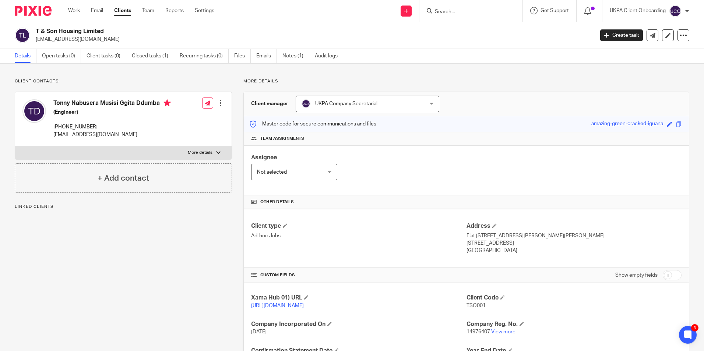
click at [454, 13] on input "Search" at bounding box center [467, 12] width 66 height 7
paste input "[PERSON_NAME]"
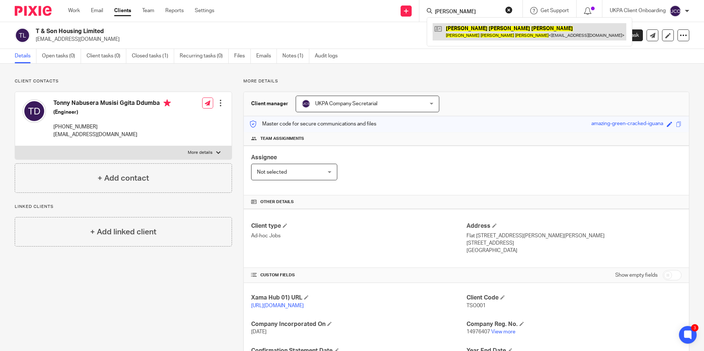
type input "[PERSON_NAME]"
click at [459, 39] on link at bounding box center [529, 31] width 194 height 17
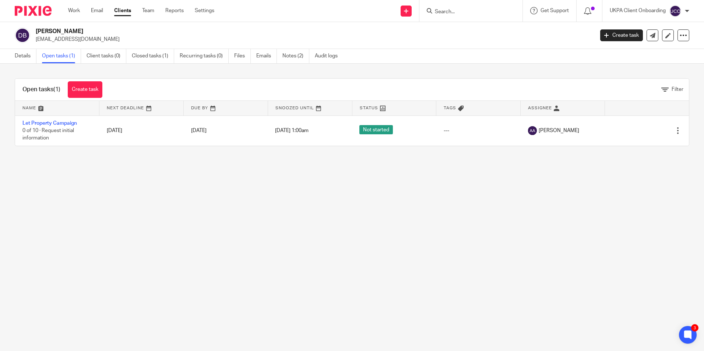
click at [487, 15] on input "Search" at bounding box center [467, 12] width 66 height 7
paste input "Nigel Timothy Flack"
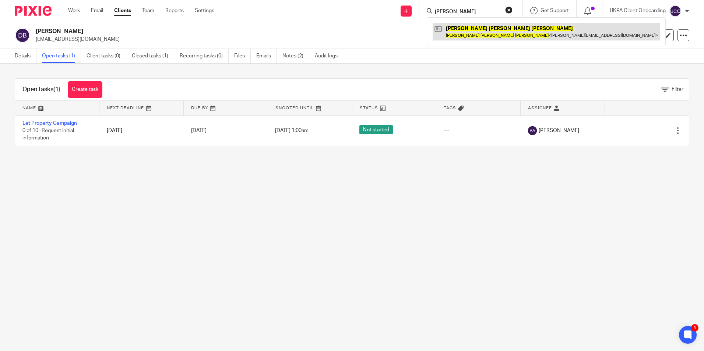
type input "Nigel Timothy Flack"
click at [489, 35] on link at bounding box center [545, 31] width 227 height 17
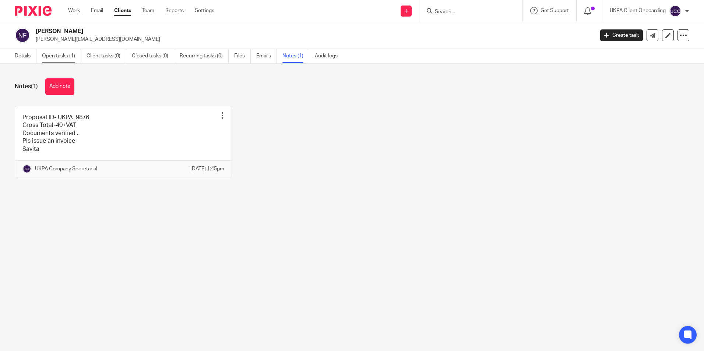
click at [50, 53] on link "Open tasks (1)" at bounding box center [61, 56] width 39 height 14
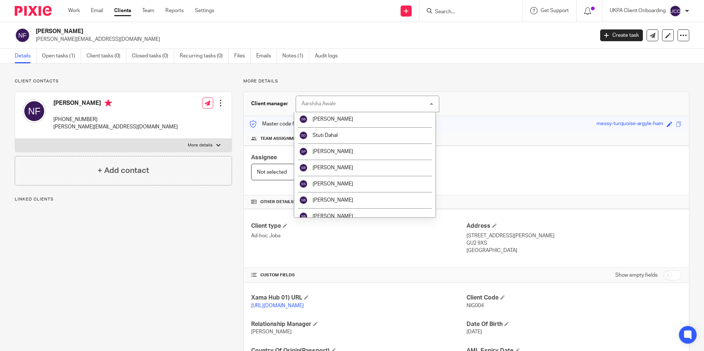
scroll to position [1271, 0]
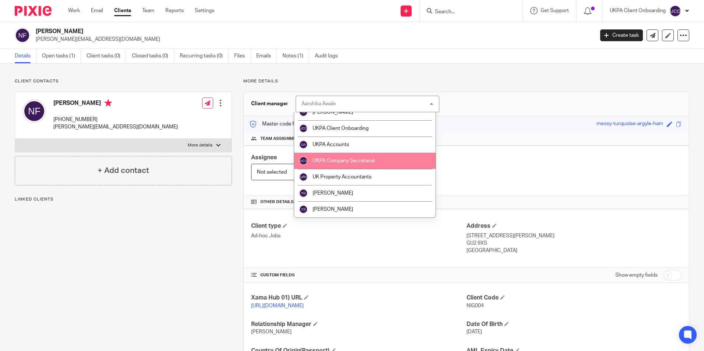
click at [377, 164] on li "UKPA Company Secretarial" at bounding box center [364, 161] width 141 height 16
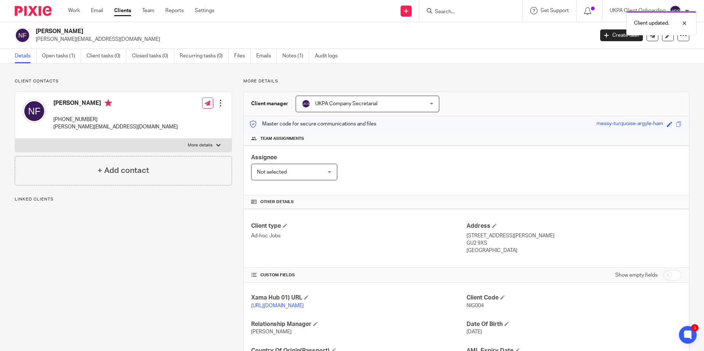
click at [495, 13] on div "Client updated." at bounding box center [524, 21] width 344 height 28
drag, startPoint x: 468, startPoint y: 8, endPoint x: 443, endPoint y: 9, distance: 25.0
click at [466, 8] on div "Client updated." at bounding box center [524, 21] width 344 height 28
click at [443, 9] on div "Client updated." at bounding box center [524, 21] width 344 height 28
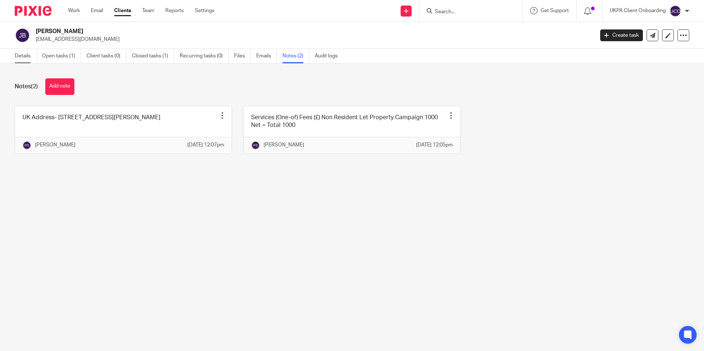
click at [30, 59] on link "Details" at bounding box center [26, 56] width 22 height 14
